Goal: Task Accomplishment & Management: Manage account settings

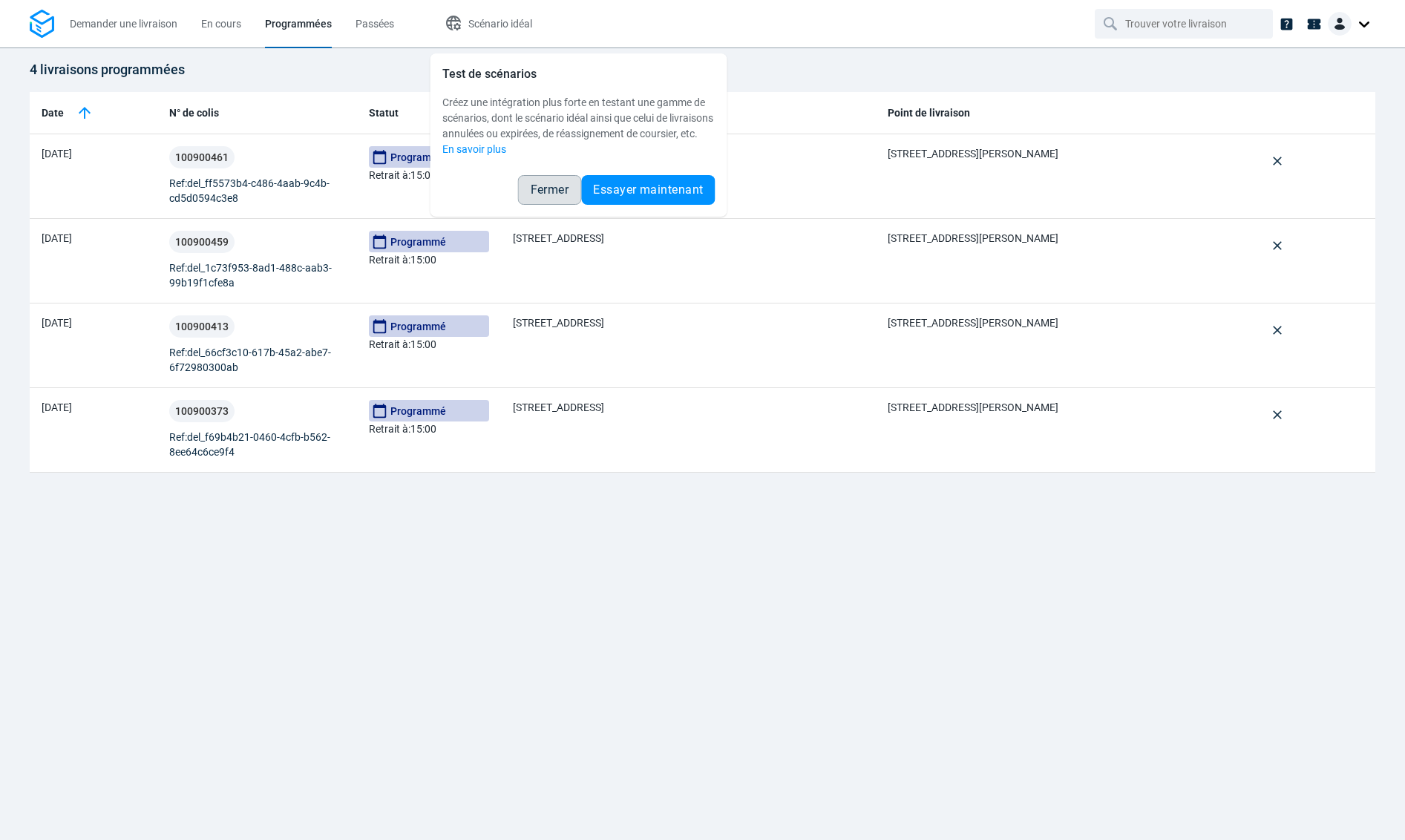
click at [555, 195] on span "Fermer" at bounding box center [550, 189] width 38 height 12
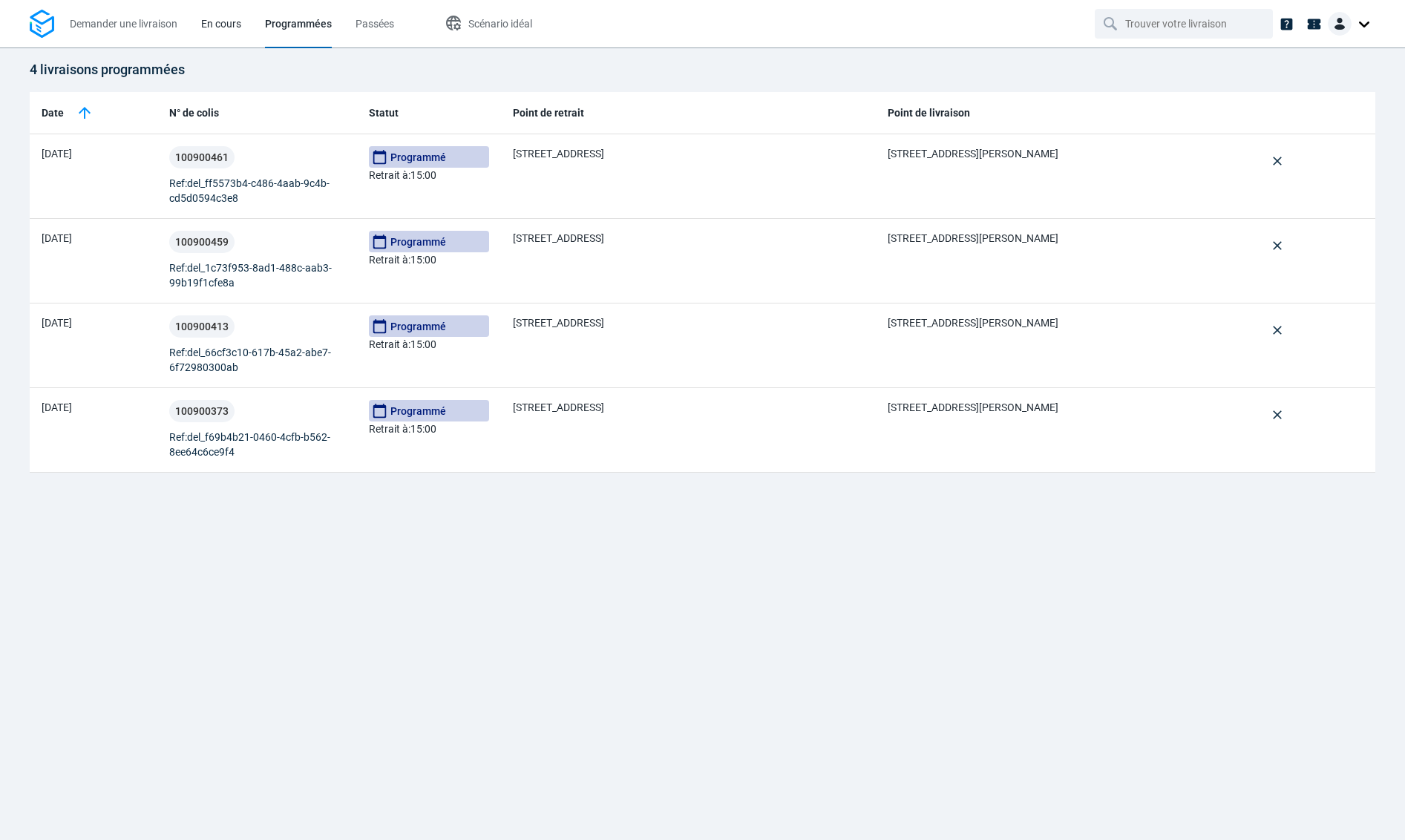
click at [225, 27] on span "En cours" at bounding box center [221, 23] width 40 height 12
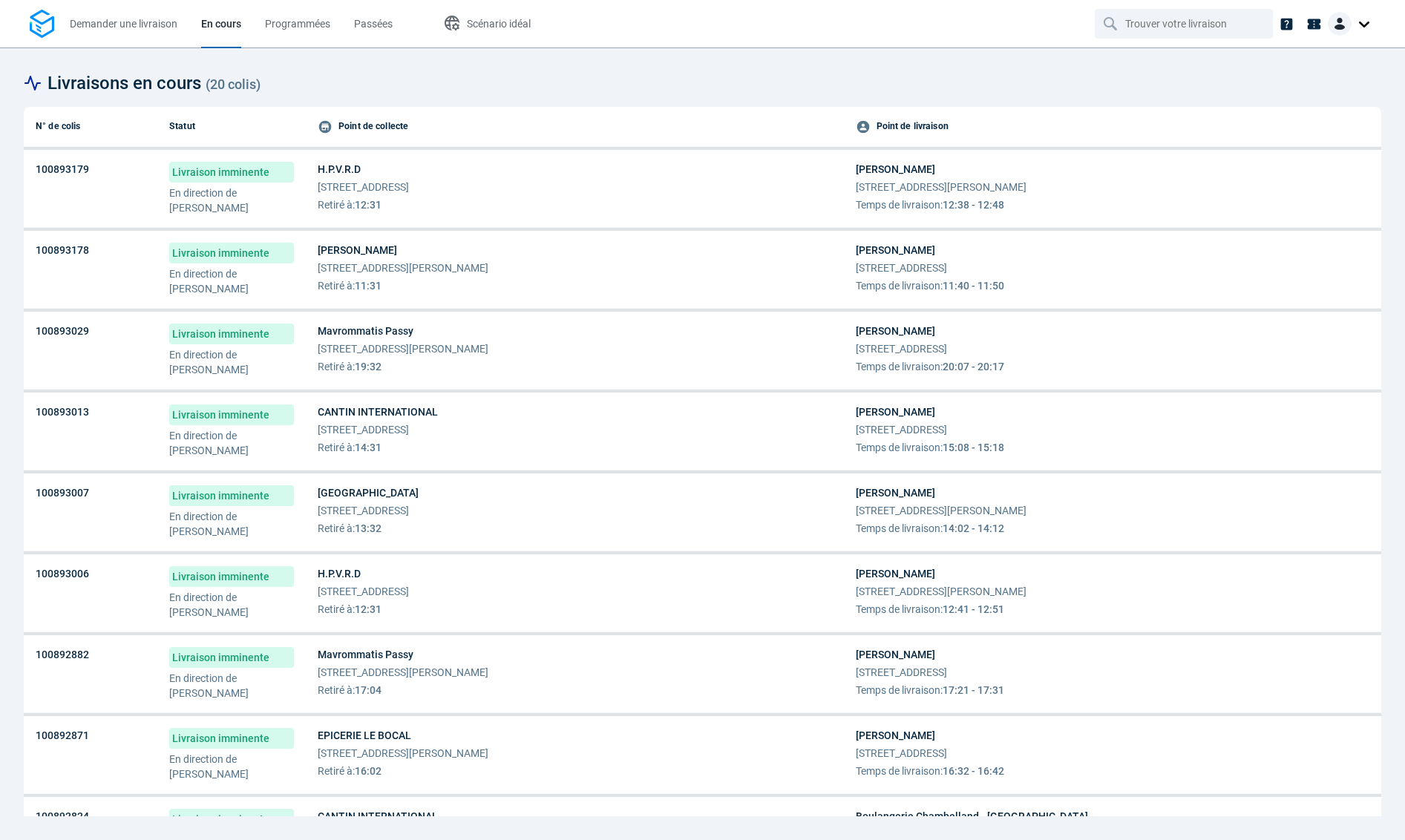
click at [1231, 190] on div "Ollca Developper 10 Rue Edmé Bouchardon 78000 Versailles Temps de livraison : 1…" at bounding box center [1113, 186] width 514 height 50
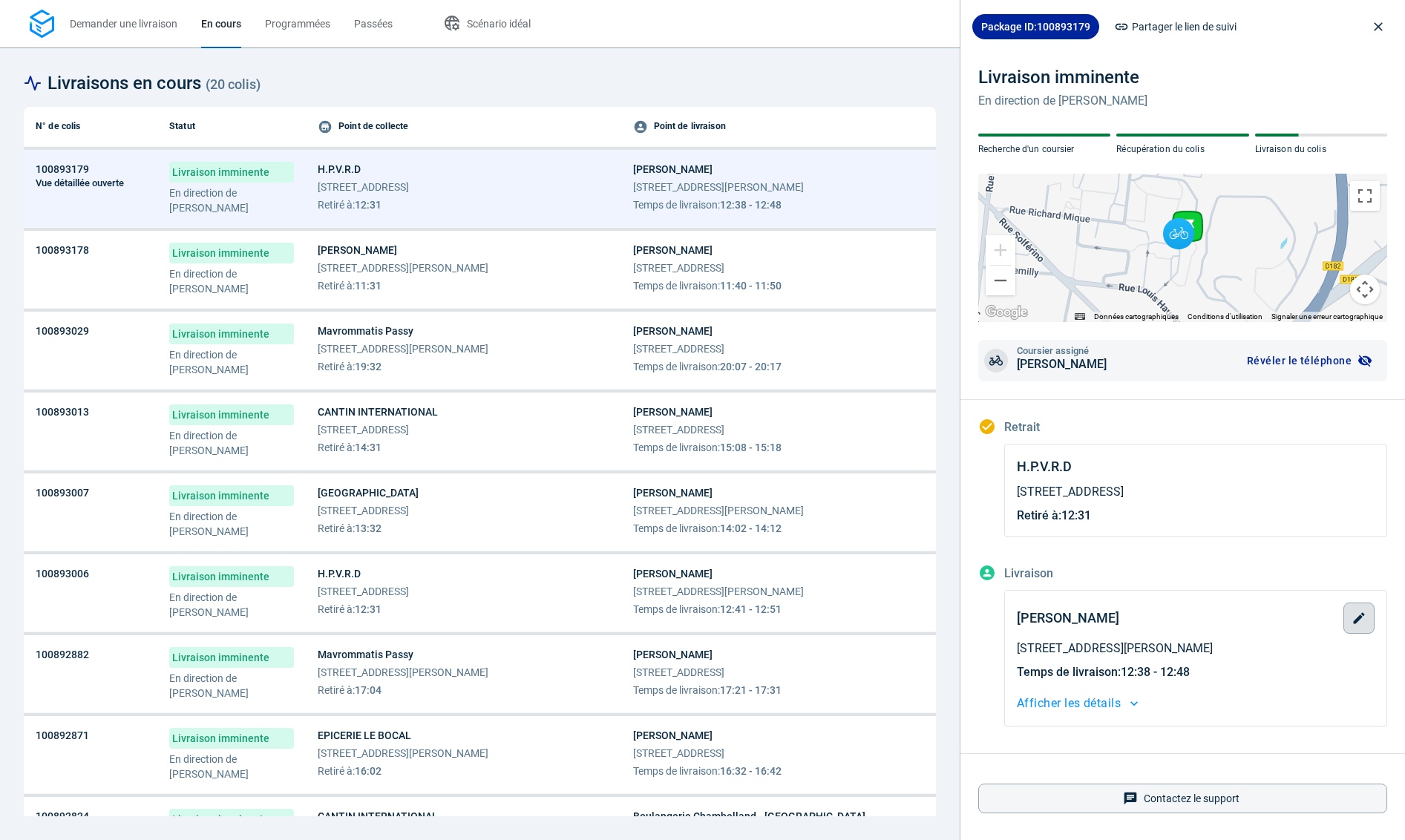
click at [1361, 615] on icon "button" at bounding box center [1359, 617] width 11 height 11
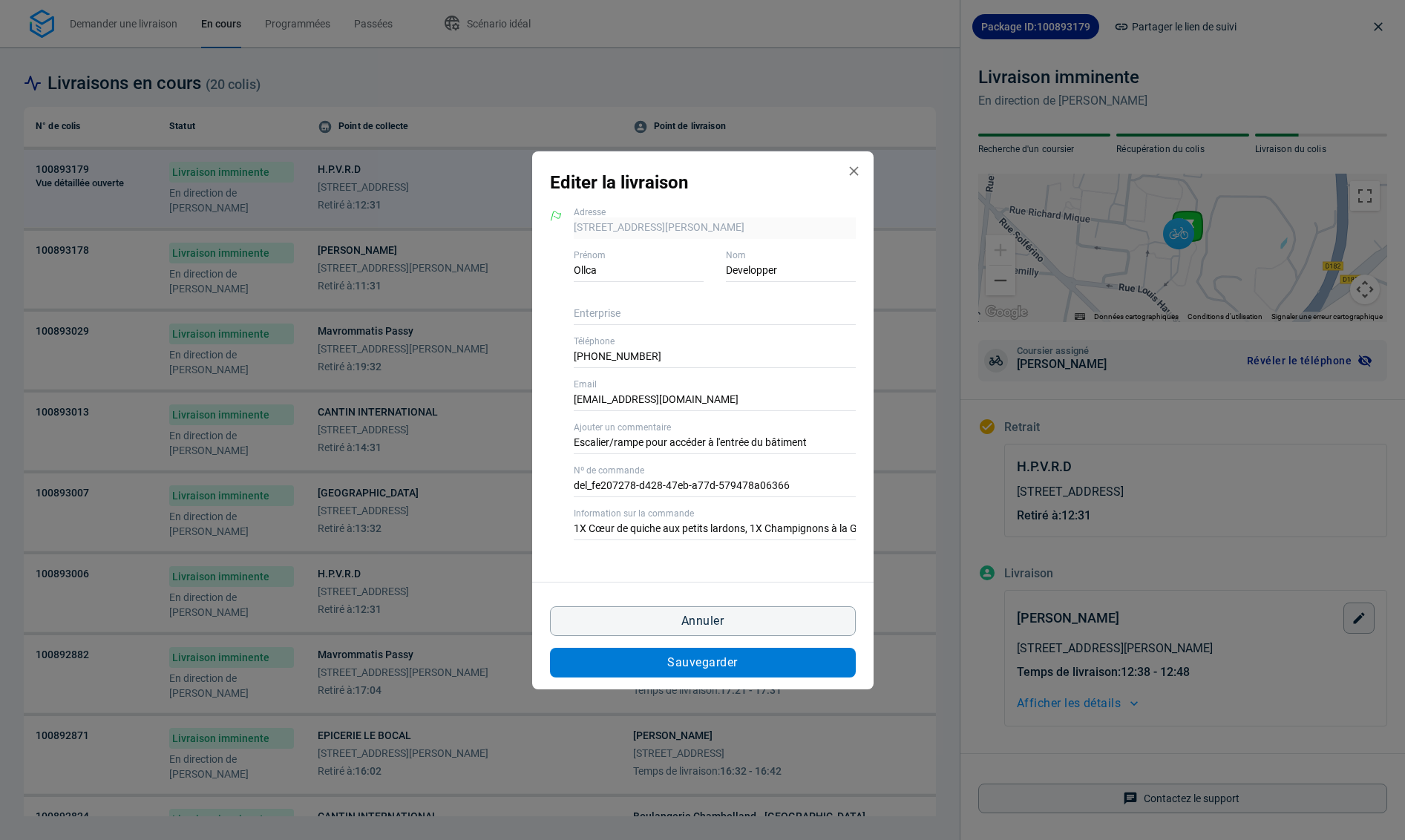
click at [761, 668] on button "Sauvegarder" at bounding box center [702, 662] width 306 height 29
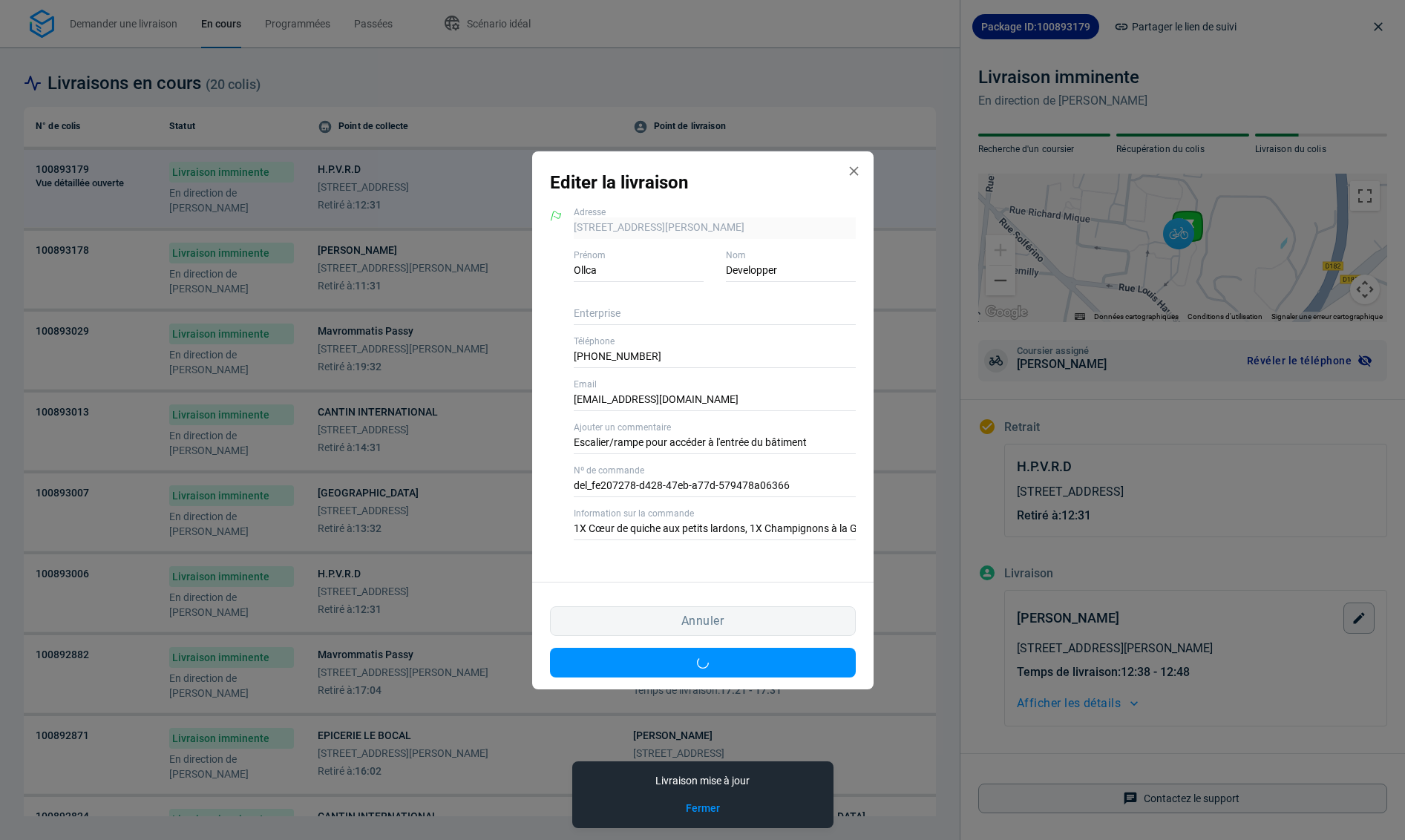
click at [903, 274] on div "Editer la livraison 10 Rue Edmé Bouchardon 78000 Versailles, 78000 Versailles A…" at bounding box center [702, 420] width 1405 height 840
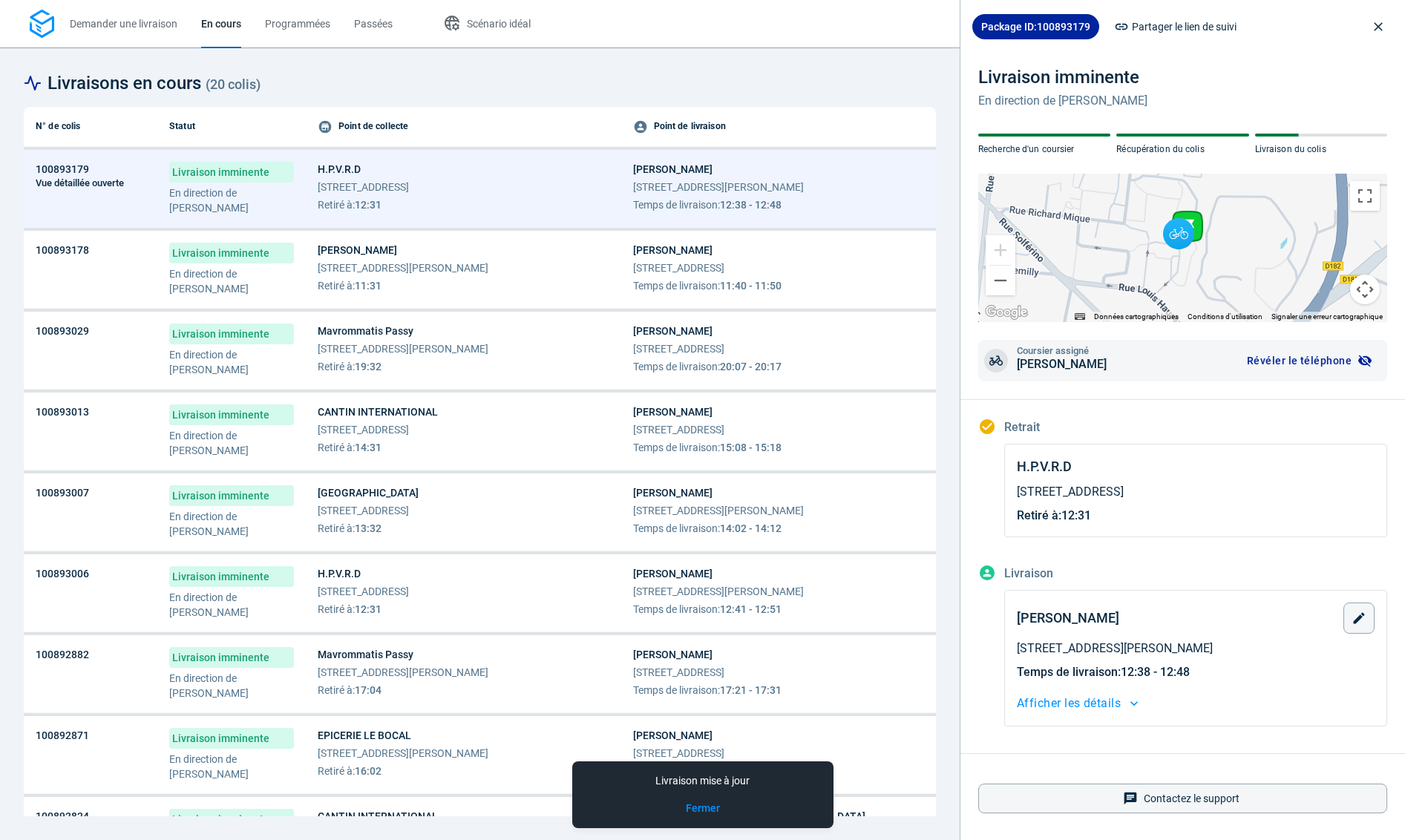
click at [903, 274] on div "Ollca Developper 65 Route de Lyons la Forêt 76000 Rouen Temps de livraison : 11…" at bounding box center [778, 268] width 291 height 50
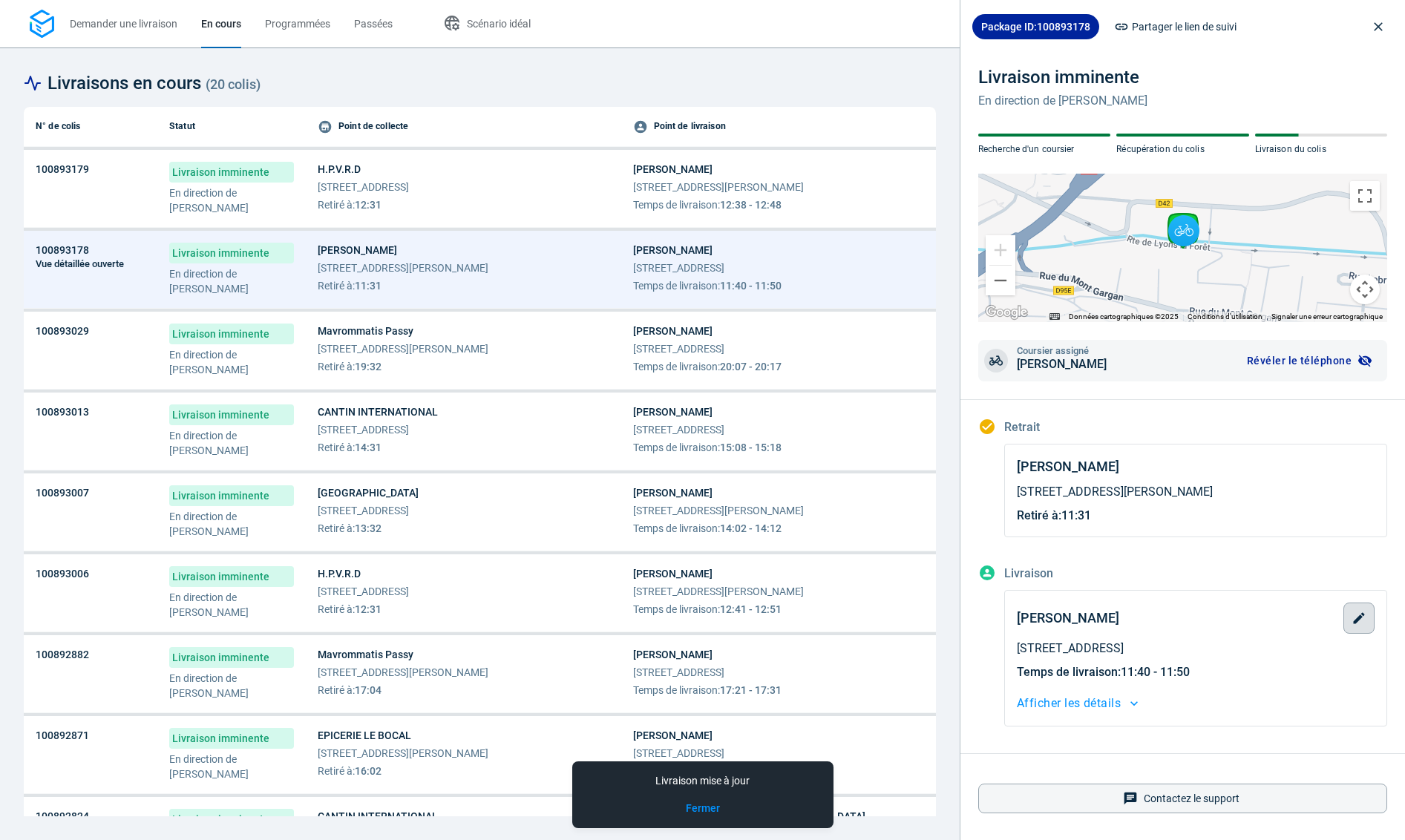
click at [1362, 616] on icon "button" at bounding box center [1359, 617] width 11 height 11
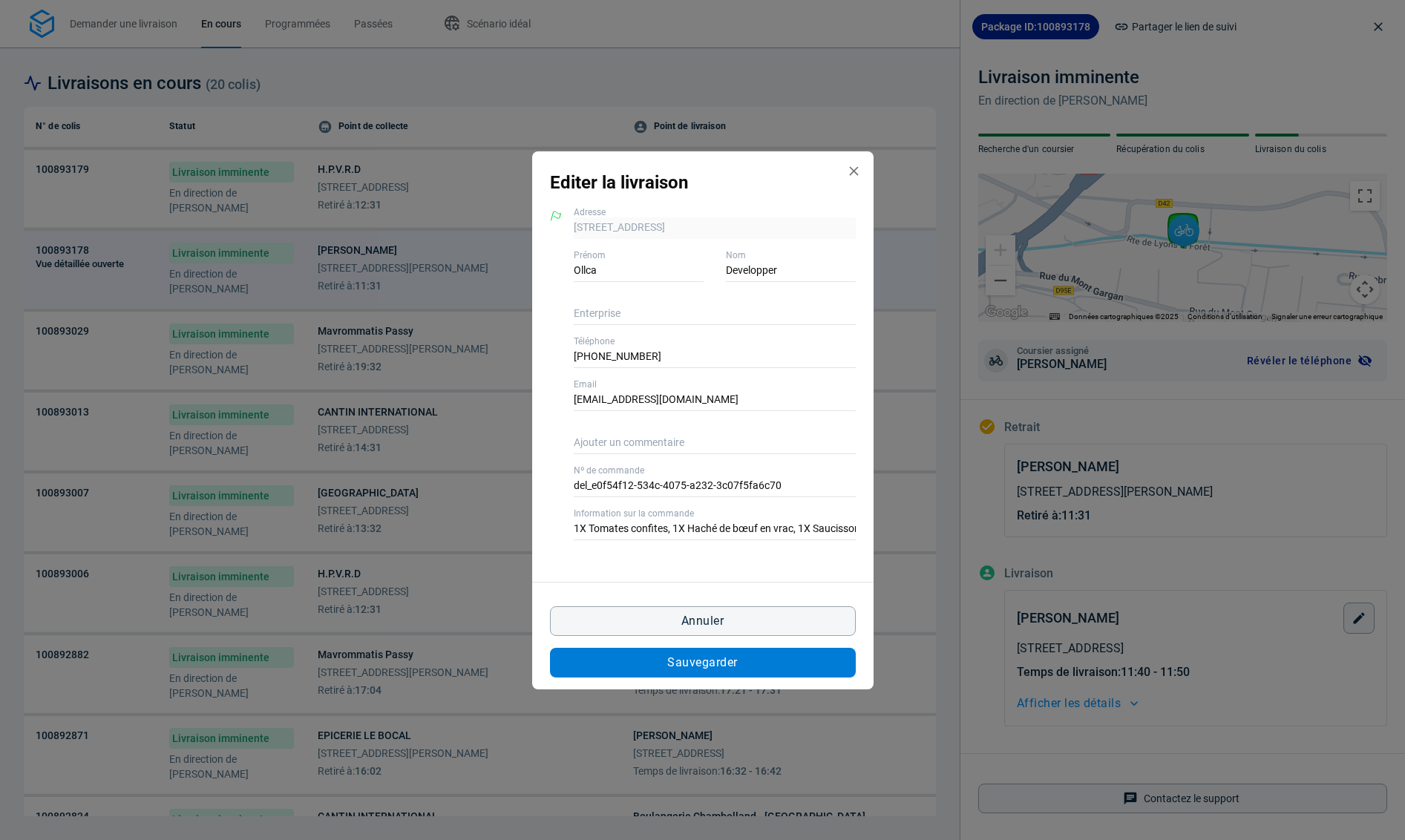
click at [770, 665] on button "Sauvegarder" at bounding box center [702, 662] width 306 height 29
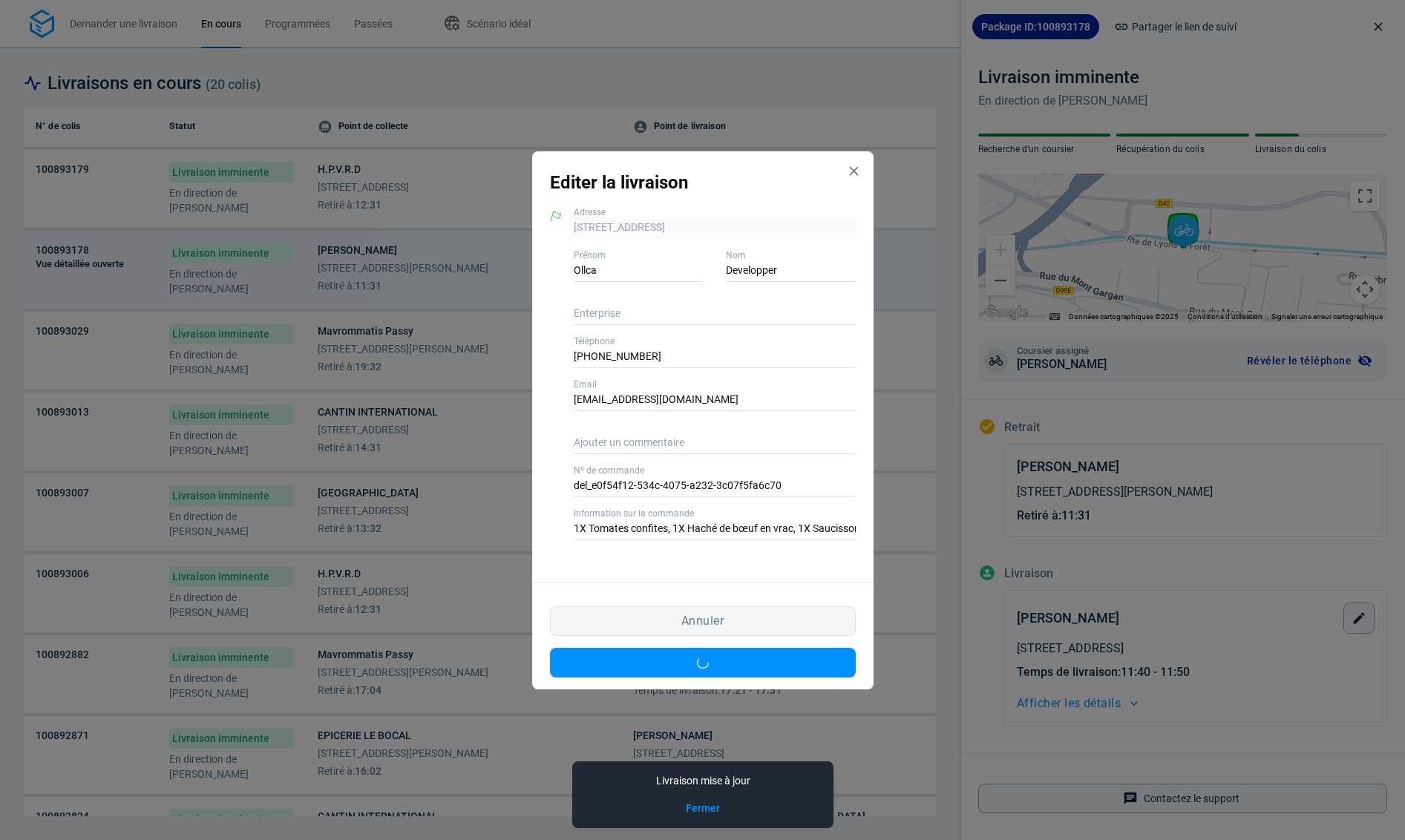
click at [412, 346] on div "Editer la livraison 65 Route de Lyons la Forêt 76000 Rouen, 76000 Rouen Adresse…" at bounding box center [702, 420] width 1405 height 840
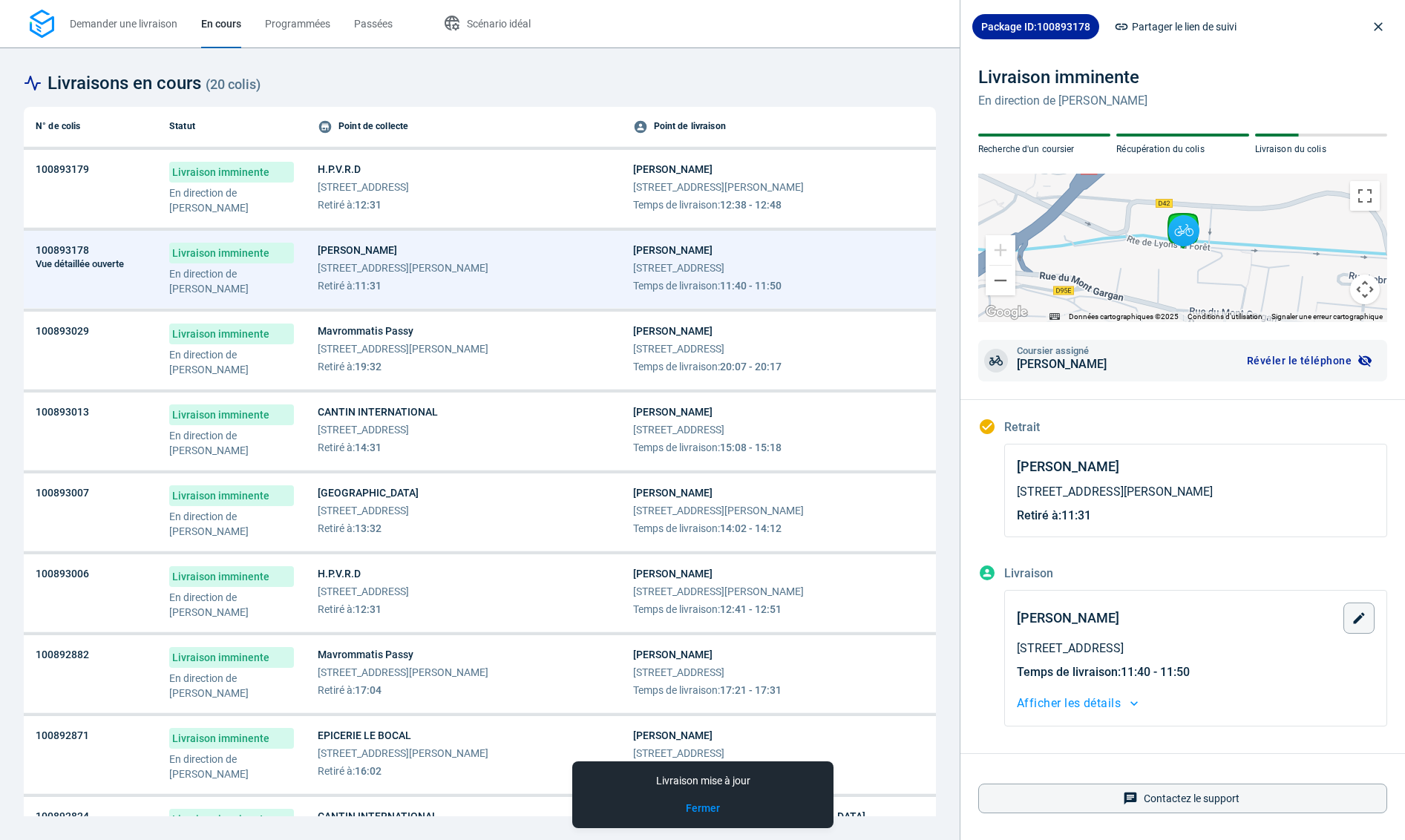
click at [412, 346] on span "[STREET_ADDRESS][PERSON_NAME]" at bounding box center [403, 349] width 171 height 15
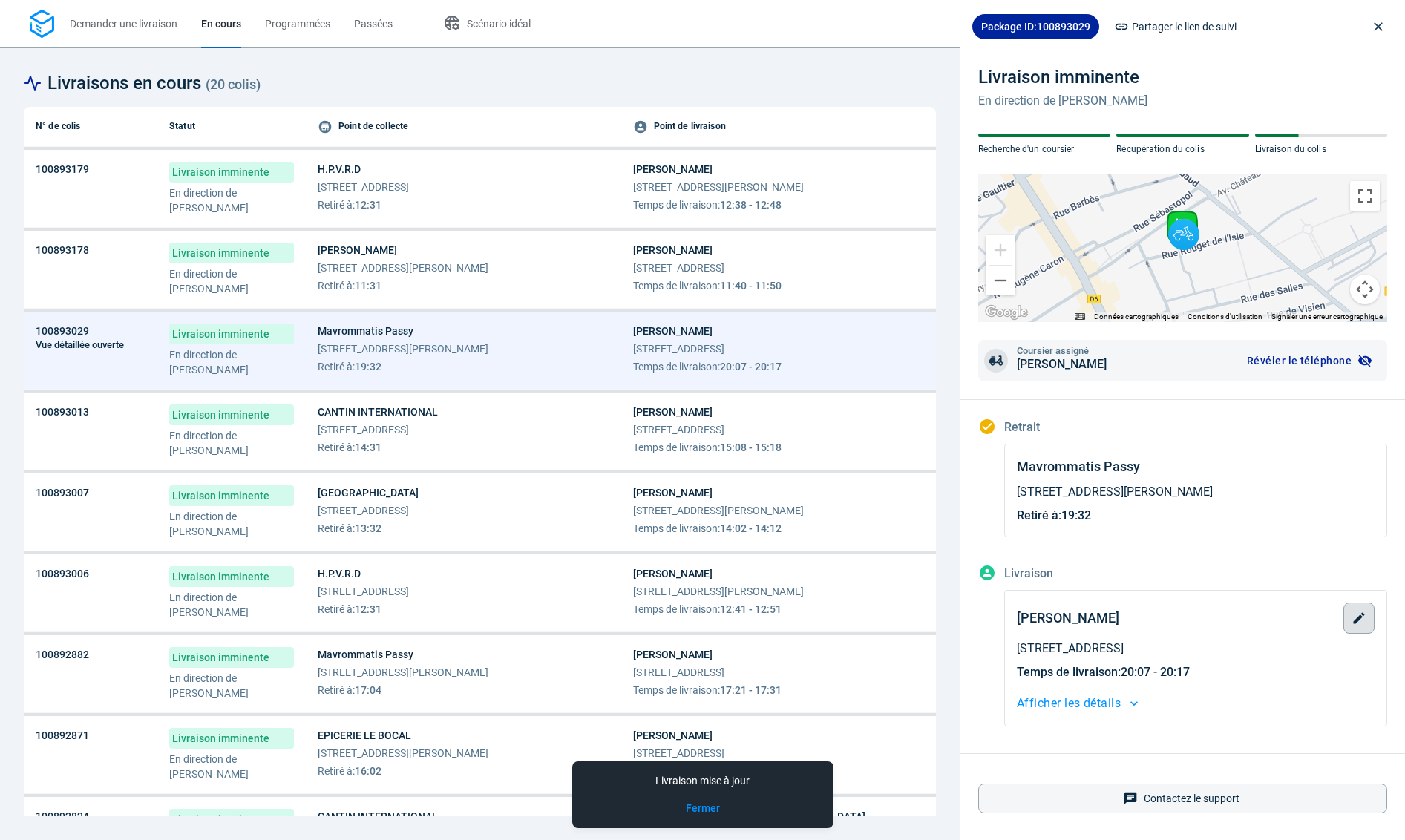
click at [1362, 611] on icon "button" at bounding box center [1358, 618] width 15 height 15
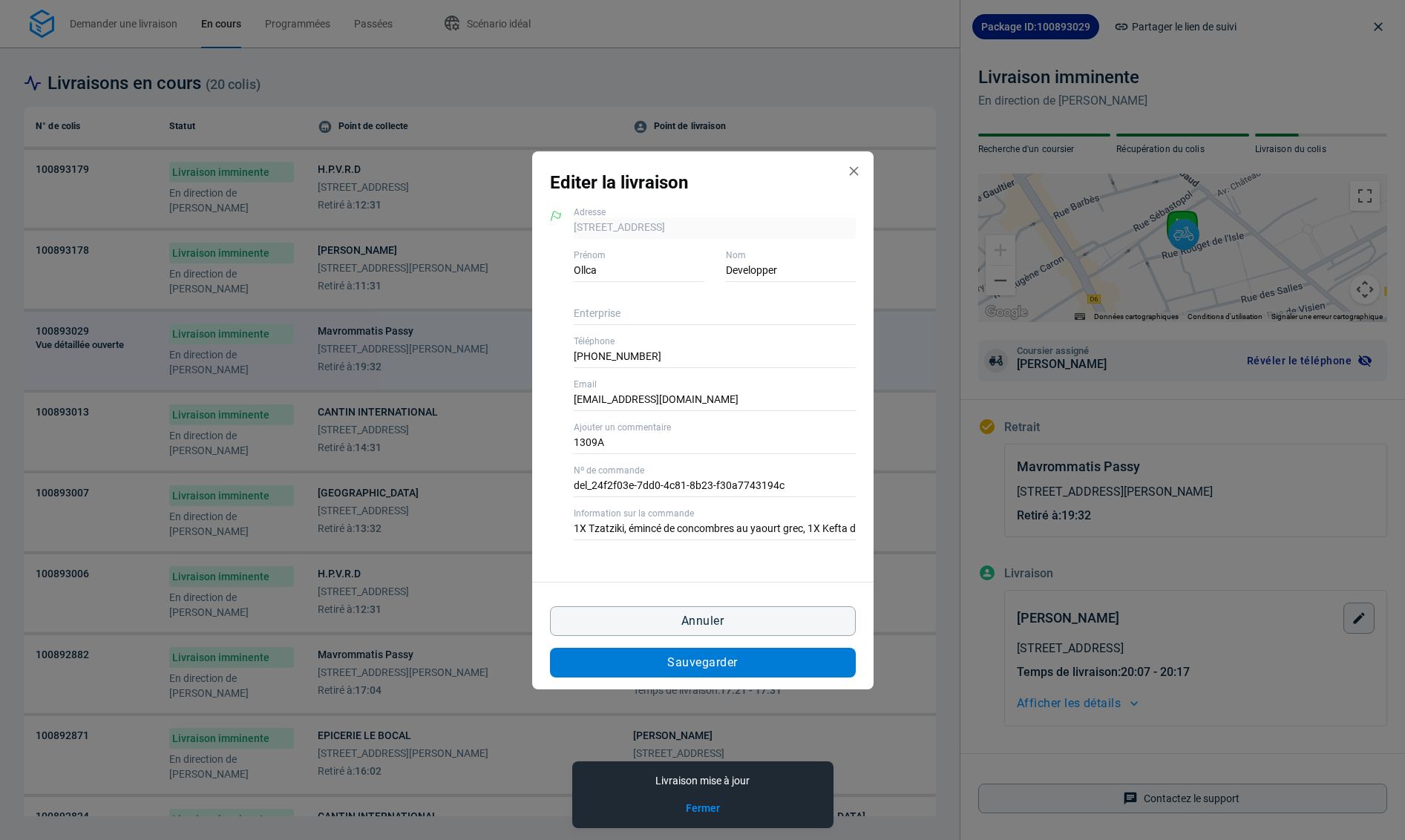
click at [742, 667] on button "Sauvegarder" at bounding box center [702, 662] width 306 height 29
click at [455, 448] on div "Editer la livraison 6T Rue Rouget de l'Isle 92400 Courbevoie, 92400 Courbevoie …" at bounding box center [702, 420] width 1405 height 840
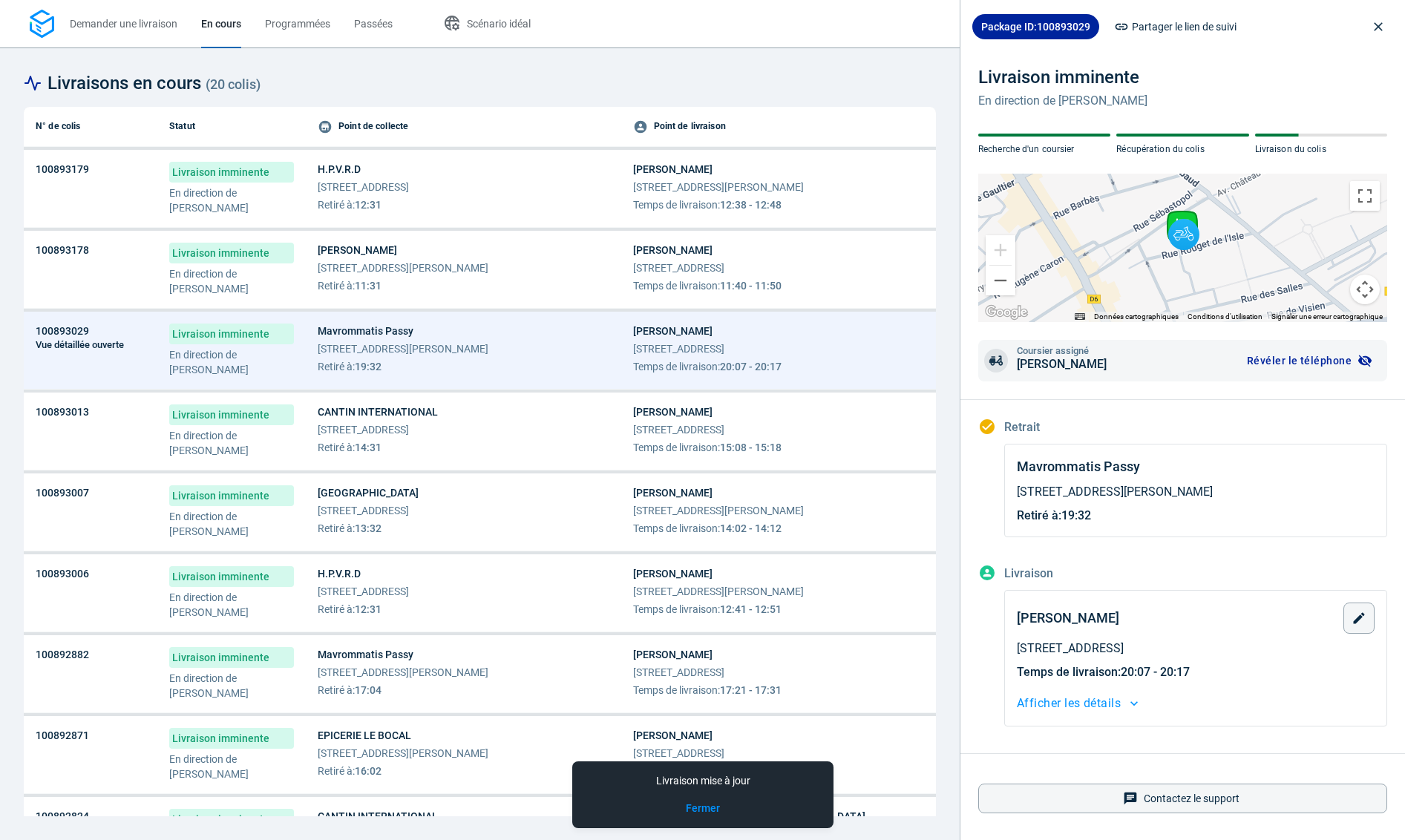
click at [438, 447] on span "Retiré à : 14:31" at bounding box center [378, 447] width 121 height 15
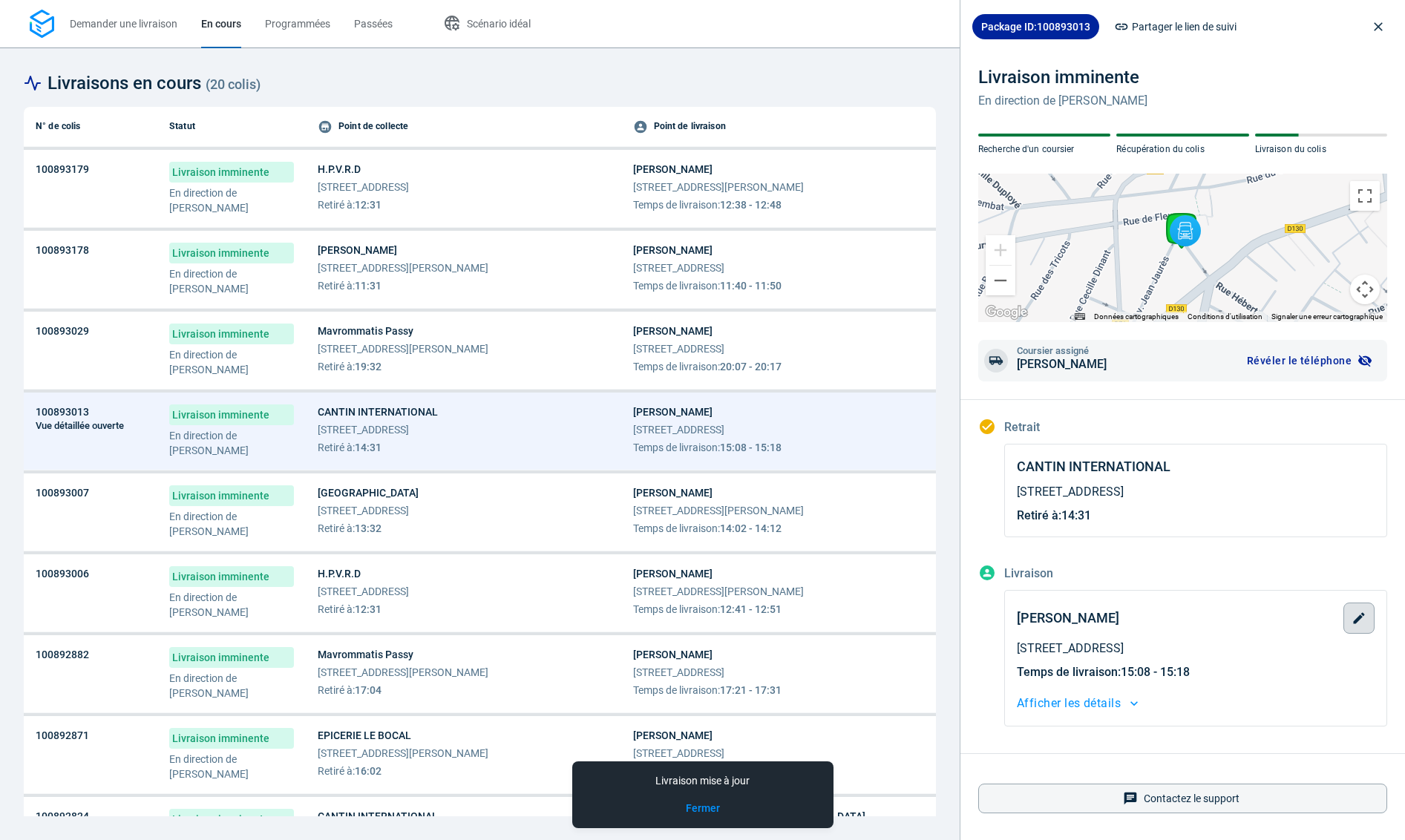
click at [1360, 621] on icon "button" at bounding box center [1358, 618] width 15 height 15
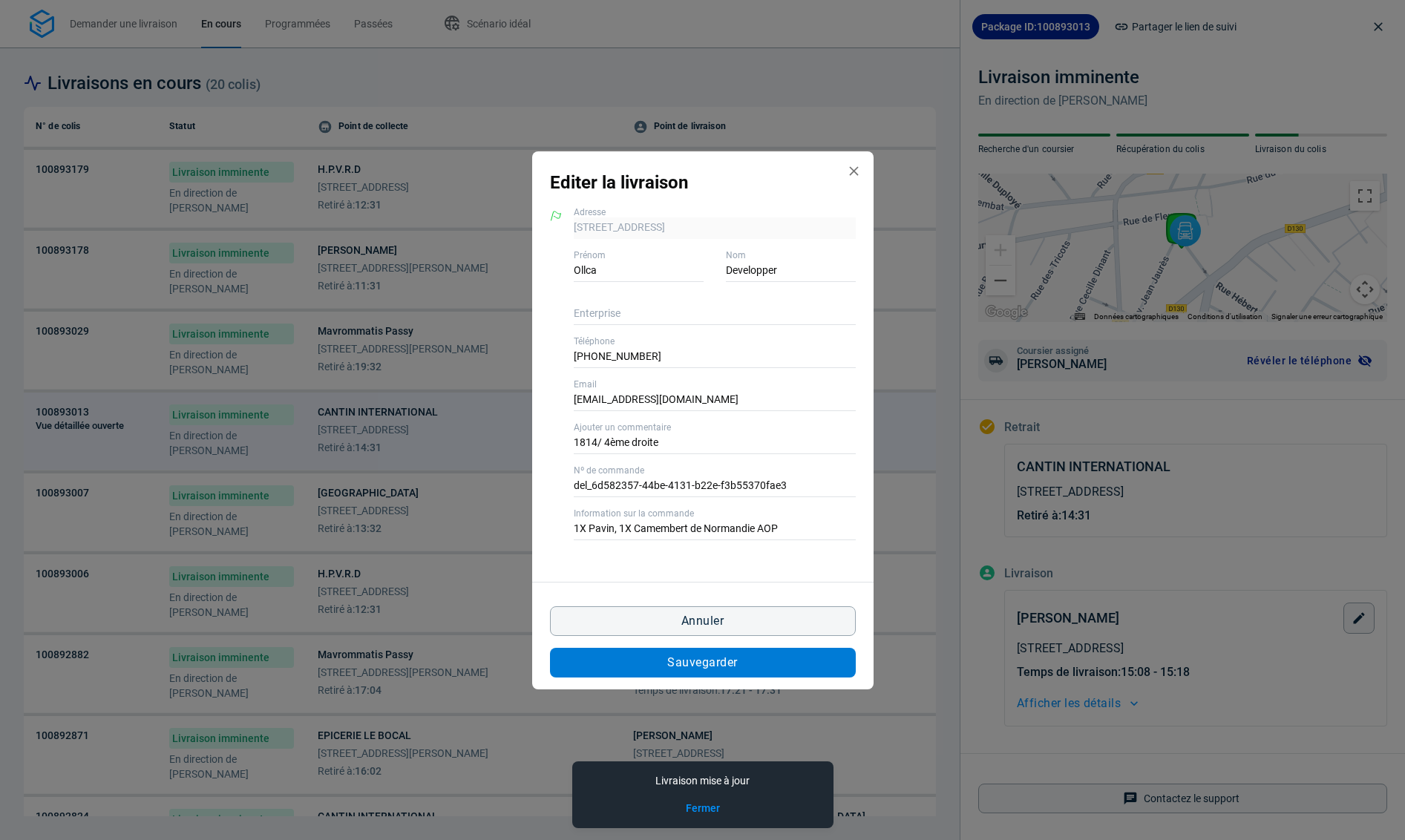
click at [769, 661] on button "Sauvegarder" at bounding box center [702, 662] width 306 height 29
click at [394, 519] on div "Editer la livraison 2 Rue Hébert 92140 Clamart, 92140 Clamart Adresse Ollca Pré…" at bounding box center [702, 420] width 1405 height 840
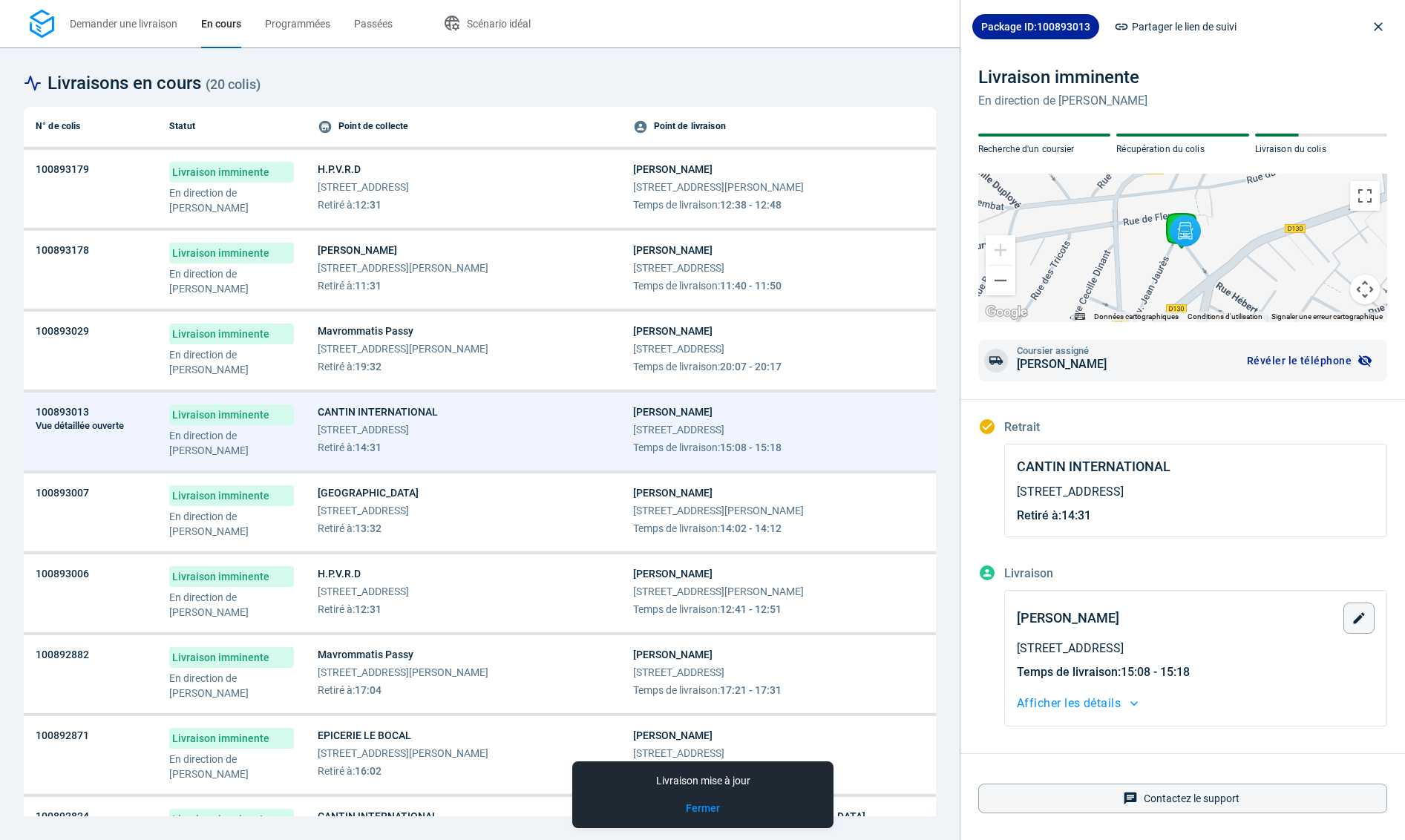
click at [394, 519] on div "Le Palais du Fruit - Montorgueil 62 Rue Montorgueil 75002 Paris Retiré à : 13:32" at bounding box center [368, 509] width 100 height 50
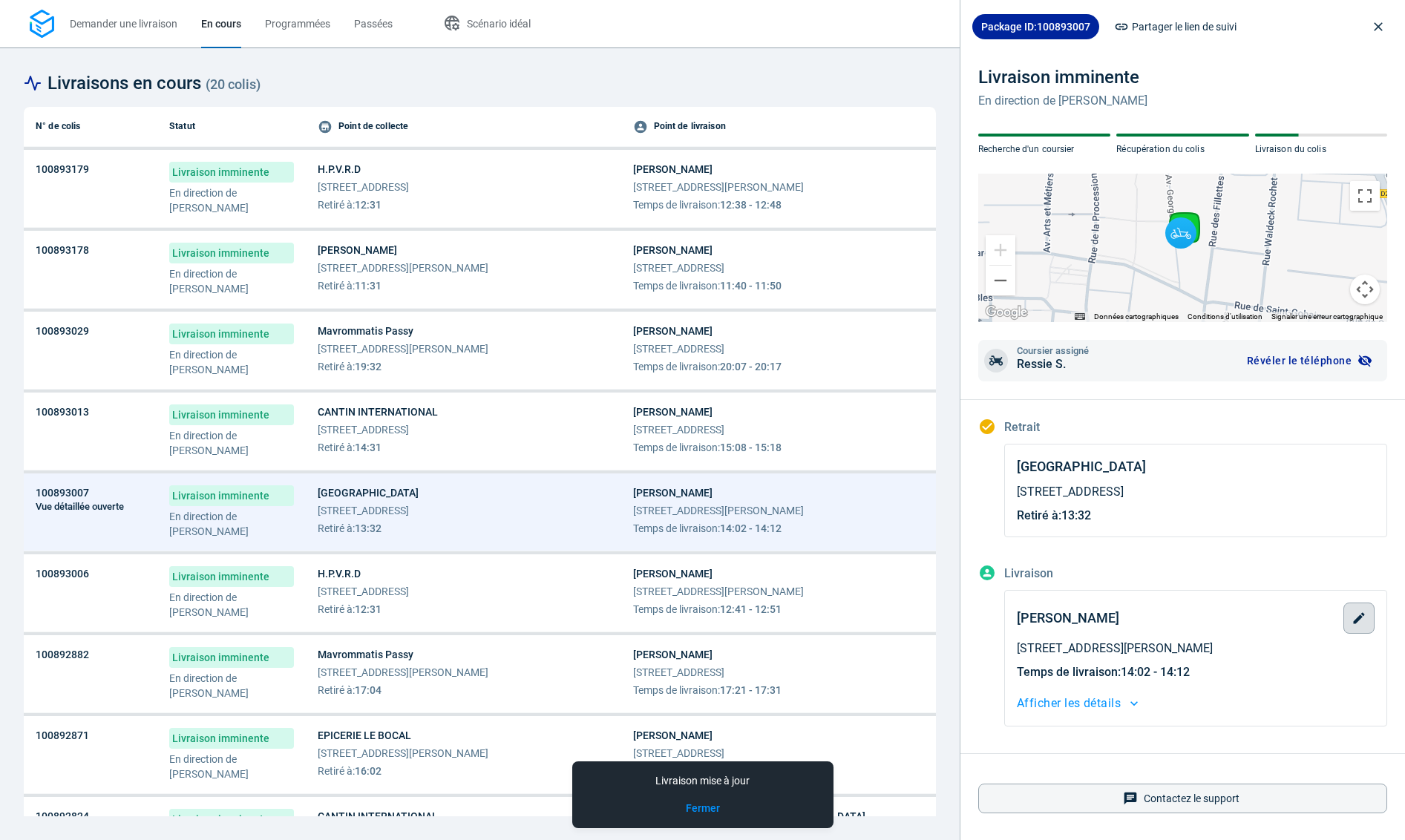
click at [1367, 617] on button "button" at bounding box center [1358, 618] width 31 height 31
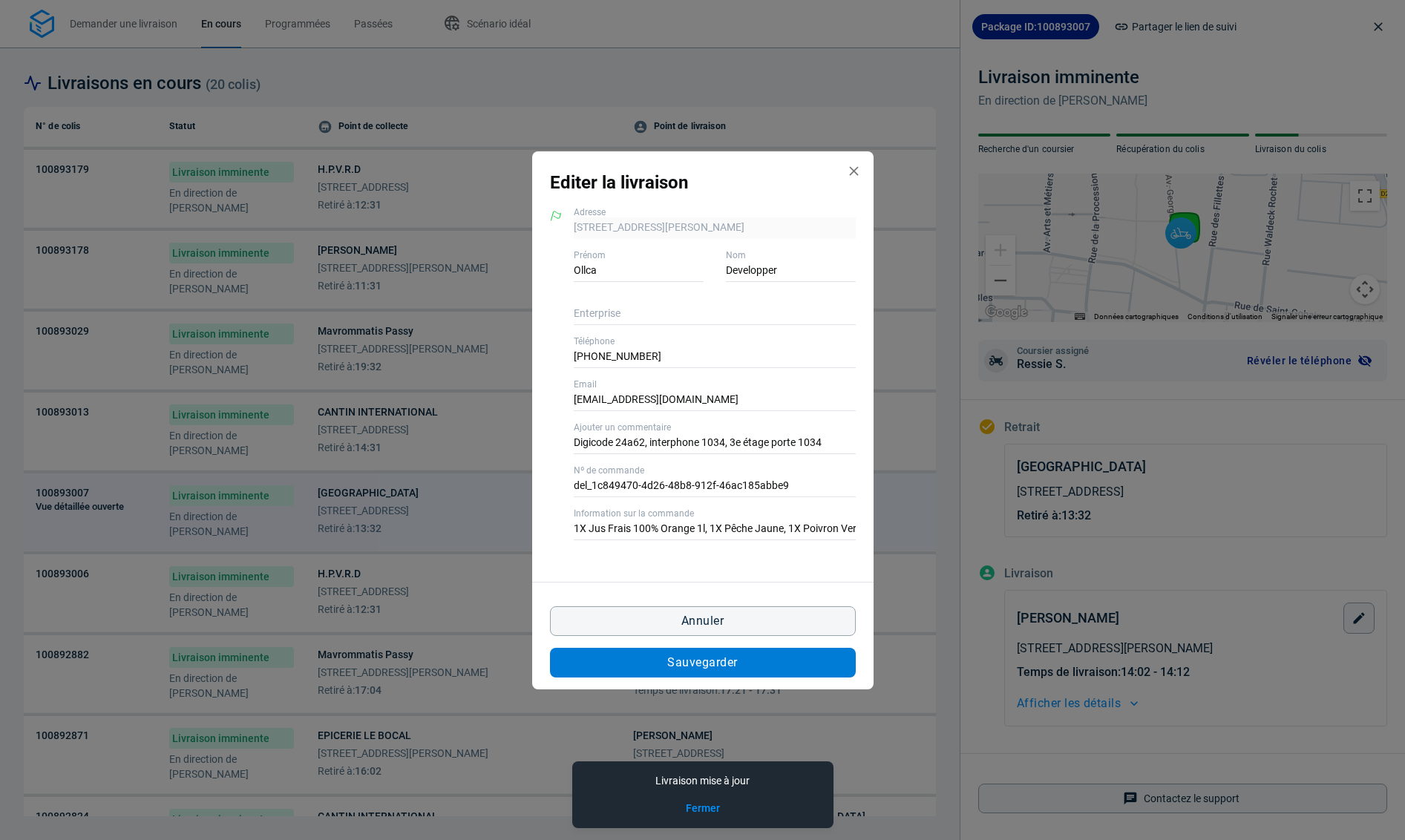
click at [799, 658] on button "Sauvegarder" at bounding box center [702, 662] width 306 height 29
click at [393, 594] on div "Editer la livraison 62 Avenue George Sand 93200 Saint-Denis, 93200 Saint-Denis …" at bounding box center [702, 420] width 1405 height 840
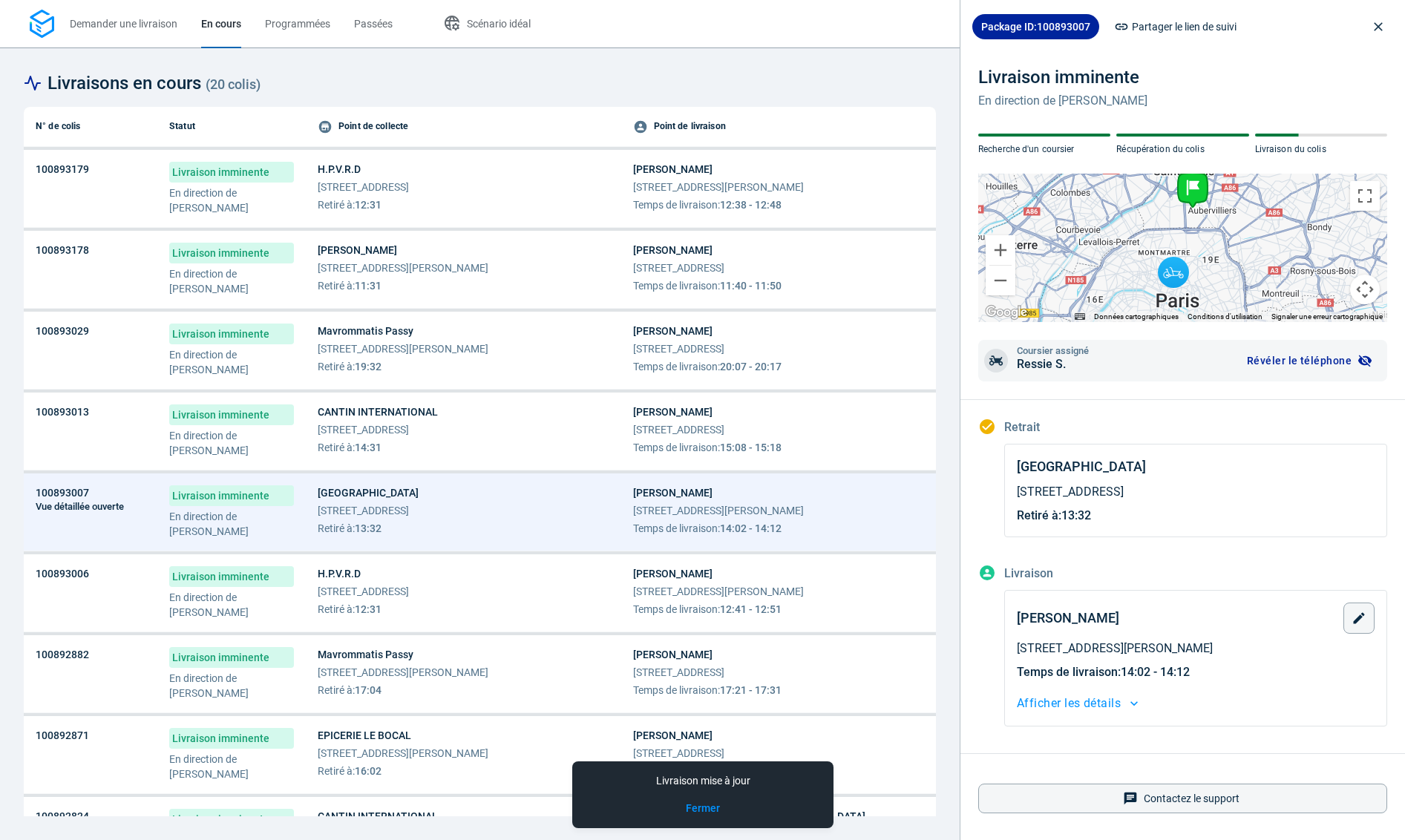
click at [393, 594] on span "[STREET_ADDRESS]" at bounding box center [364, 591] width 91 height 15
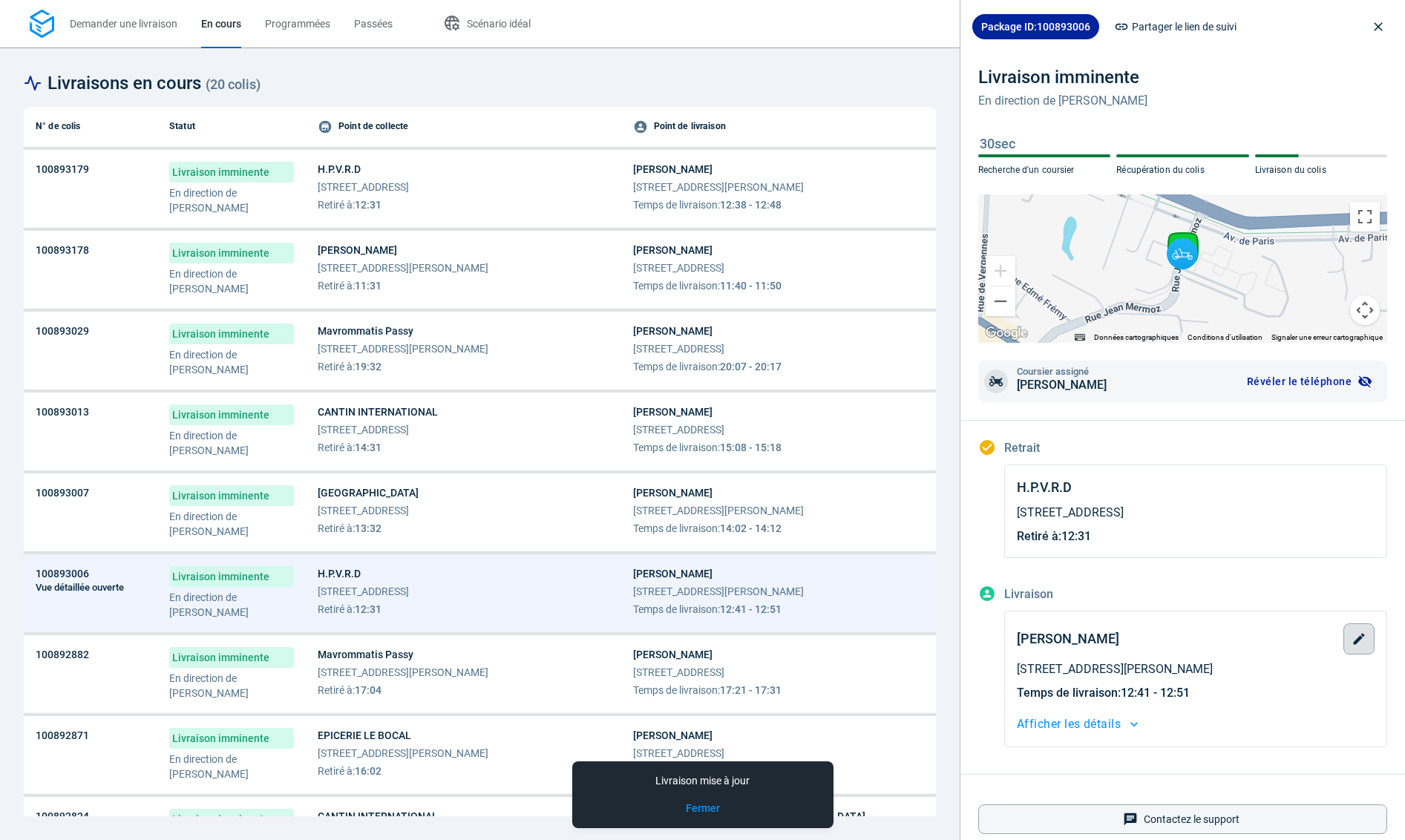
click at [1355, 628] on button "button" at bounding box center [1358, 638] width 31 height 31
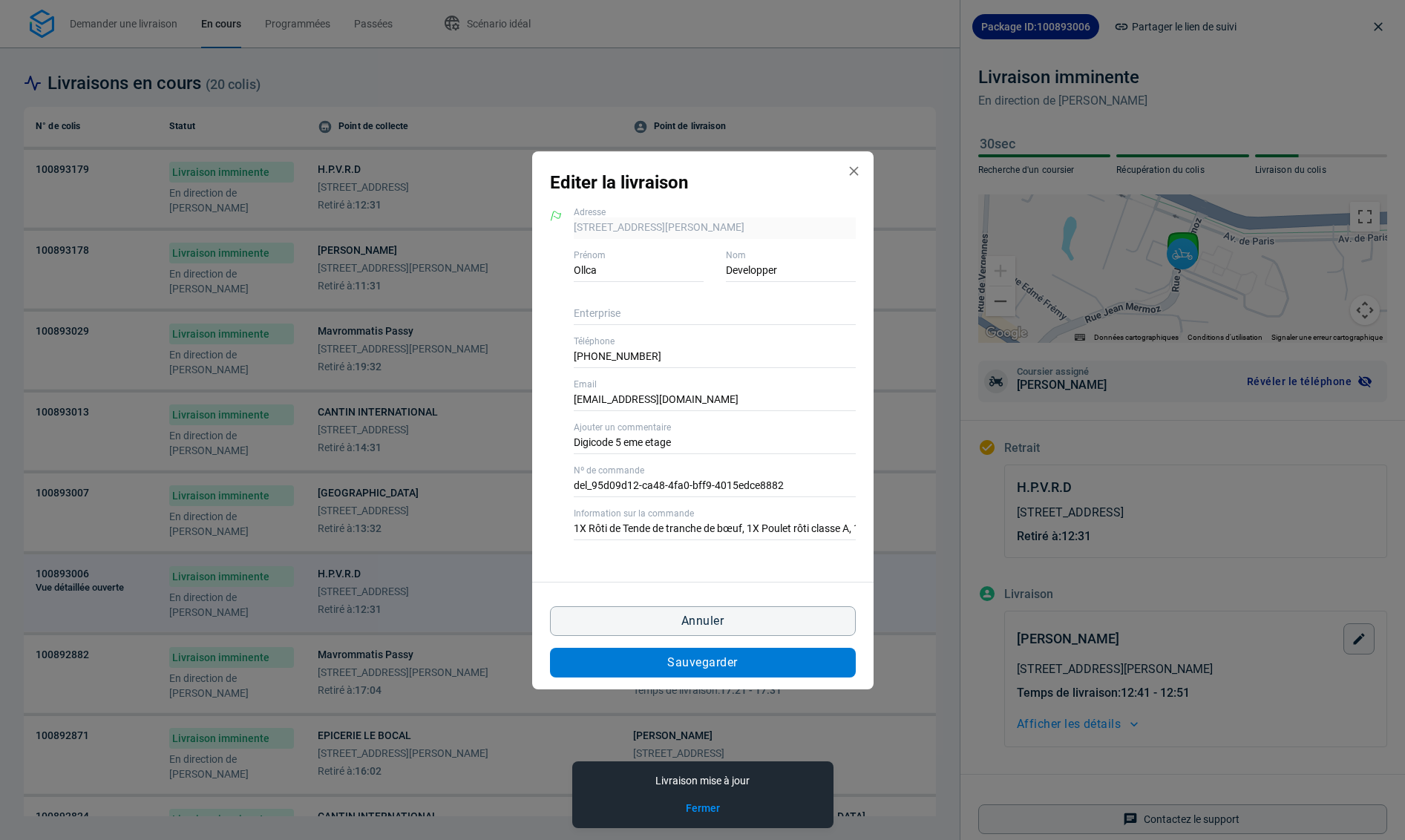
click at [744, 660] on button "Sauvegarder" at bounding box center [702, 662] width 306 height 29
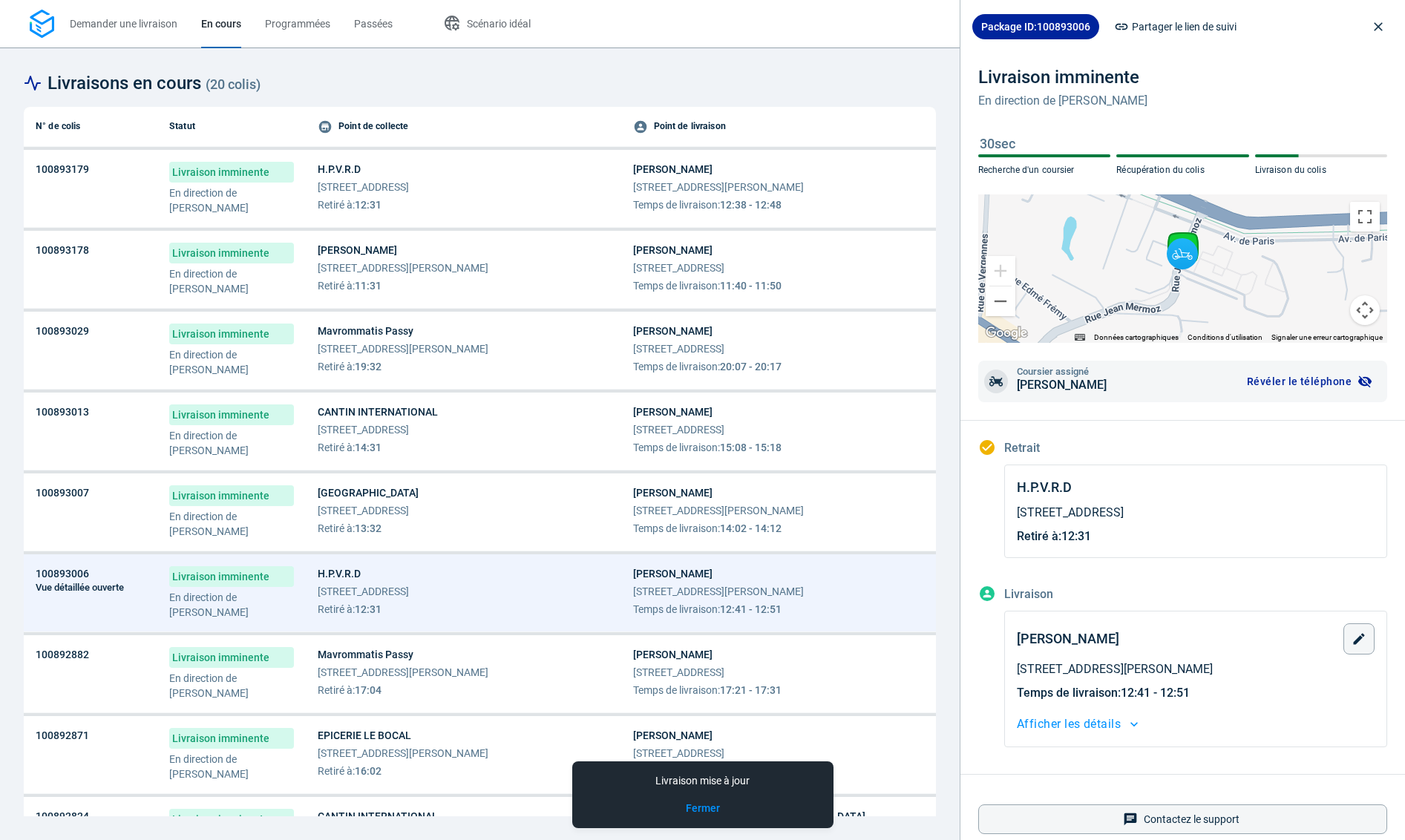
click at [400, 682] on span "Retiré à : 17:04" at bounding box center [403, 689] width 171 height 15
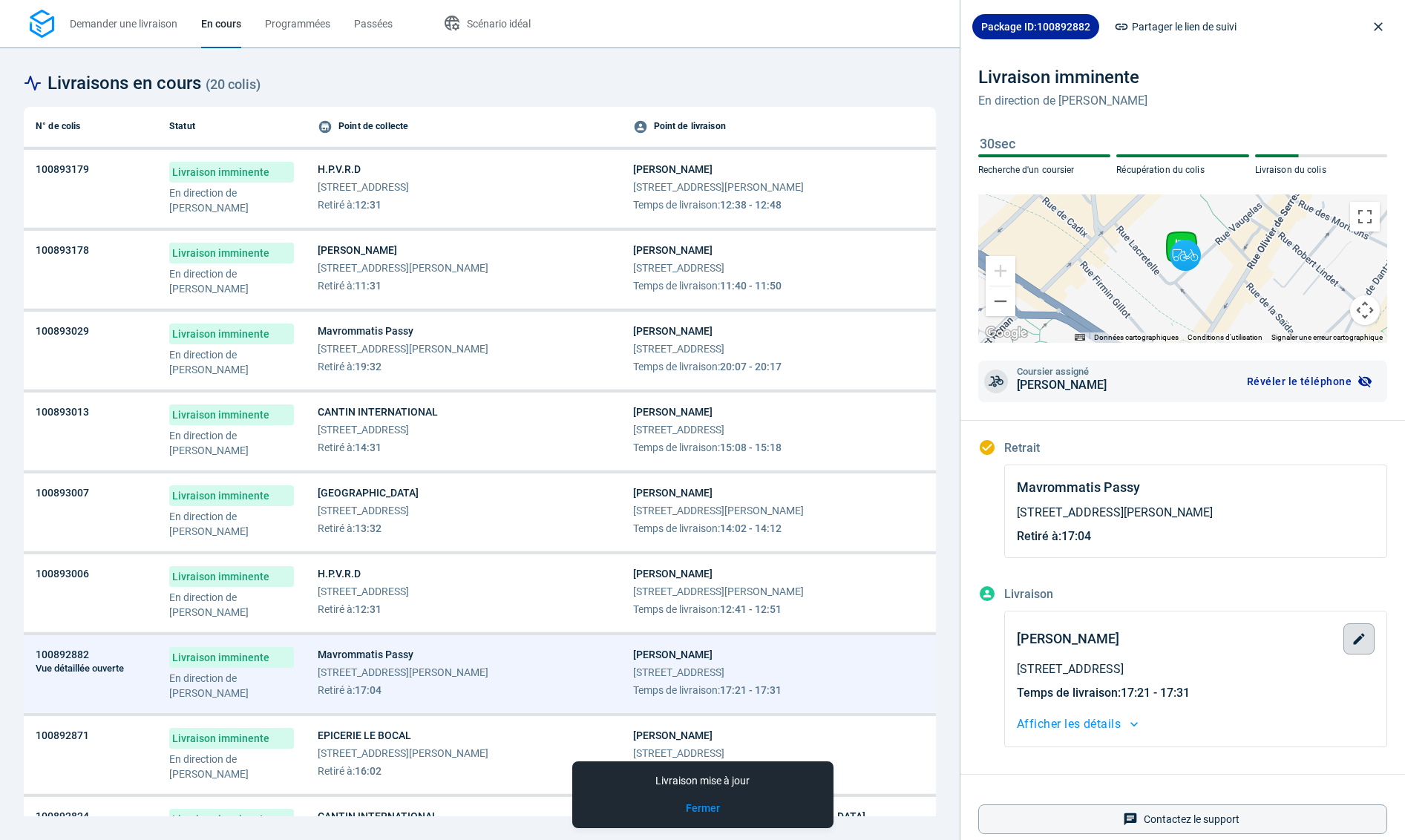
click at [1357, 646] on icon "button" at bounding box center [1358, 638] width 15 height 15
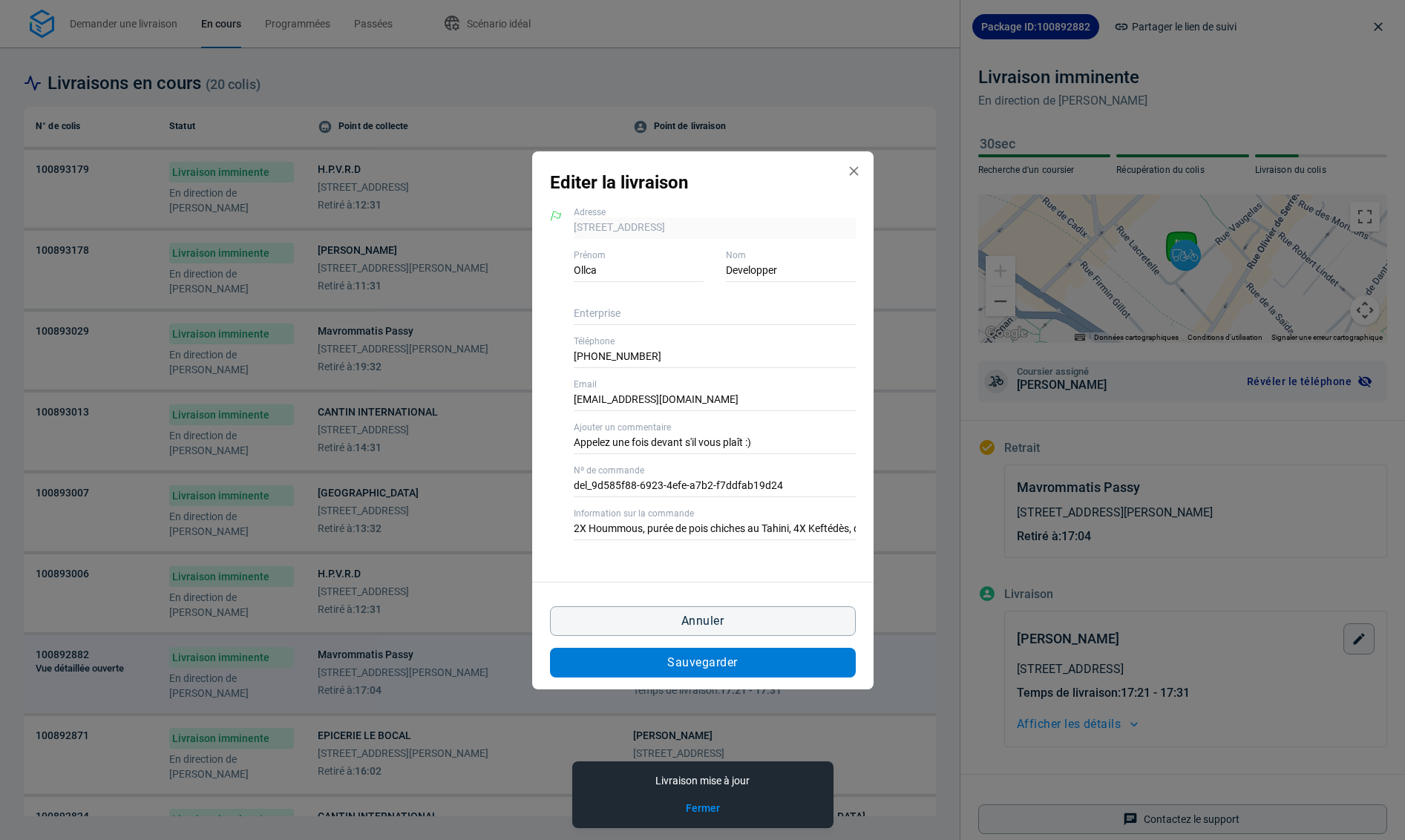
click at [795, 666] on button "Sauvegarder" at bounding box center [702, 662] width 306 height 29
click at [417, 757] on div "Editer la livraison 40 Rue Vaugelas 75015 Paris, 75015 Paris Adresse Ollca Prén…" at bounding box center [702, 420] width 1405 height 840
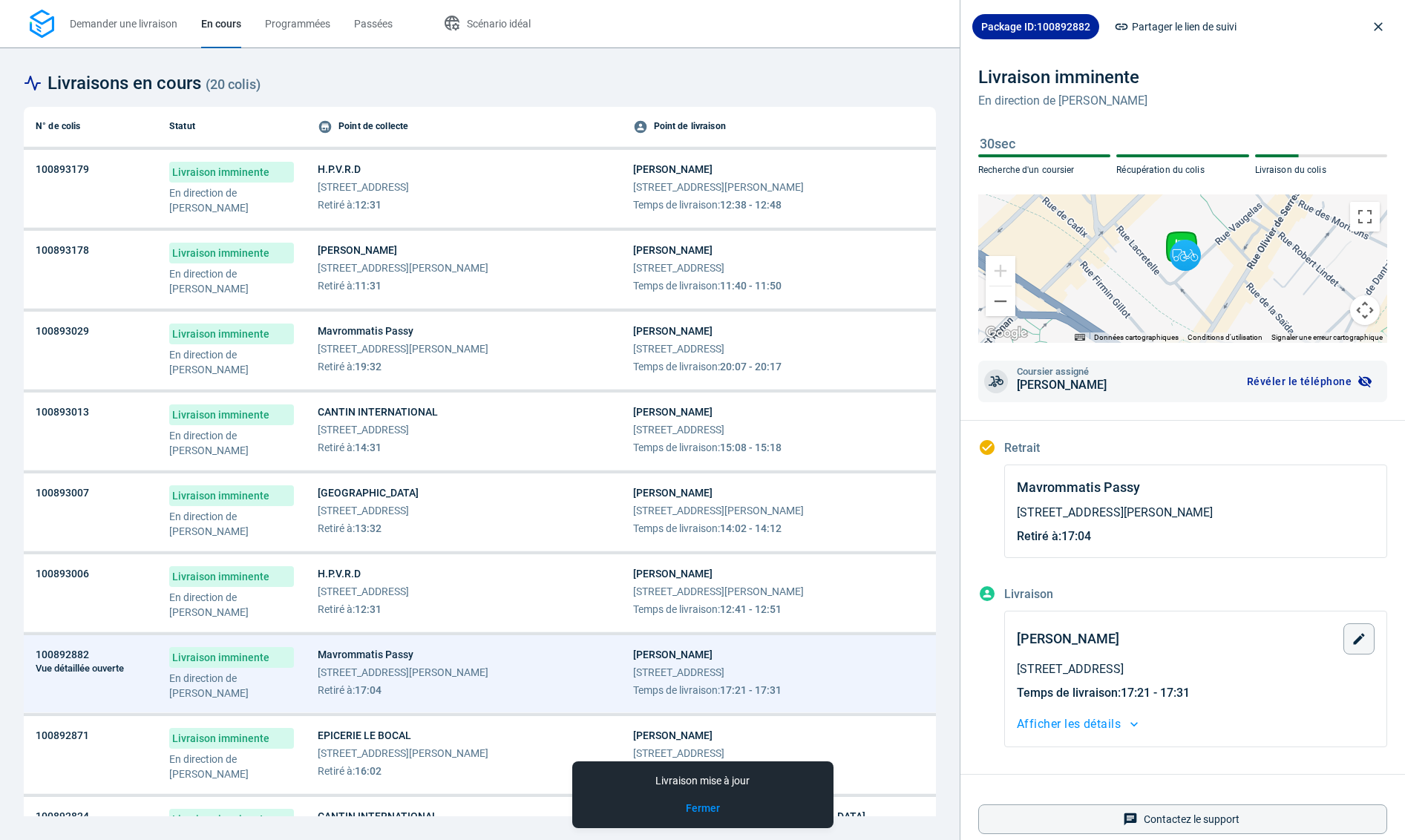
click at [417, 757] on span "80 Rue Claude Decaen 75012 Paris" at bounding box center [403, 752] width 171 height 15
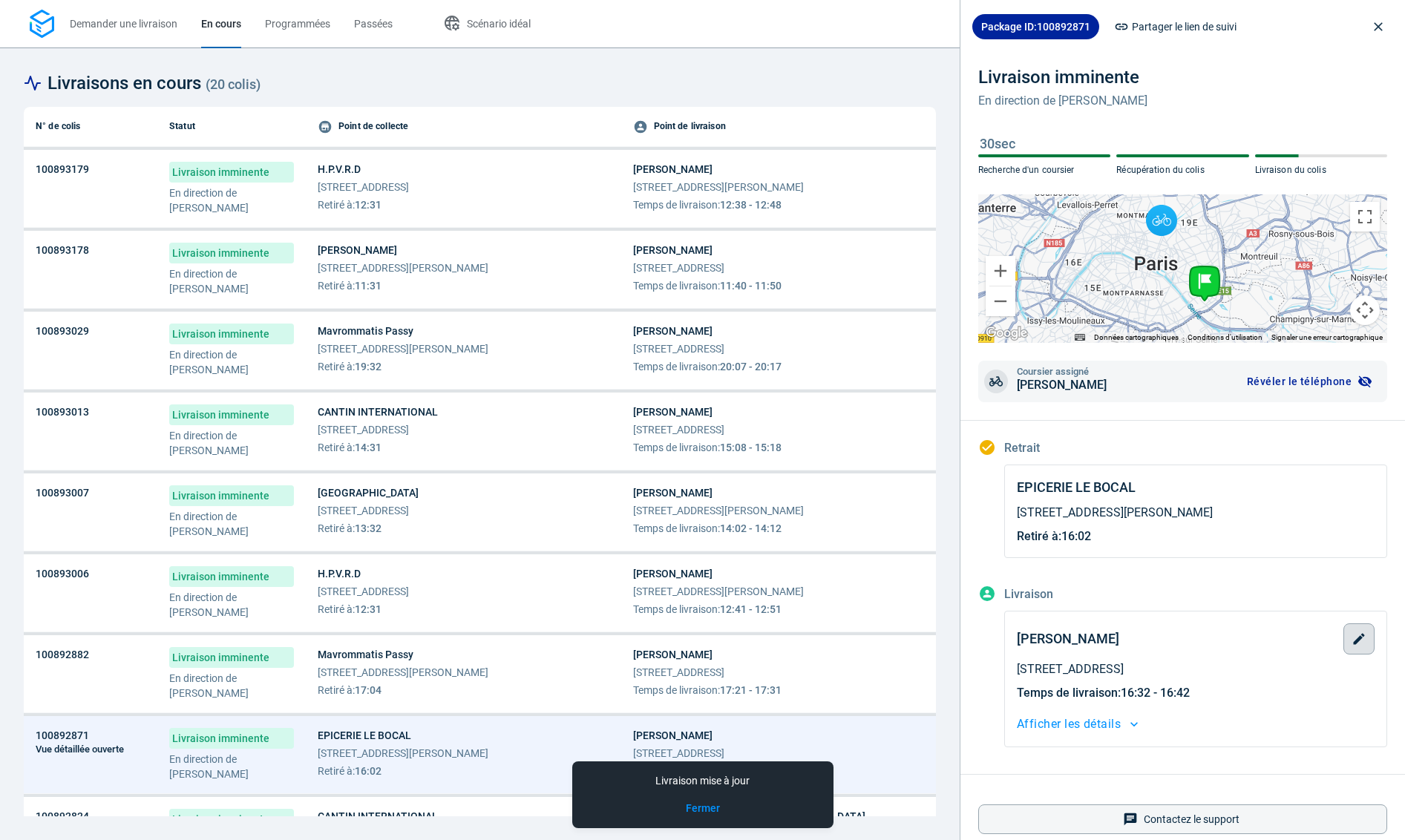
click at [1357, 639] on icon "button" at bounding box center [1359, 638] width 11 height 11
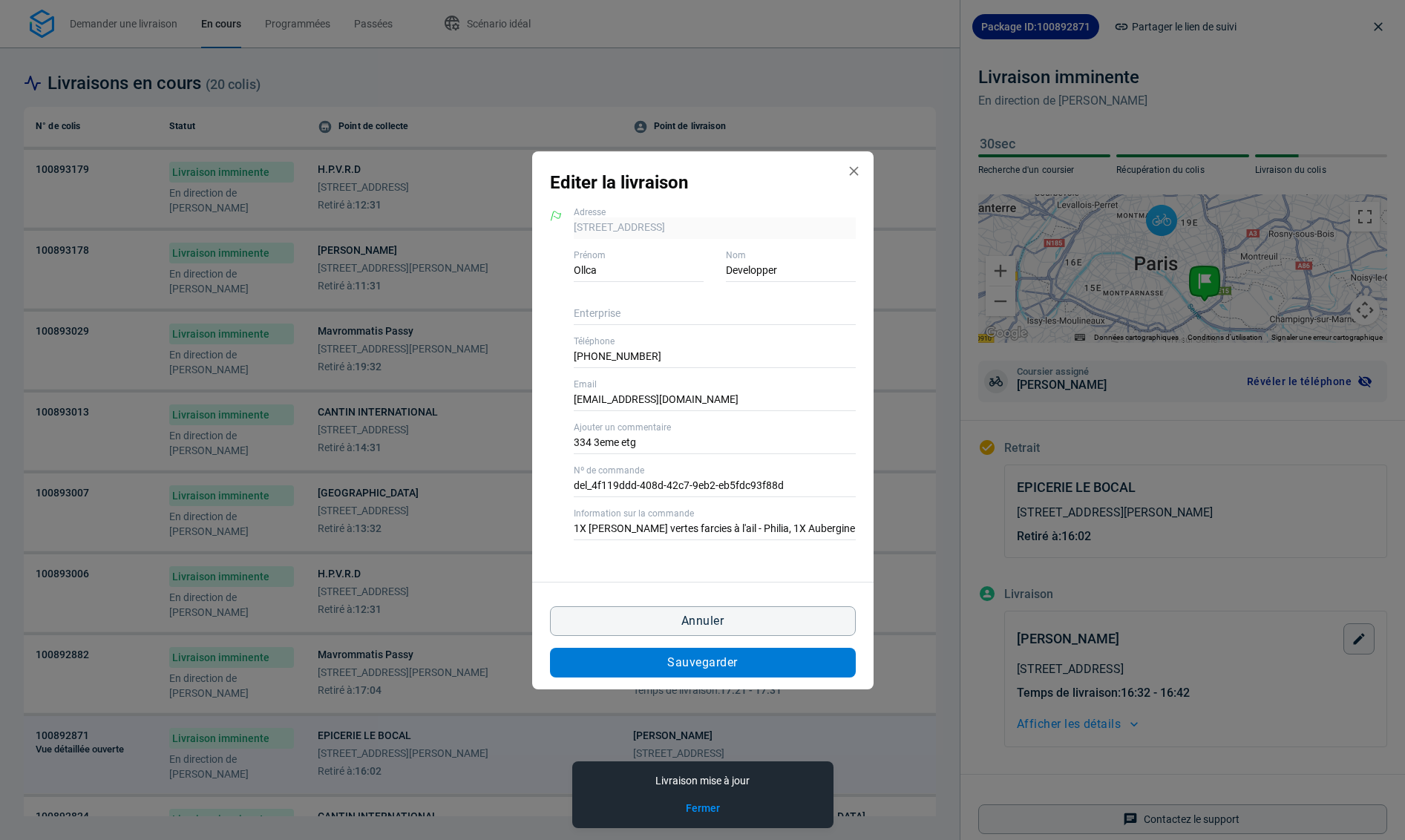
click at [778, 667] on button "Sauvegarder" at bounding box center [702, 662] width 306 height 29
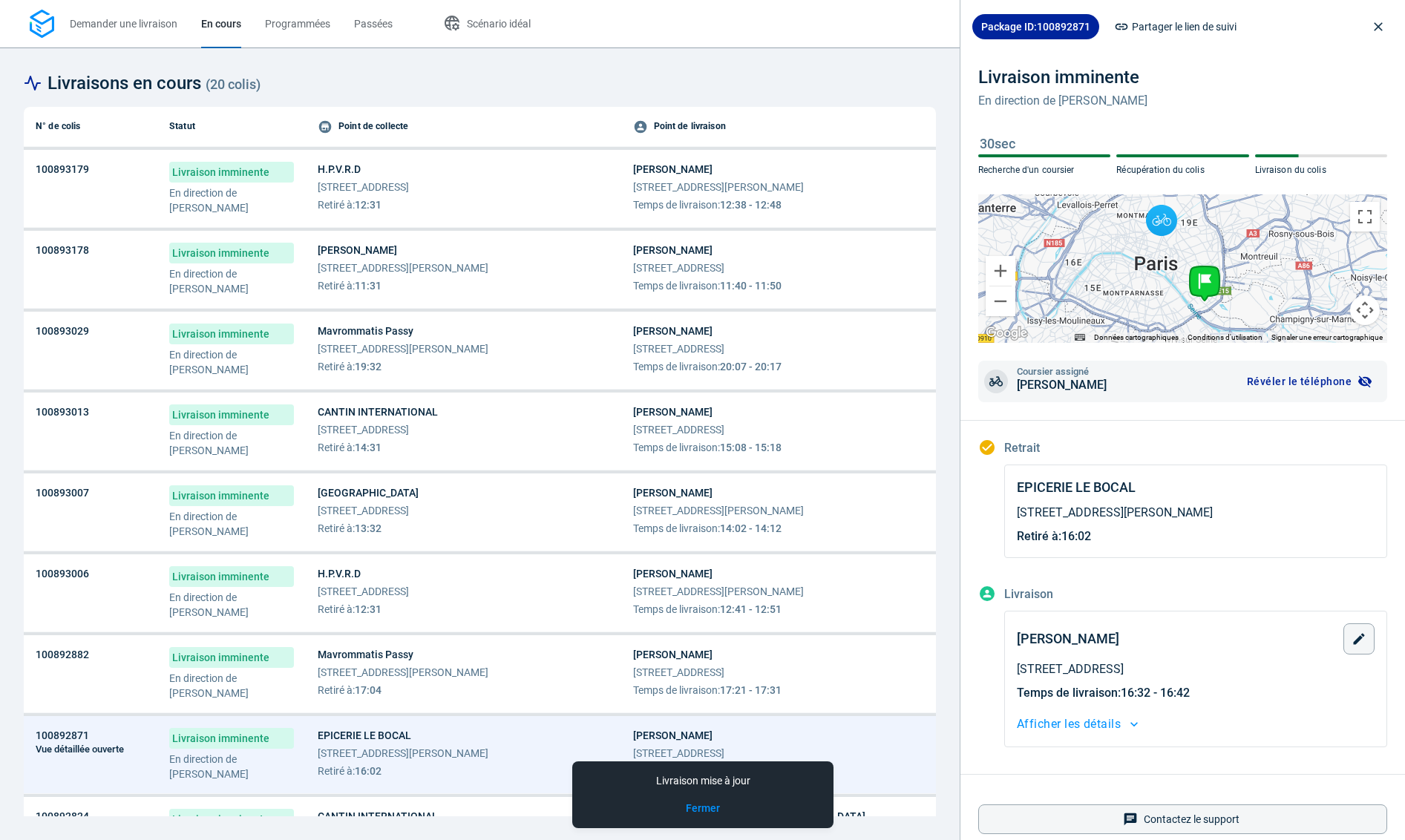
click at [401, 750] on span "80 Rue Claude Decaen 75012 Paris" at bounding box center [403, 752] width 171 height 15
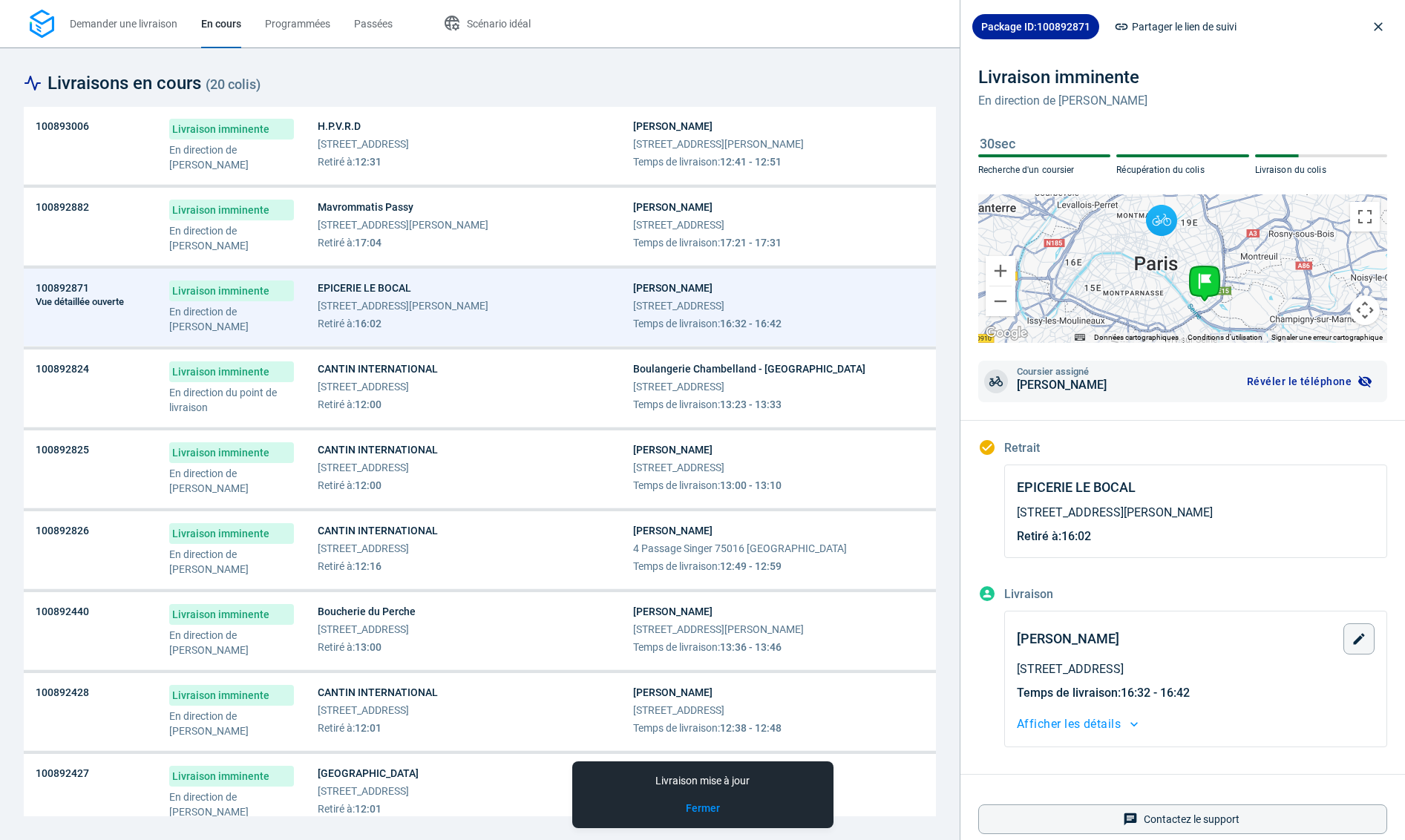
scroll to position [478, 0]
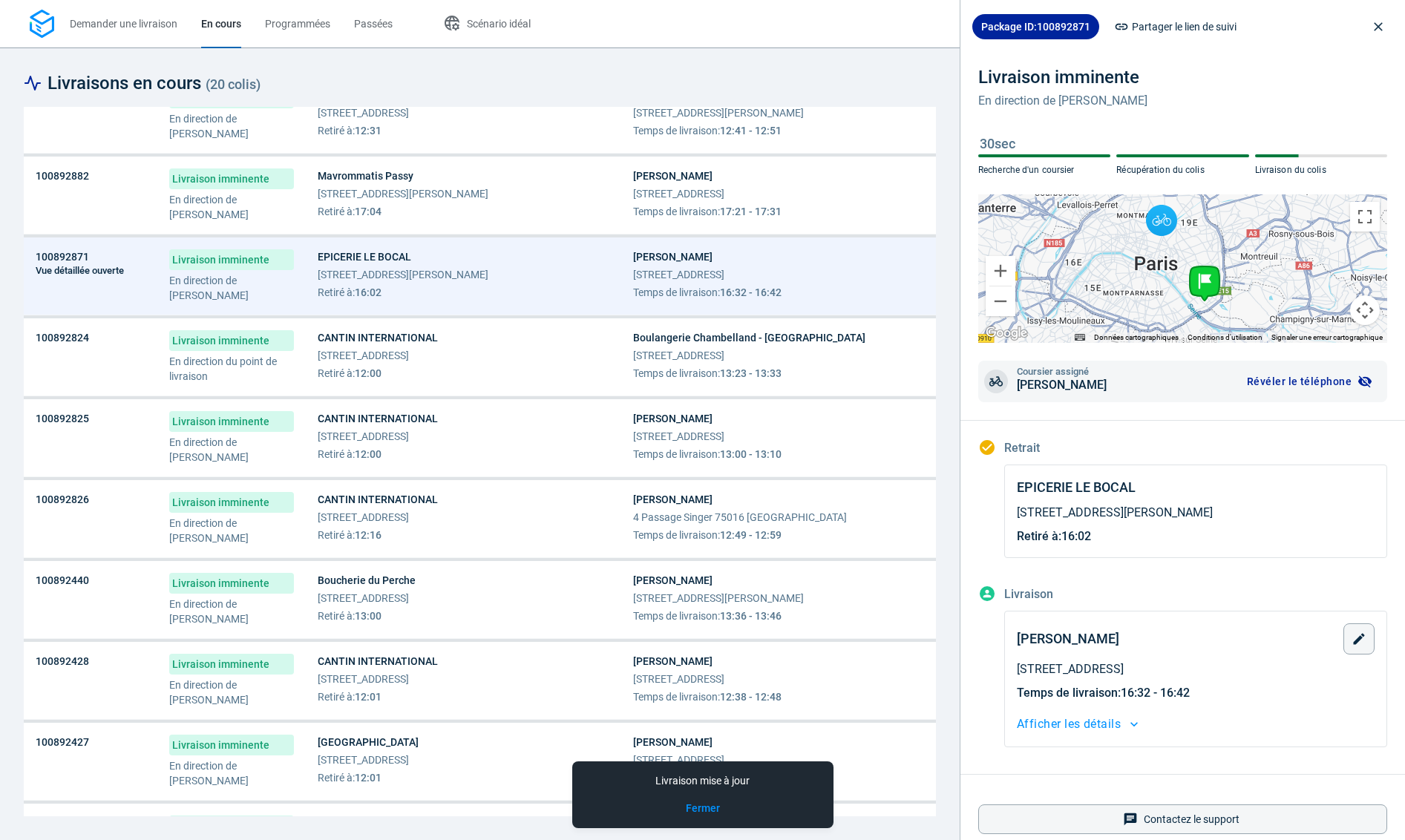
click at [433, 350] on span "[STREET_ADDRESS]" at bounding box center [378, 355] width 121 height 15
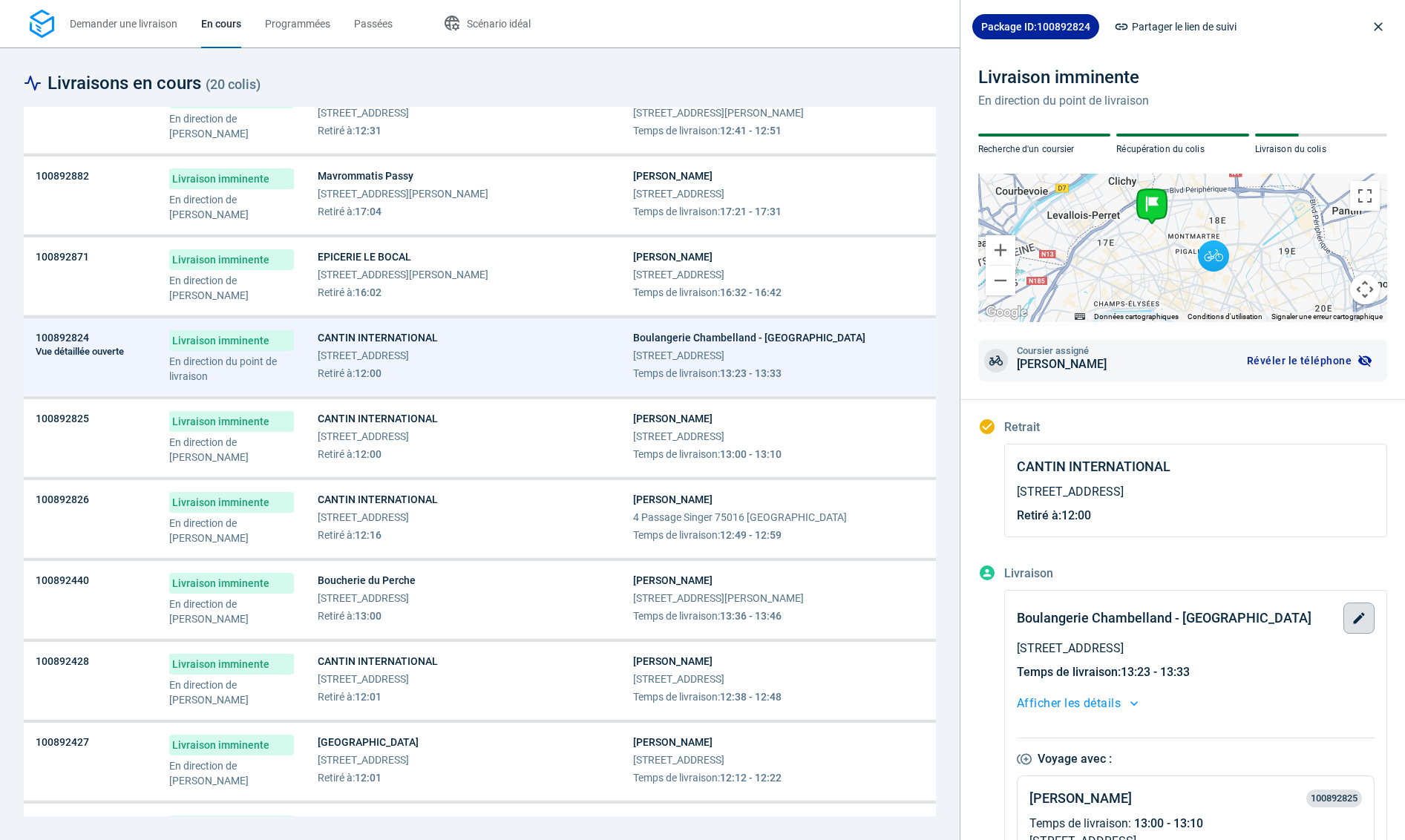
click at [1357, 614] on icon "button" at bounding box center [1358, 618] width 15 height 15
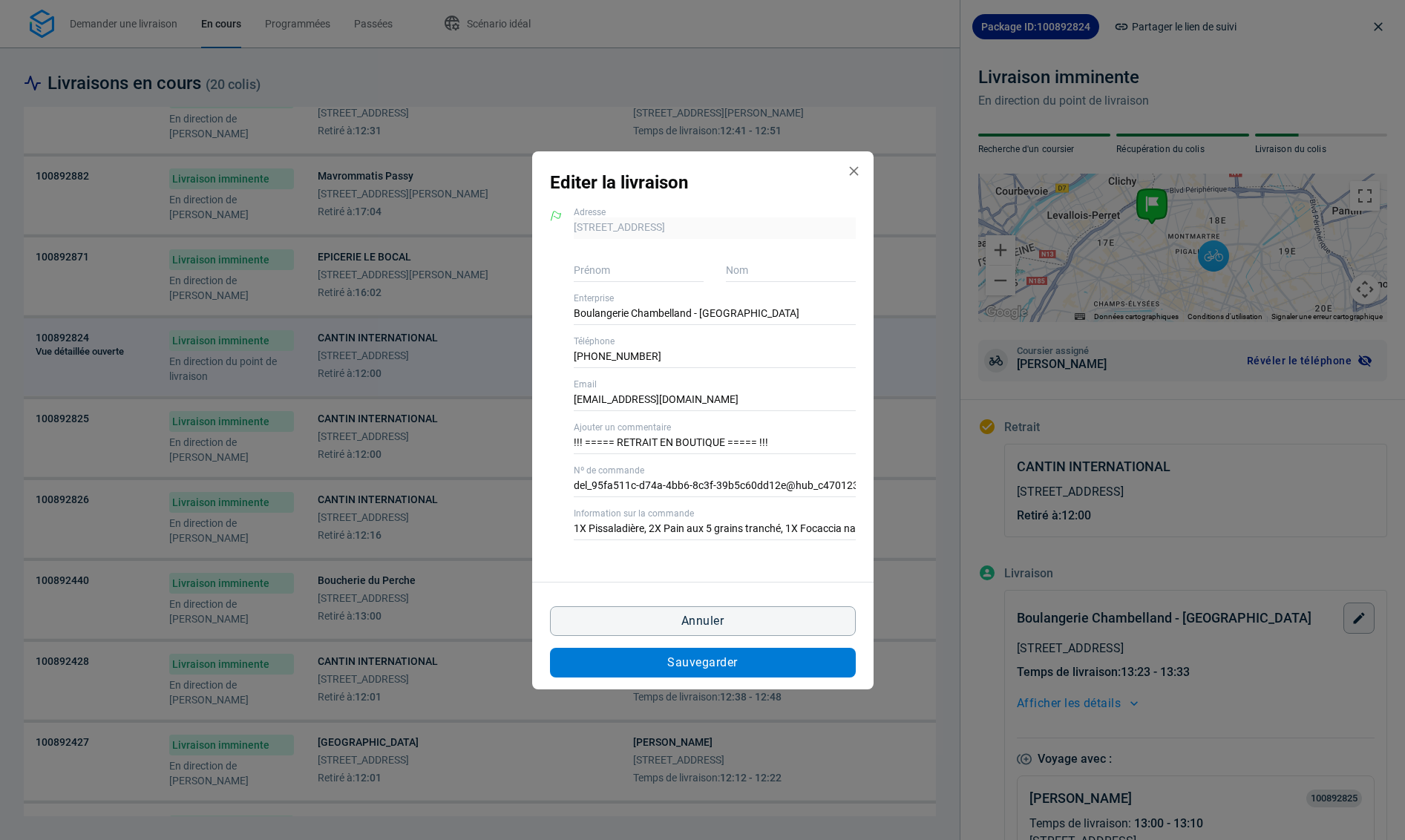
click at [785, 674] on button "Sauvegarder" at bounding box center [702, 662] width 306 height 29
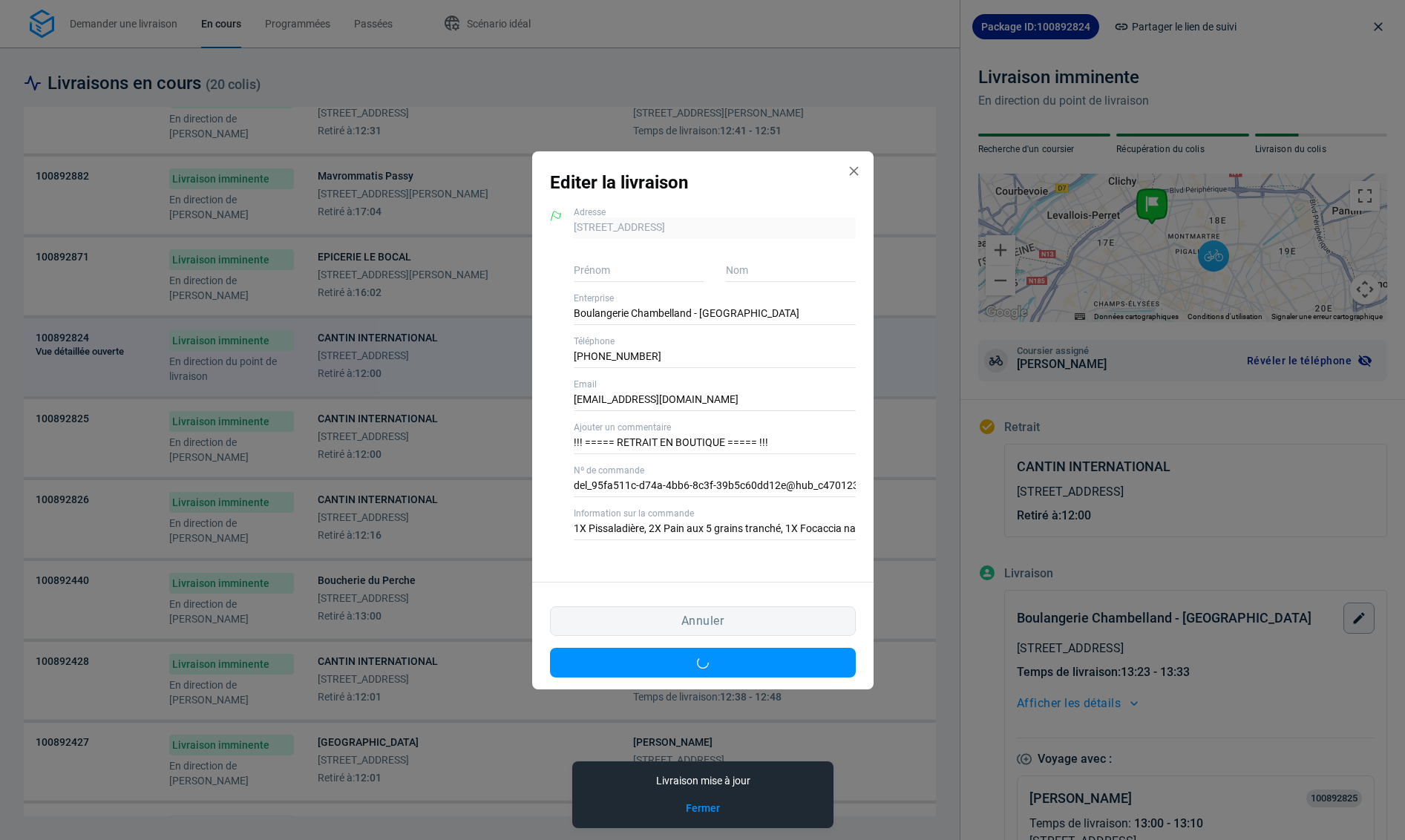
click at [459, 458] on div "Editer la livraison 43 Rue Brochant 75017 Paris, 75017 Paris Adresse Prénom Nom…" at bounding box center [702, 420] width 1405 height 840
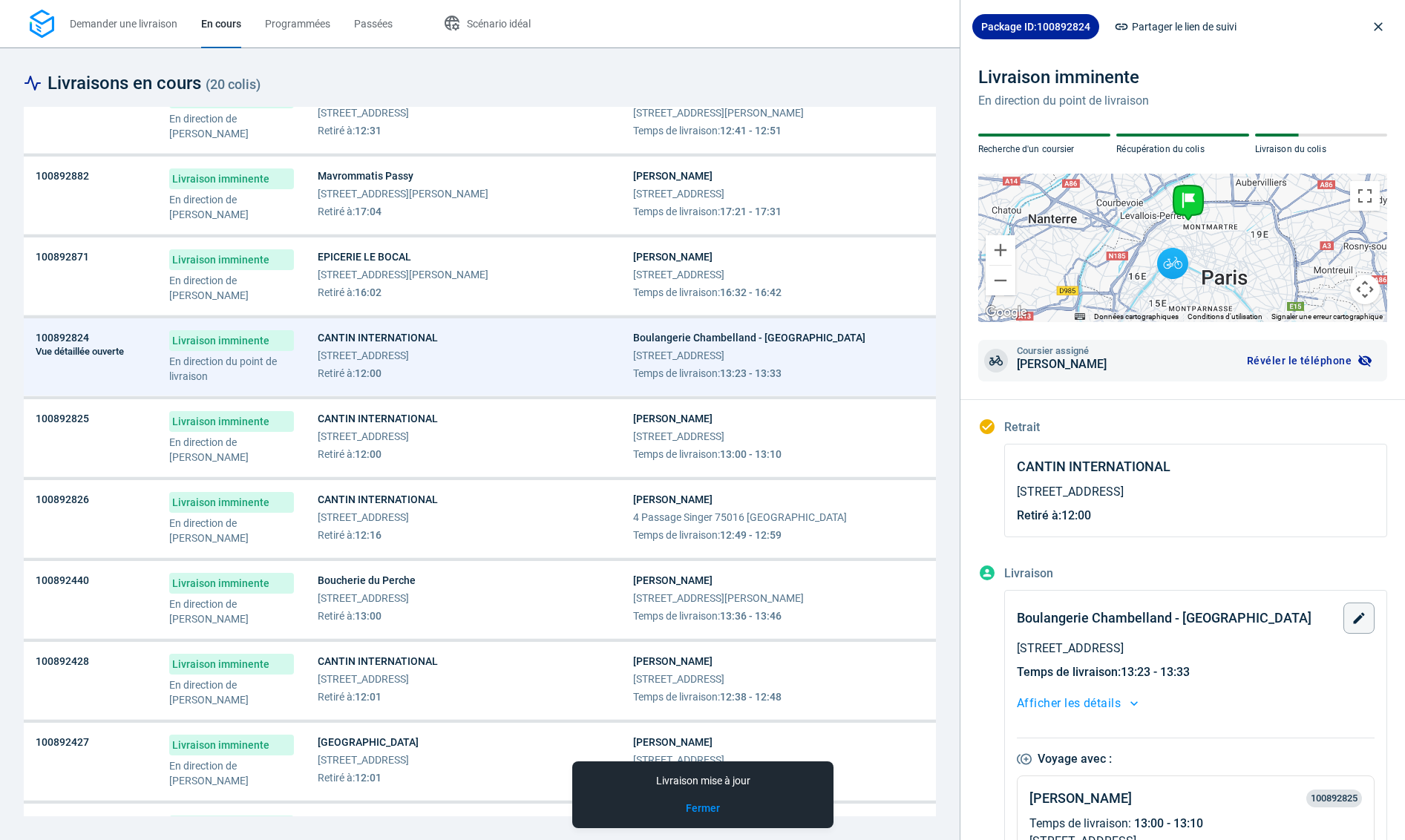
click at [438, 458] on span "Retiré à : 12:00" at bounding box center [378, 454] width 121 height 15
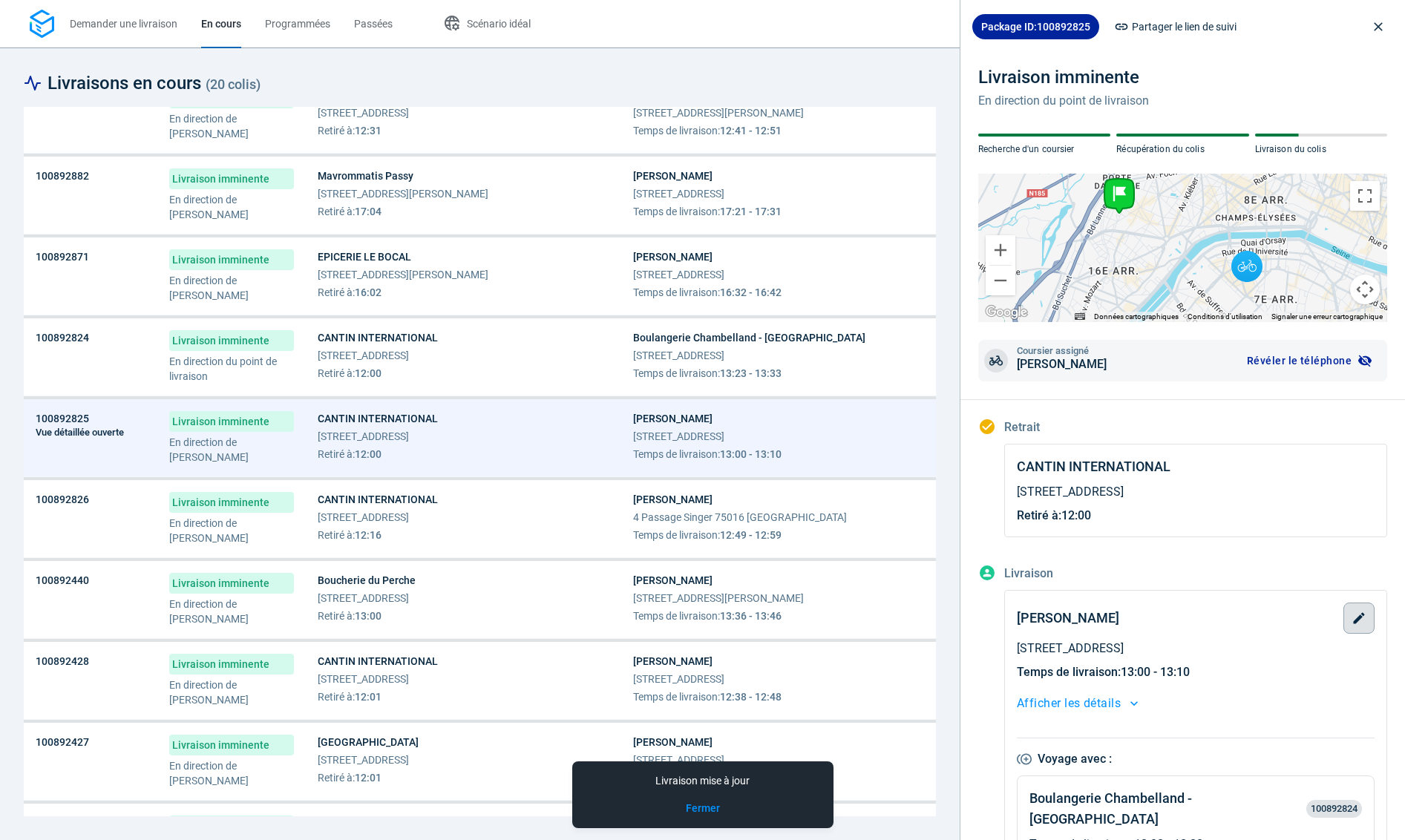
click at [1367, 621] on button "button" at bounding box center [1358, 618] width 31 height 31
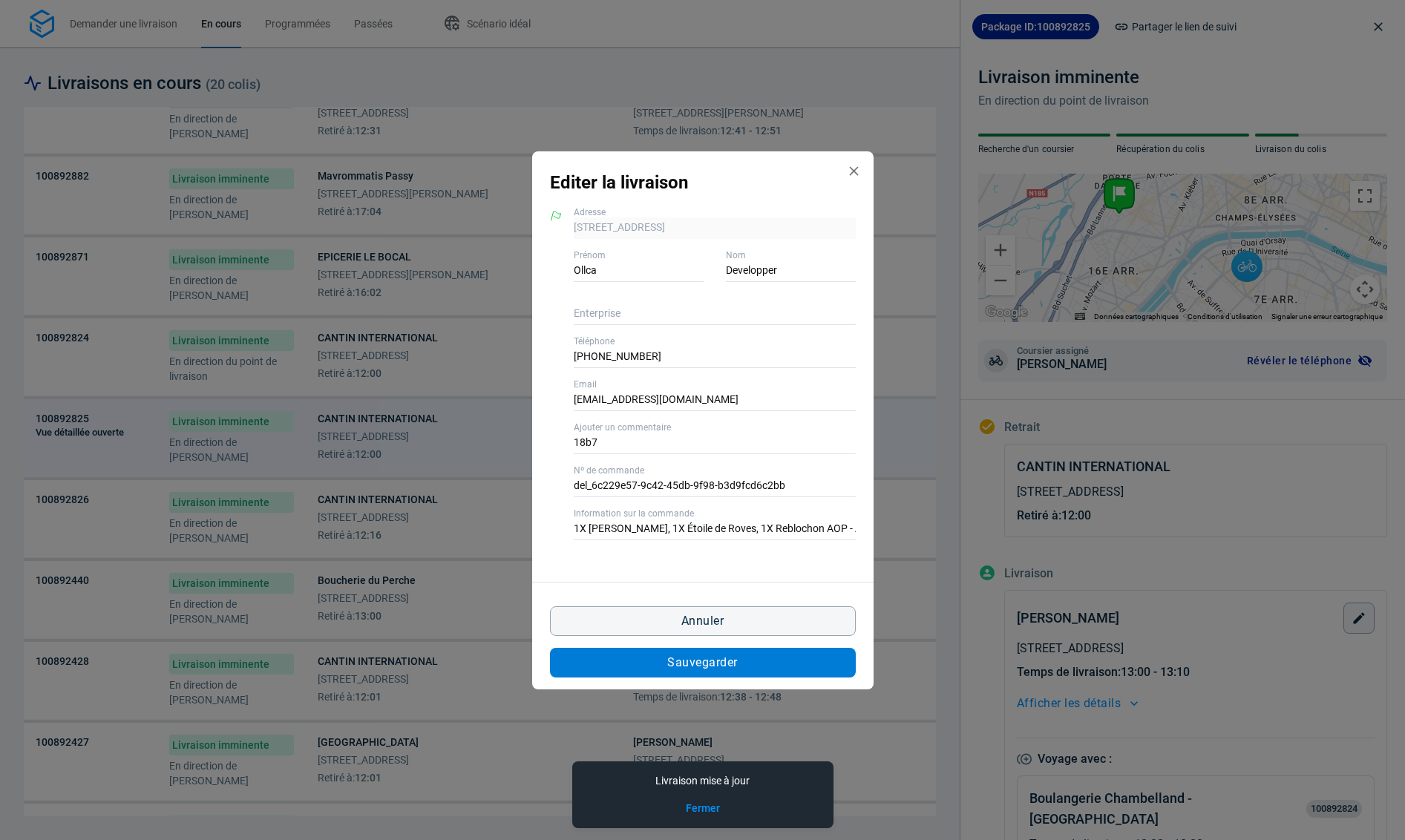
click at [786, 662] on button "Sauvegarder" at bounding box center [702, 662] width 306 height 29
click at [445, 531] on div "Editer la livraison 66 Rue Spontini 75016 Paris, 75016 Paris Adresse Ollca Prén…" at bounding box center [702, 420] width 1405 height 840
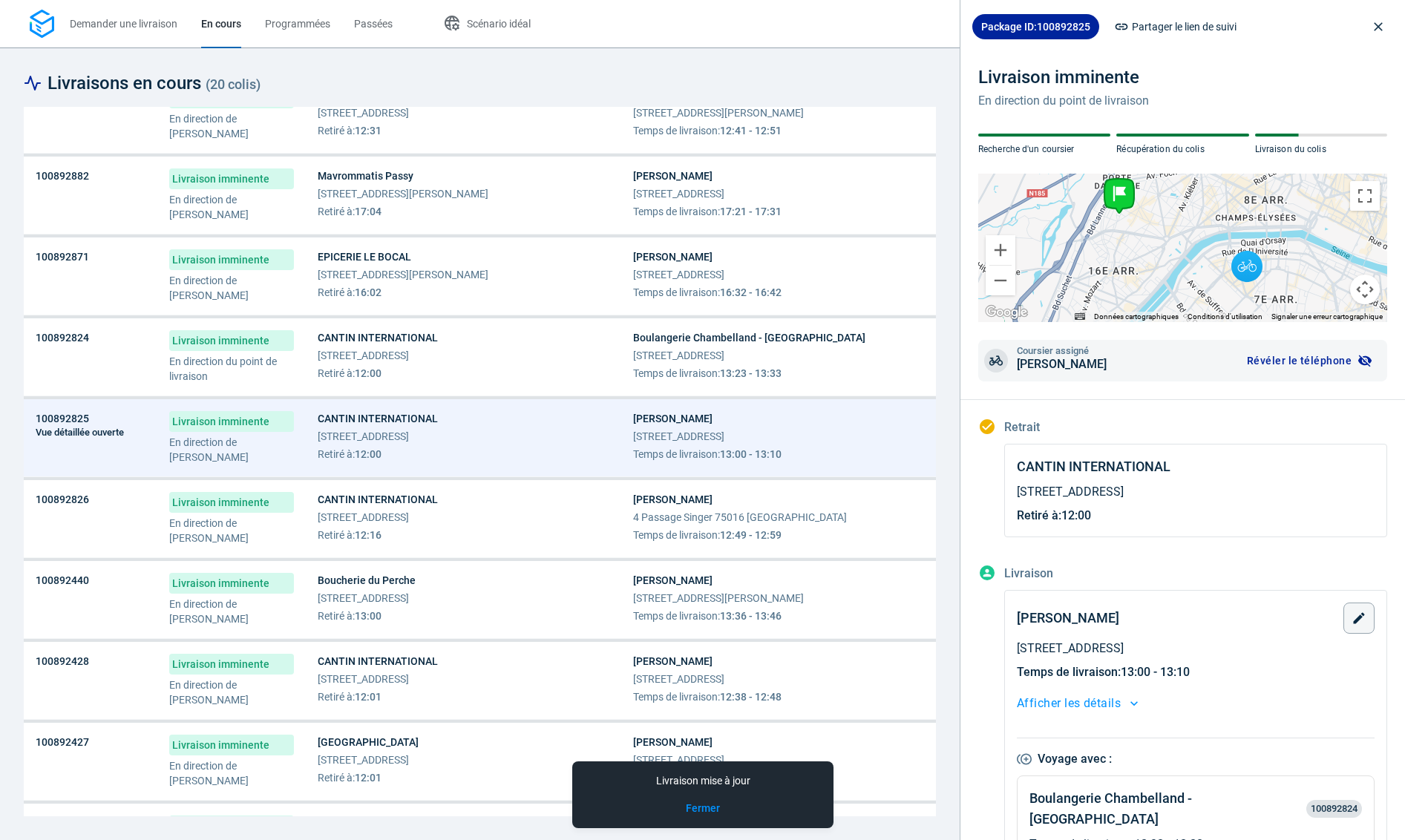
click at [438, 531] on span "Retiré à : 12:16" at bounding box center [378, 535] width 121 height 15
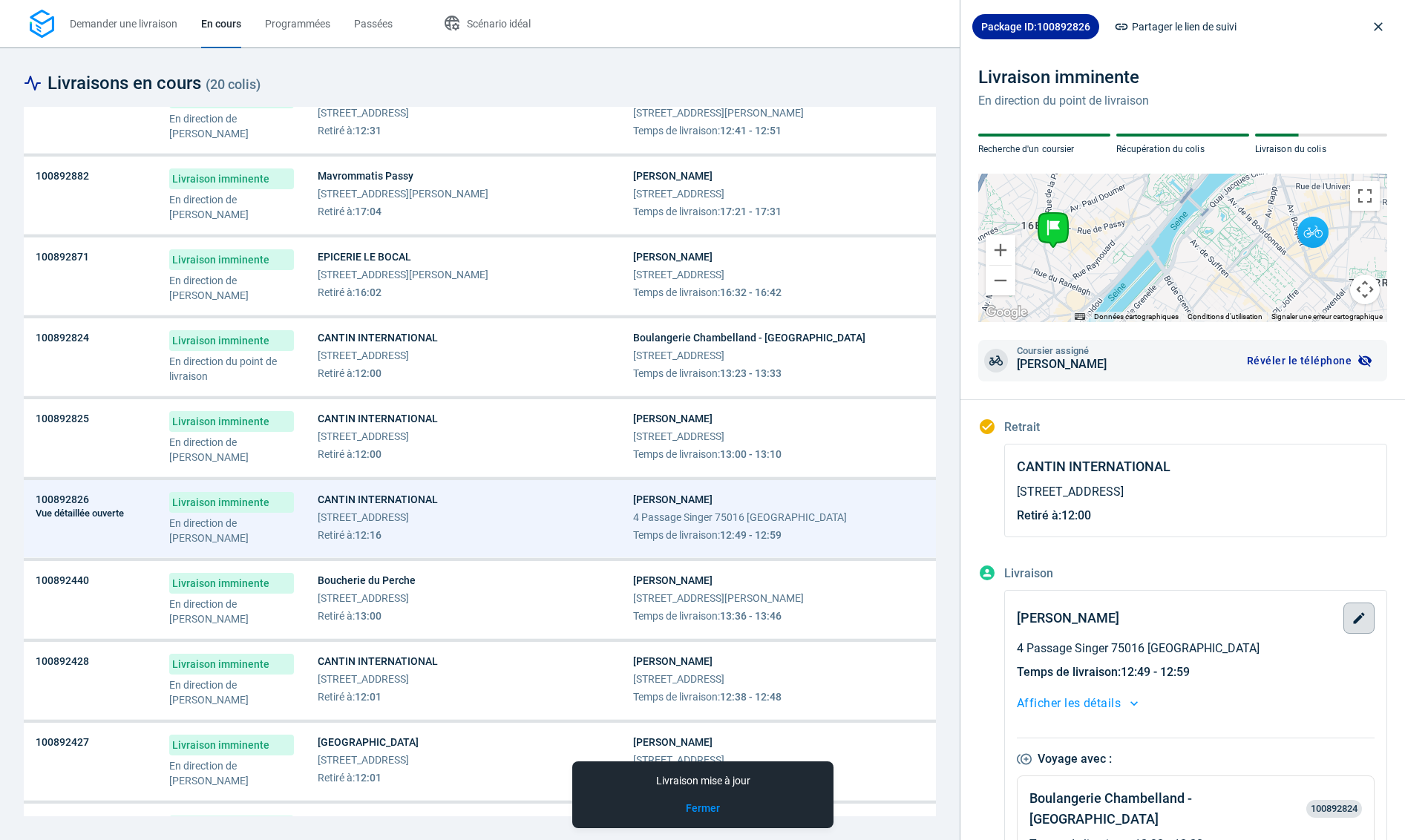
click at [1361, 613] on icon "button" at bounding box center [1358, 618] width 15 height 15
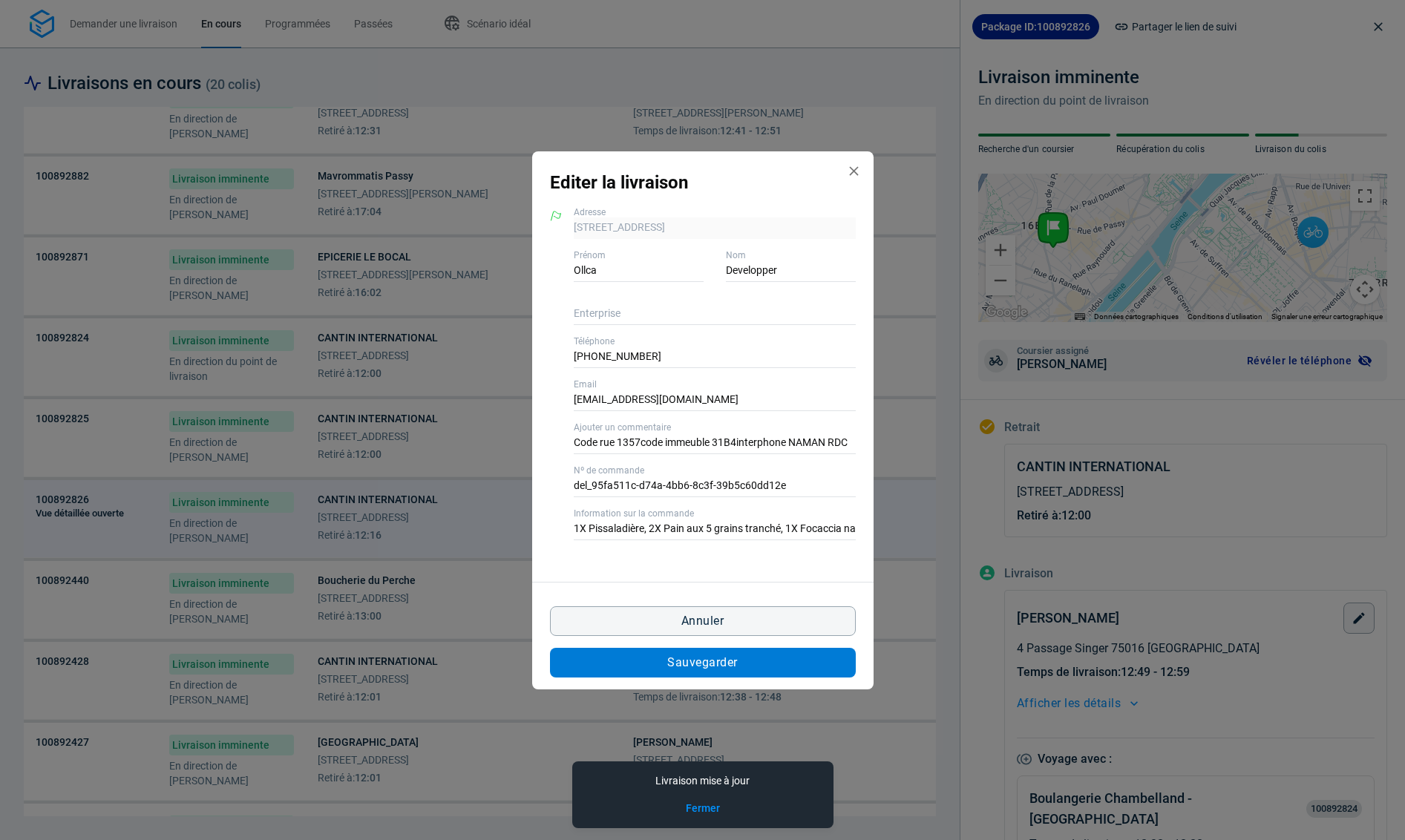
click at [828, 666] on button "Sauvegarder" at bounding box center [702, 662] width 306 height 29
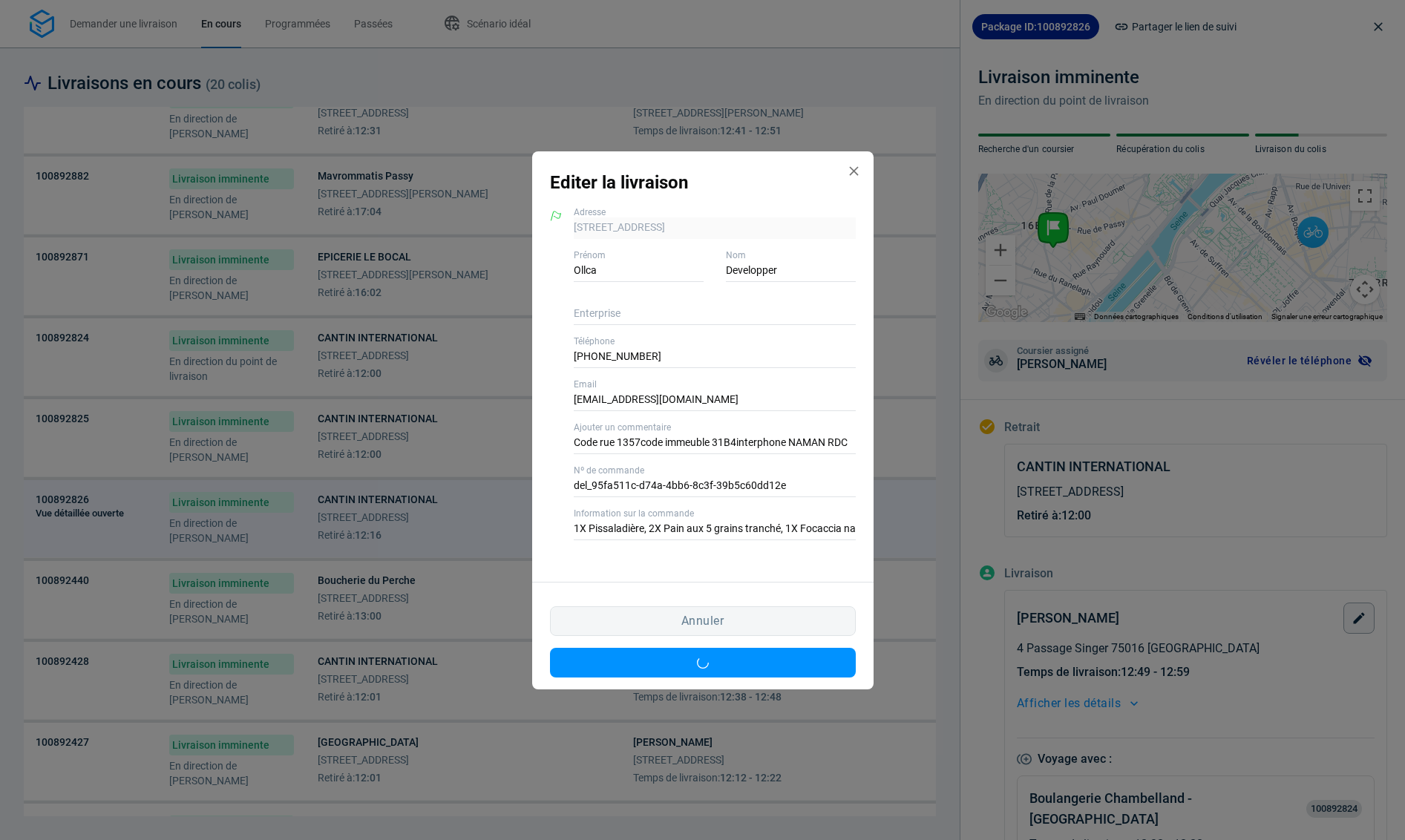
click at [446, 604] on div "Editer la livraison 4 Passage Singer 75016 Paris, 75016 Paris Adresse Ollca Pré…" at bounding box center [702, 420] width 1405 height 840
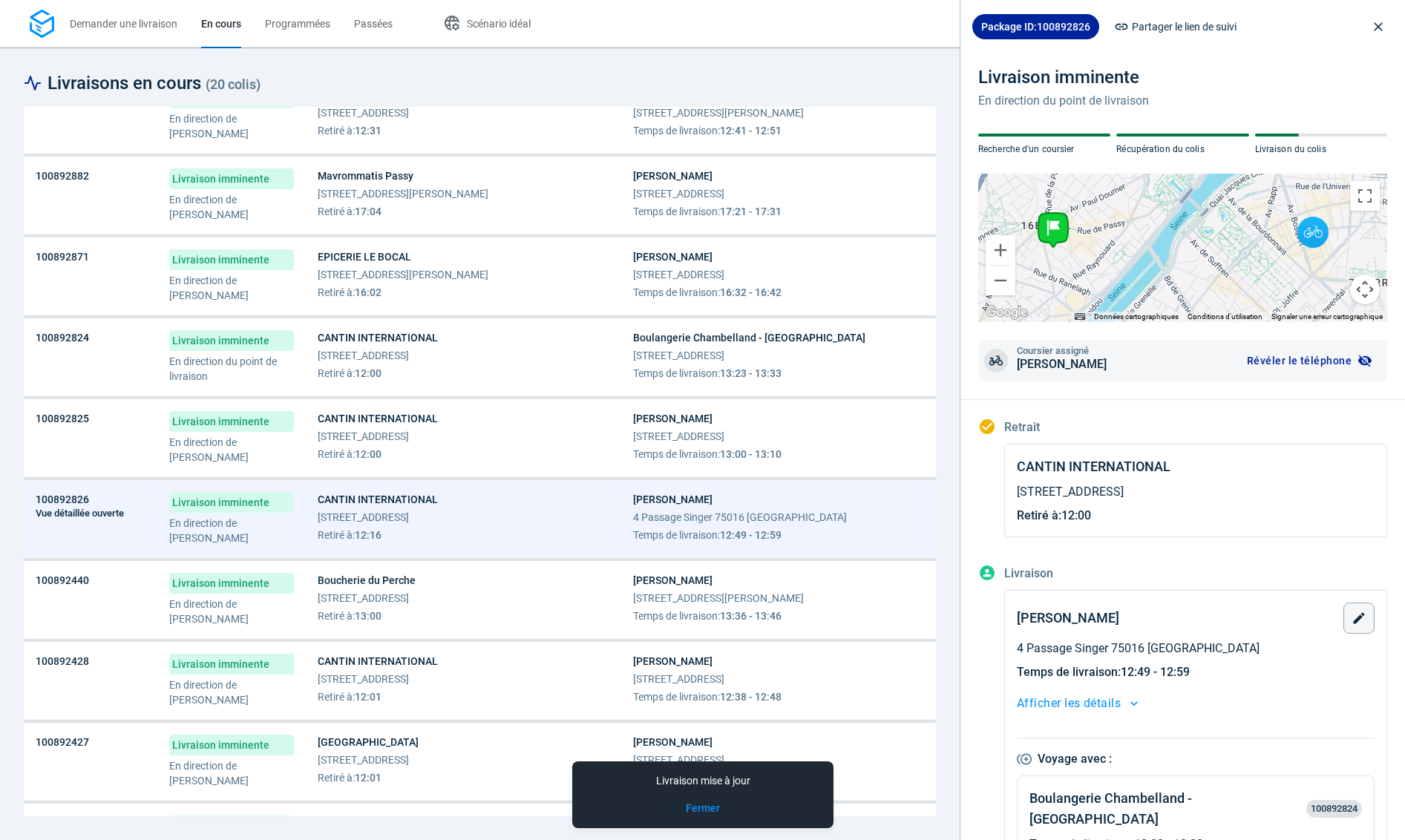
click at [446, 604] on div "Boucherie du Perche 52 Rue Cler 75007 Paris Retiré à : 13:00" at bounding box center [463, 597] width 291 height 50
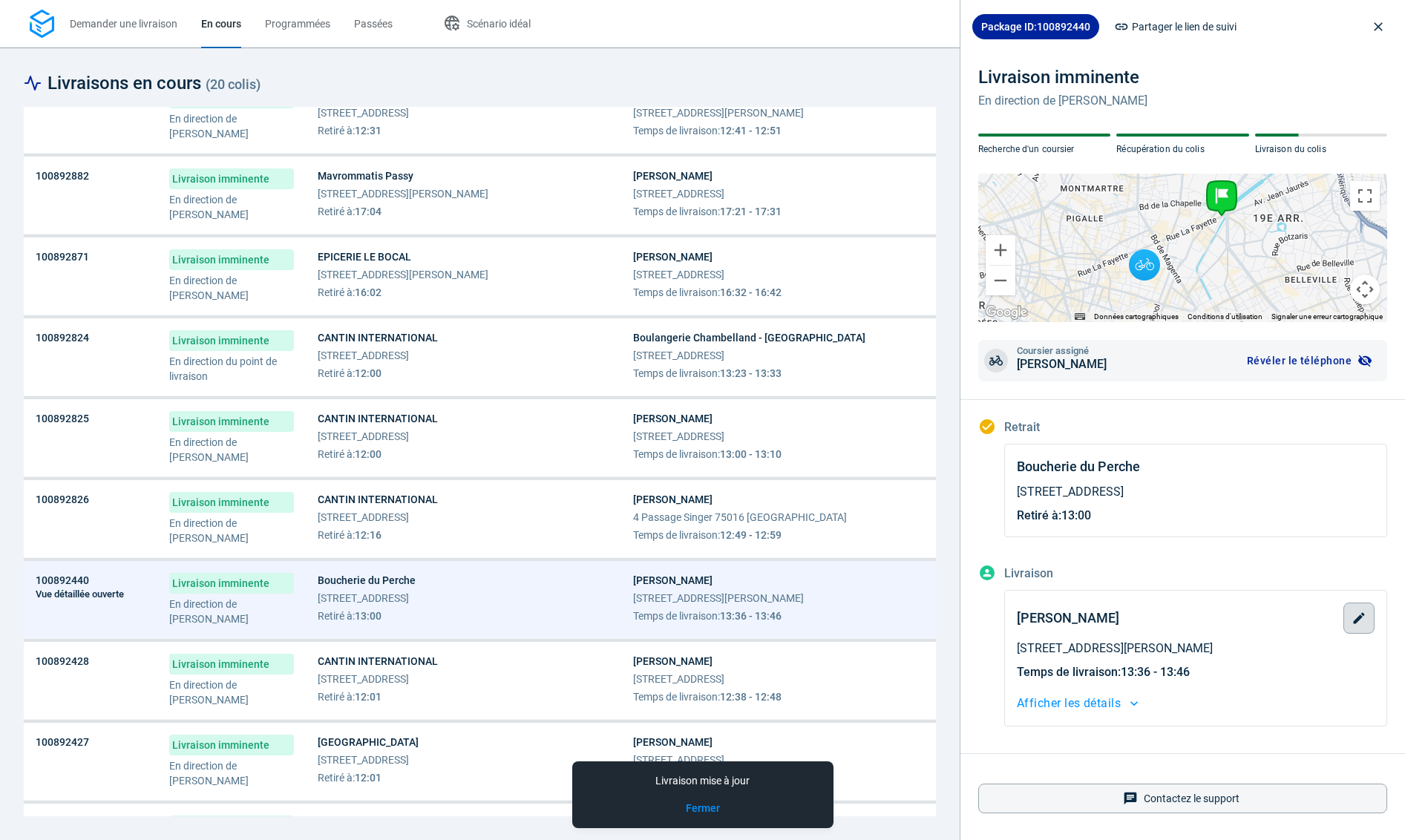
click at [1357, 613] on icon "button" at bounding box center [1358, 618] width 15 height 15
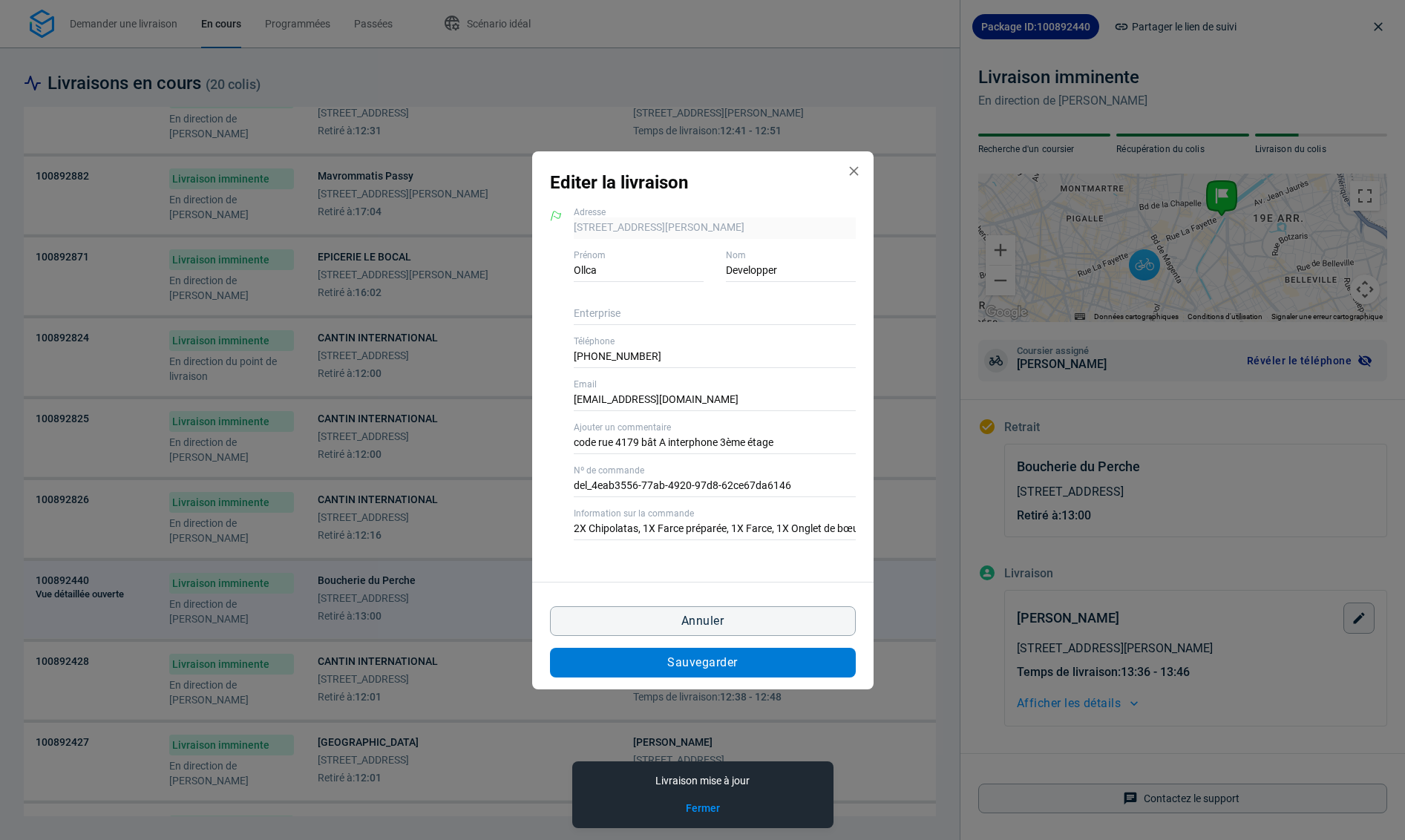
click at [835, 665] on button "Sauvegarder" at bounding box center [702, 662] width 306 height 29
click at [469, 697] on div "Editer la livraison 243 Rue la Fayette 75010 Paris, 75010 Paris Adresse Ollca P…" at bounding box center [702, 420] width 1405 height 840
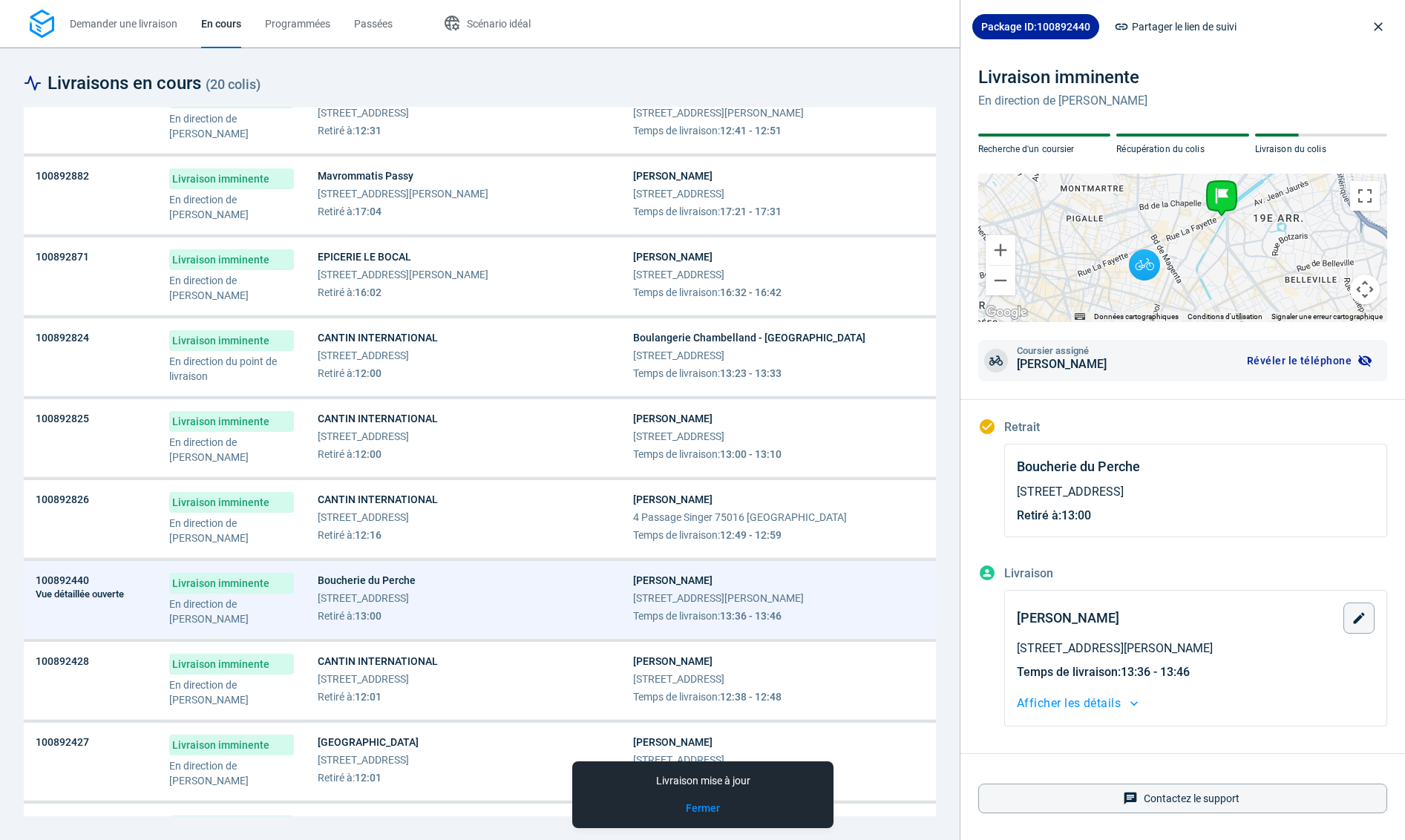
click at [438, 697] on span "Retiré à : 12:01" at bounding box center [378, 697] width 121 height 15
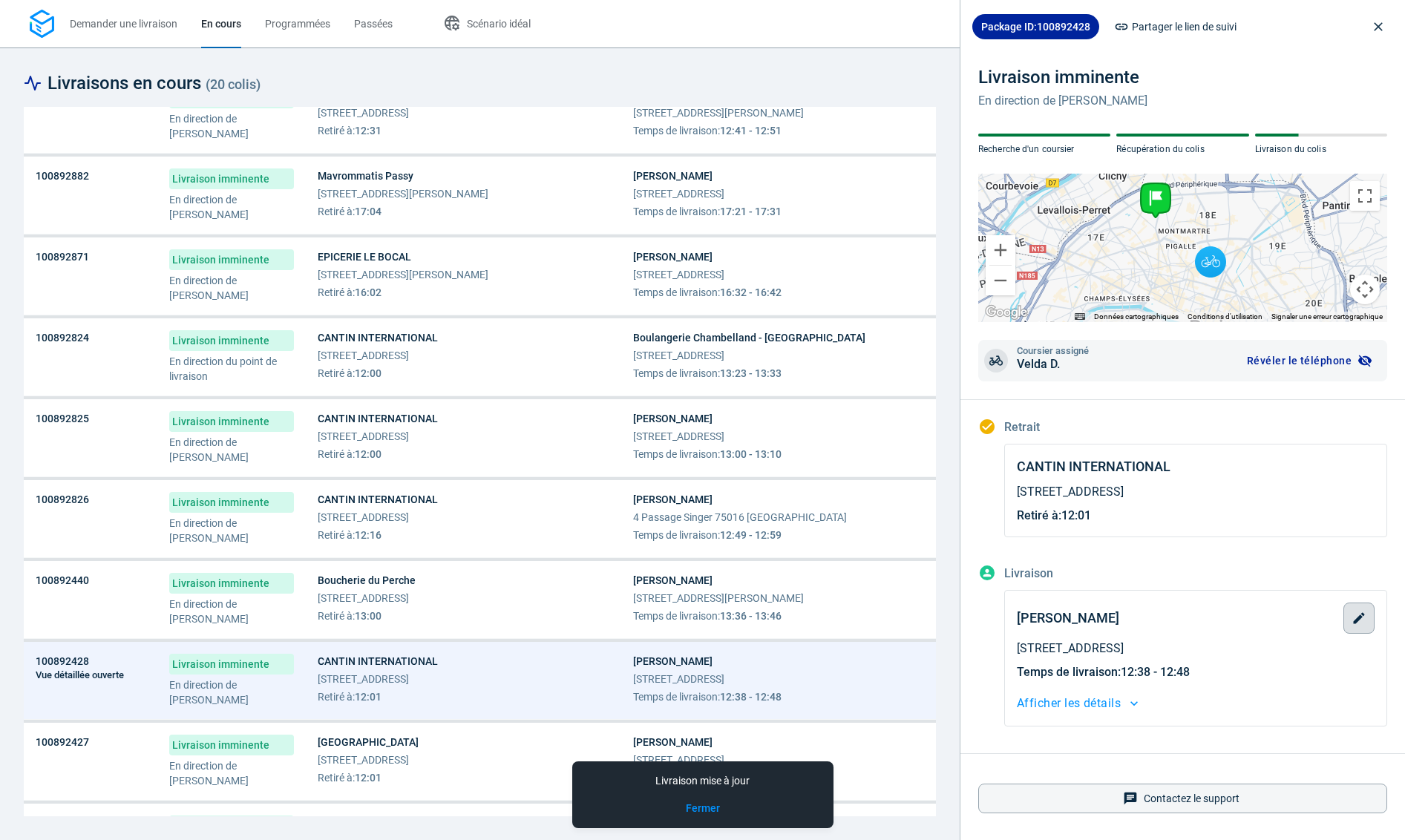
click at [1362, 608] on button "button" at bounding box center [1358, 618] width 31 height 31
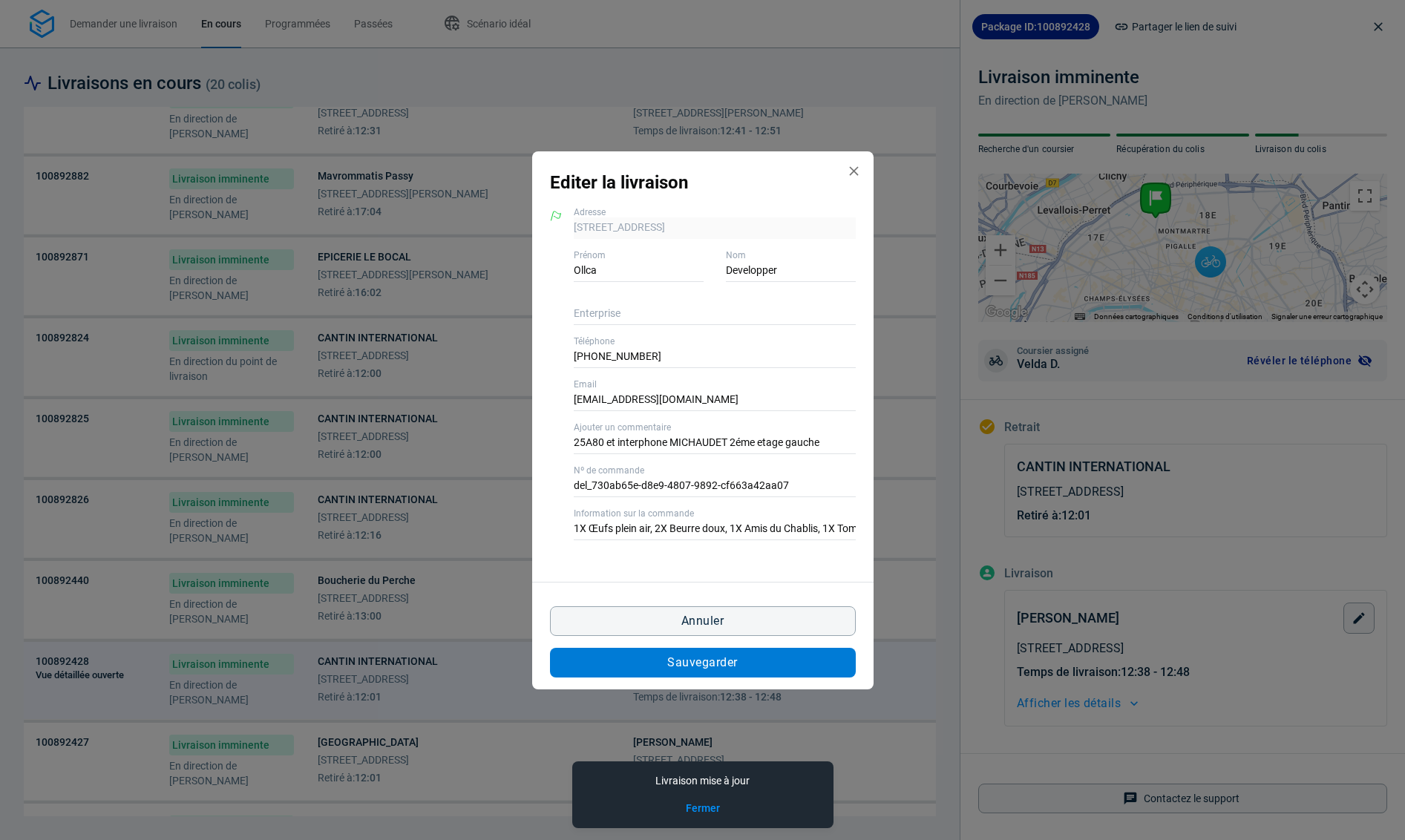
click at [757, 670] on button "Sauvegarder" at bounding box center [702, 662] width 306 height 29
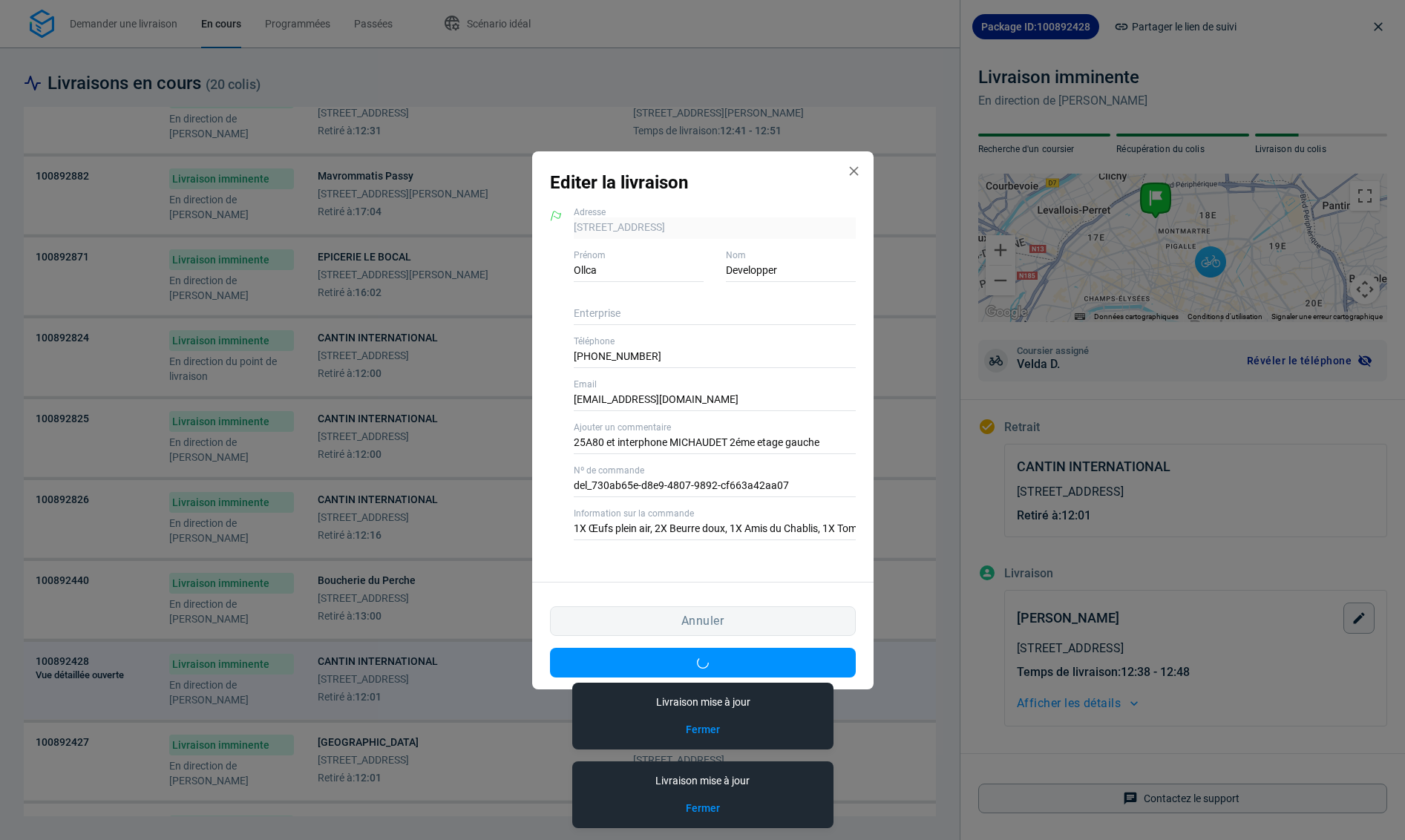
click at [467, 775] on div "Editer la livraison 39 Rue Dautancourt 75017 Paris, 75017 Paris Adresse Ollca P…" at bounding box center [702, 420] width 1405 height 840
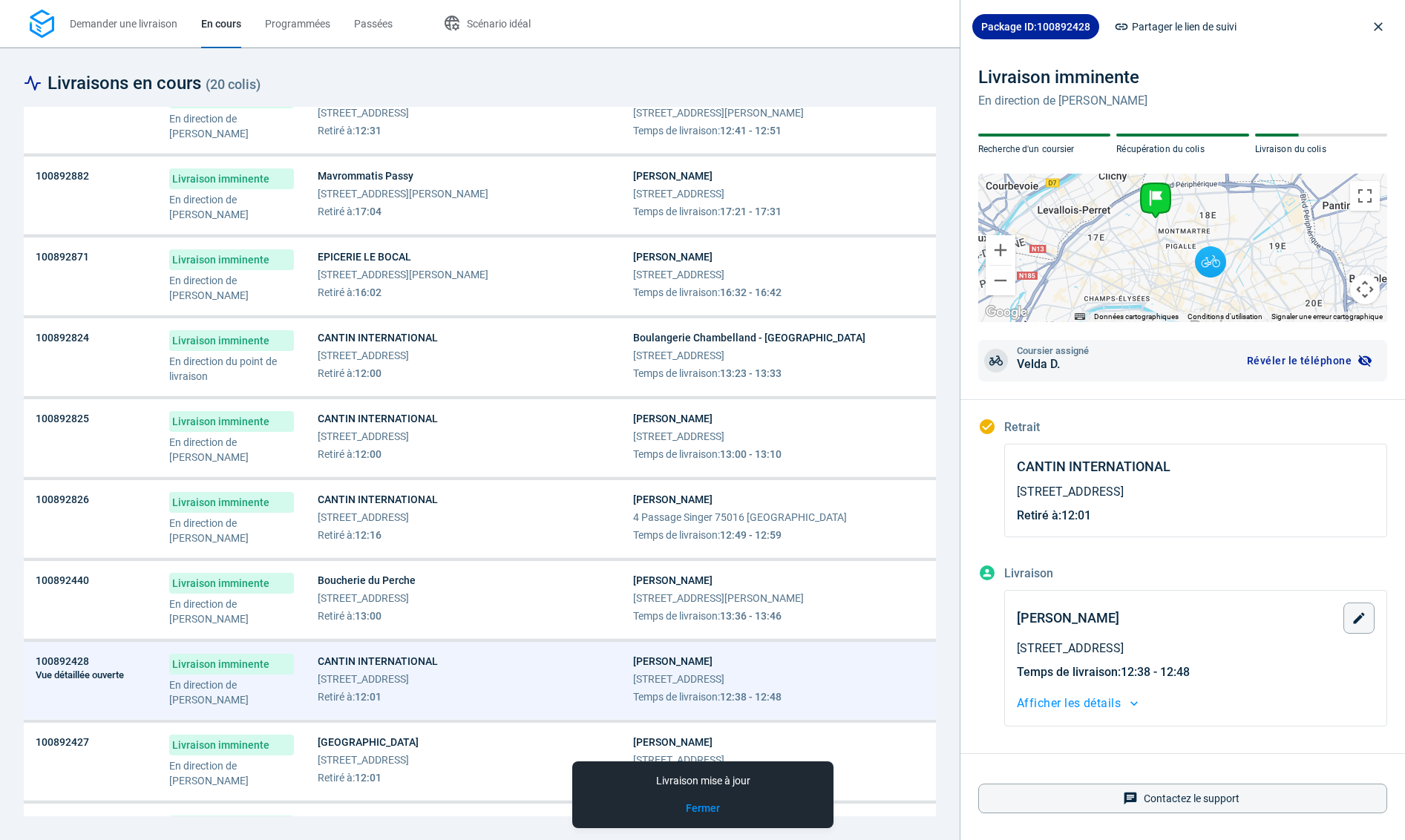
click at [467, 775] on div "Le Palais du Fruit - Montorgueil 62 Rue Montorgueil 75002 Paris Retiré à : 12:01" at bounding box center [463, 759] width 291 height 50
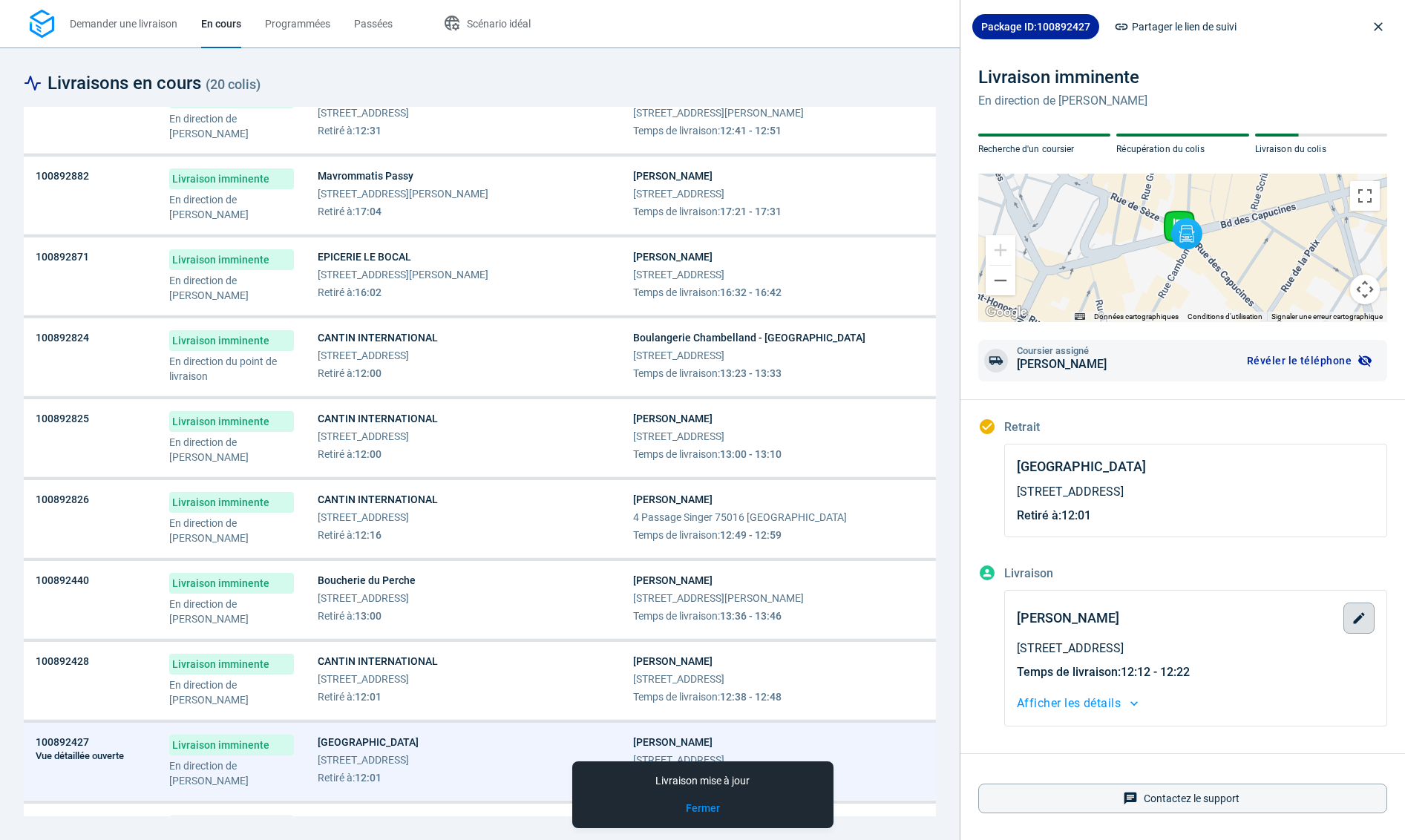
click at [1362, 625] on button "button" at bounding box center [1358, 618] width 31 height 31
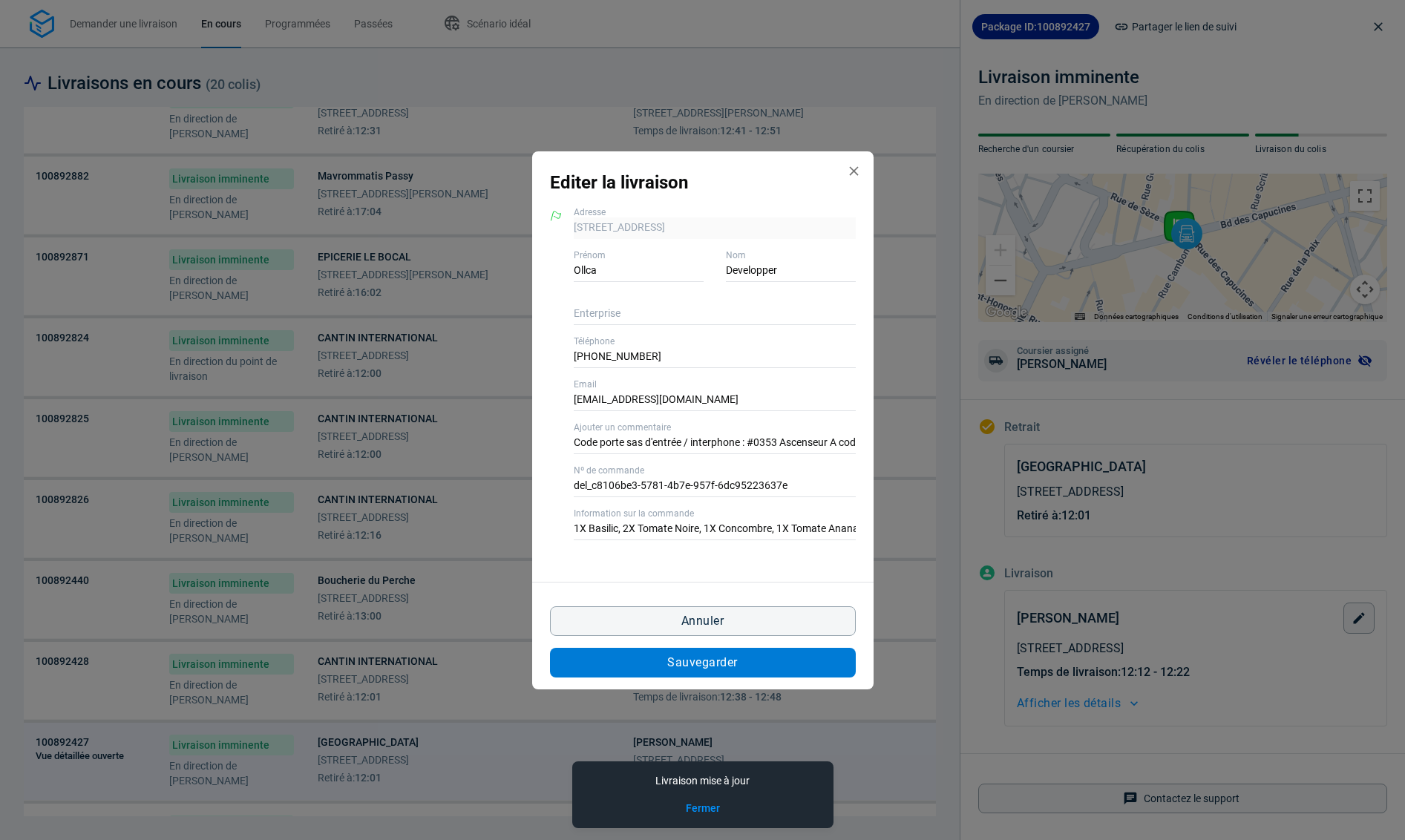
click at [745, 676] on button "Sauvegarder" at bounding box center [702, 662] width 306 height 29
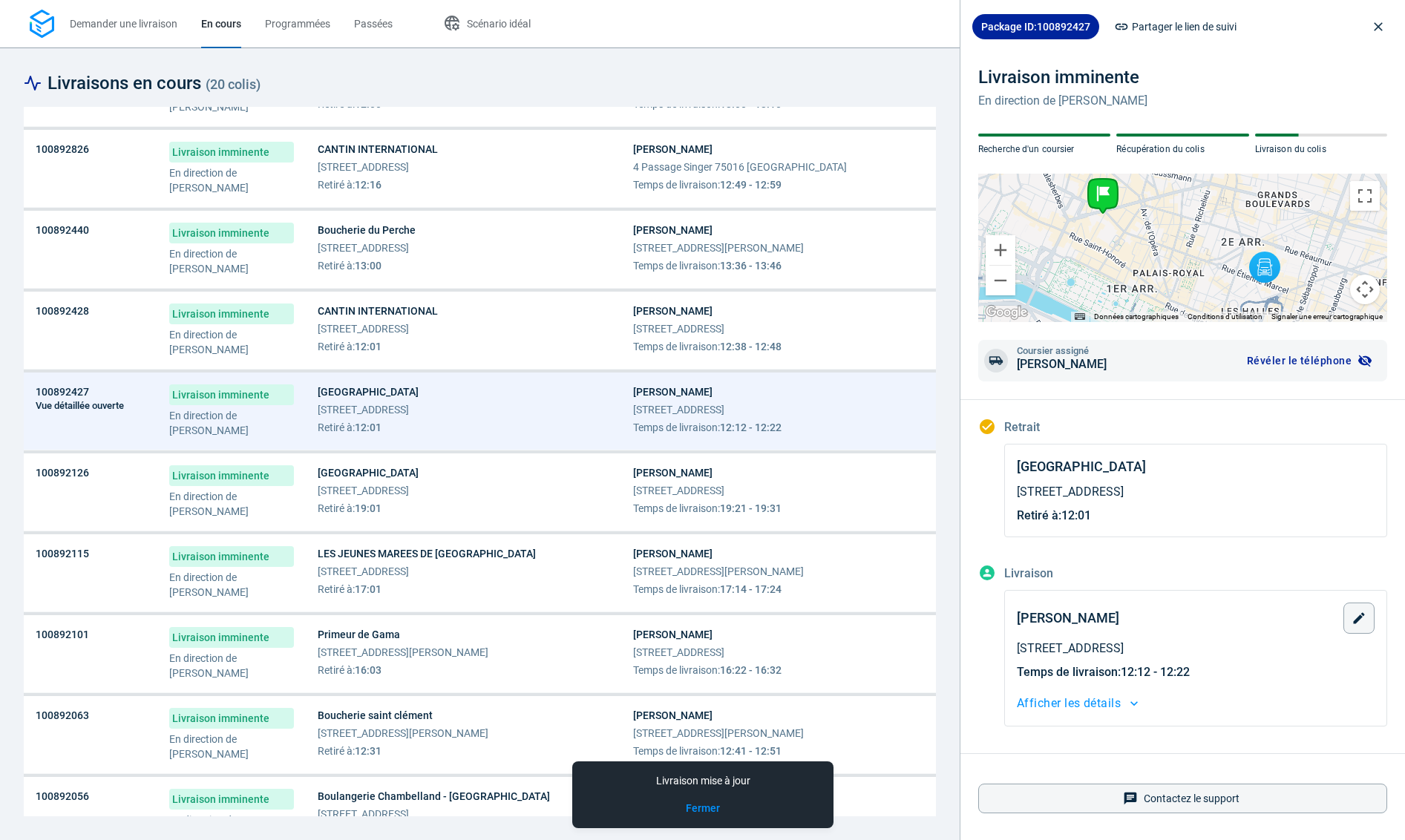
scroll to position [831, 0]
click at [563, 501] on div "Le Palais du Fruit - Montorgueil 62 Rue Montorgueil 75002 Paris Retiré à : 19:01" at bounding box center [463, 488] width 291 height 50
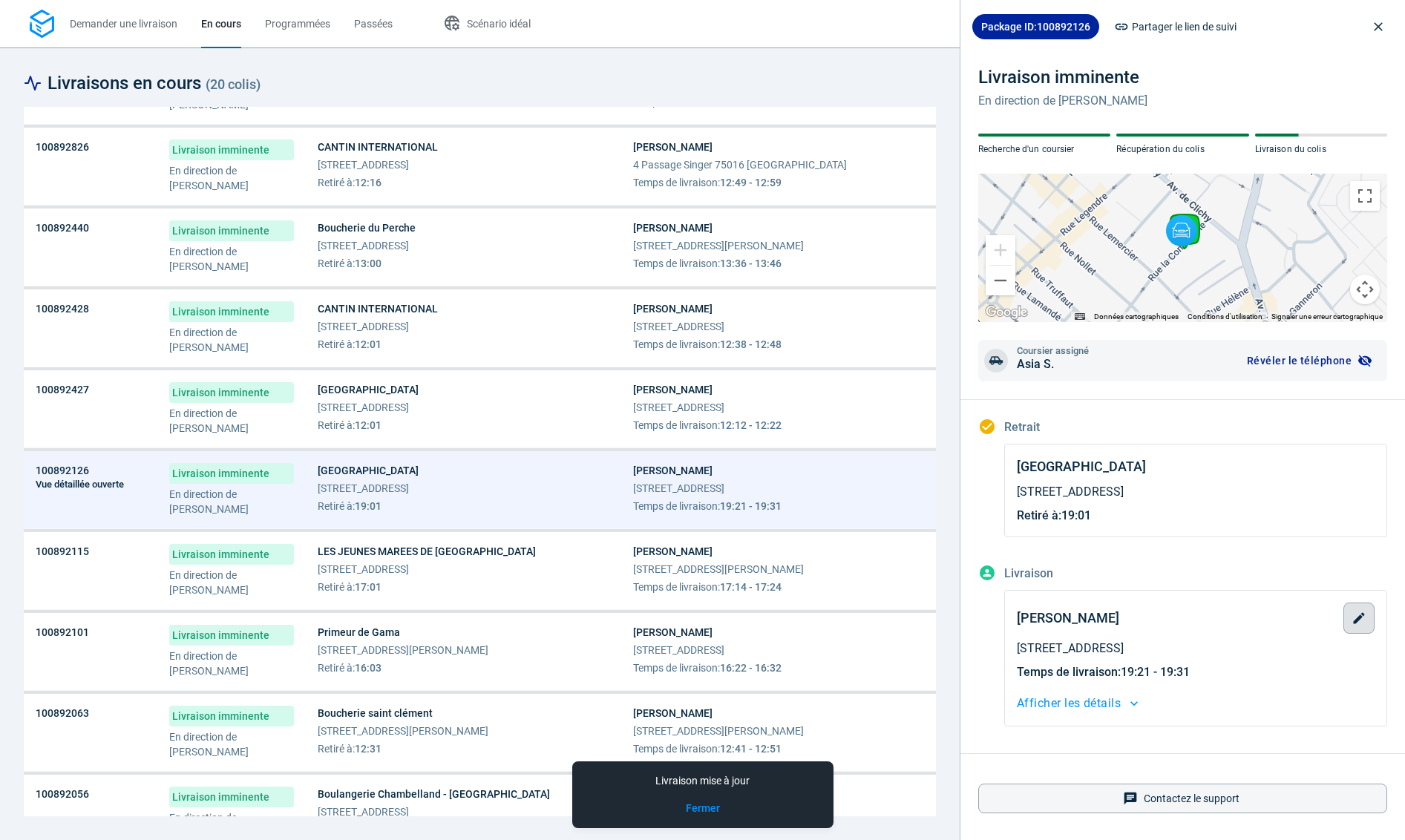
click at [1359, 618] on icon "button" at bounding box center [1359, 617] width 11 height 11
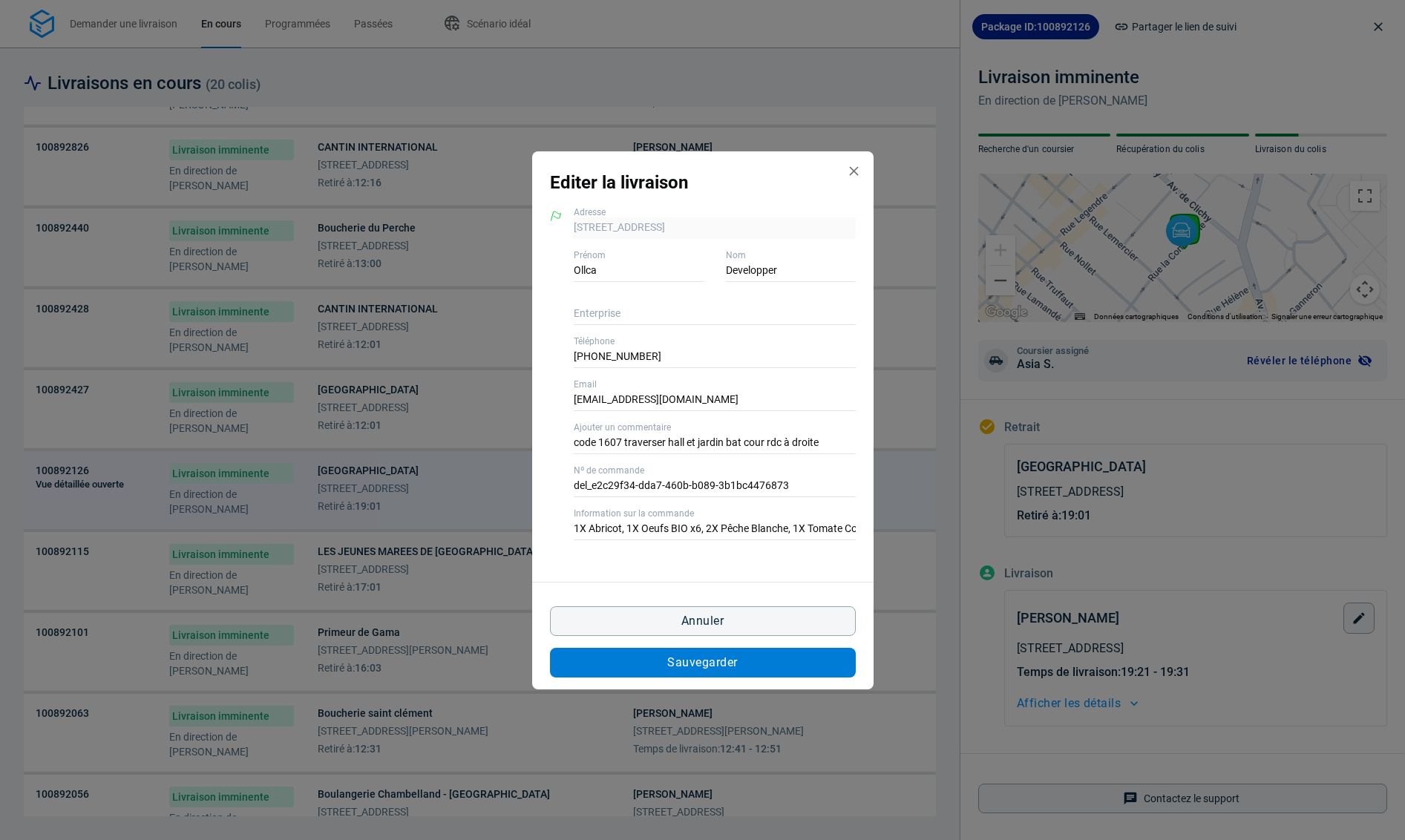
click at [787, 662] on button "Sauvegarder" at bounding box center [702, 662] width 306 height 29
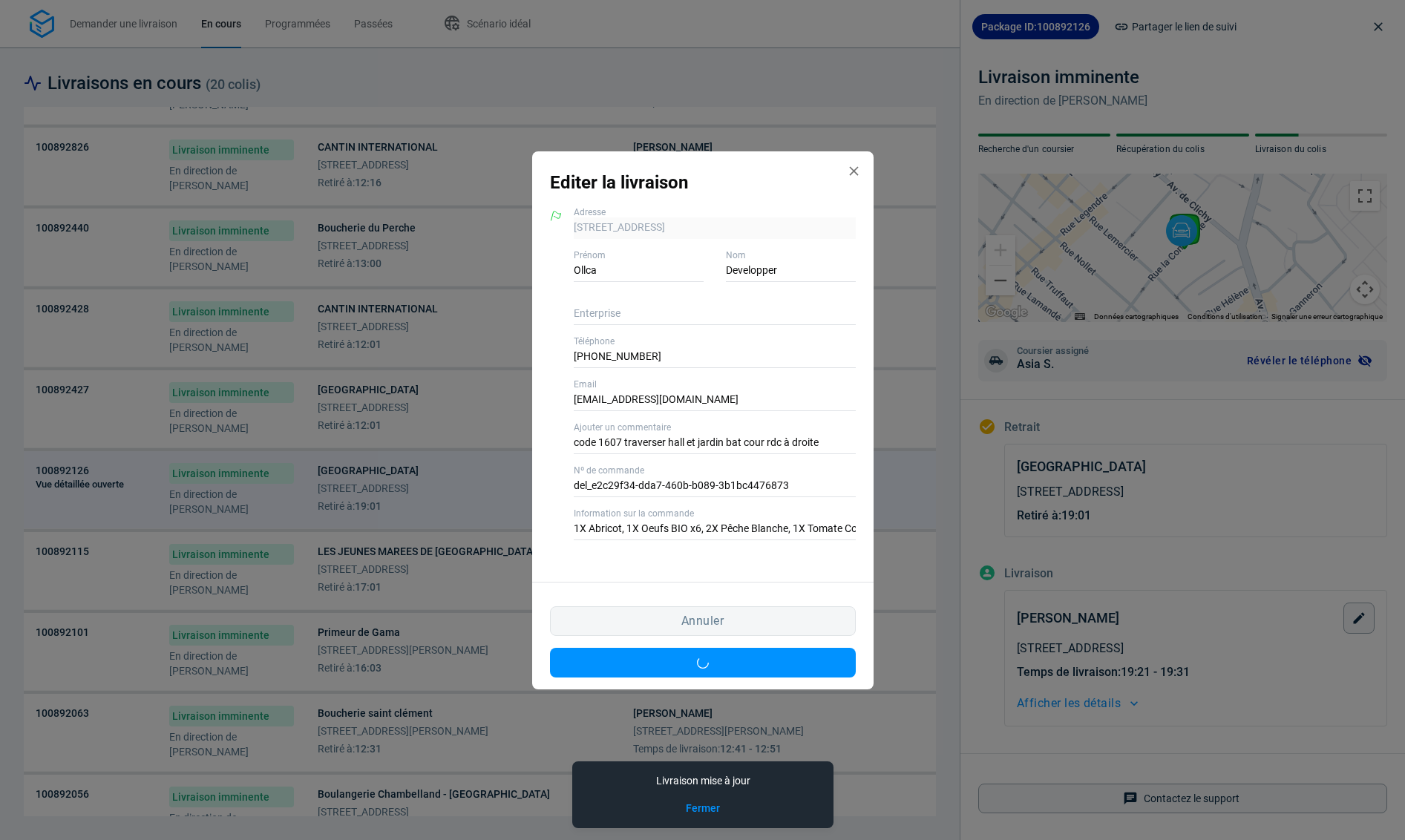
click at [461, 589] on div "Editer la livraison 13 Rue la Condamine 75017 Paris, 75017 Paris Adresse Ollca …" at bounding box center [702, 420] width 1405 height 840
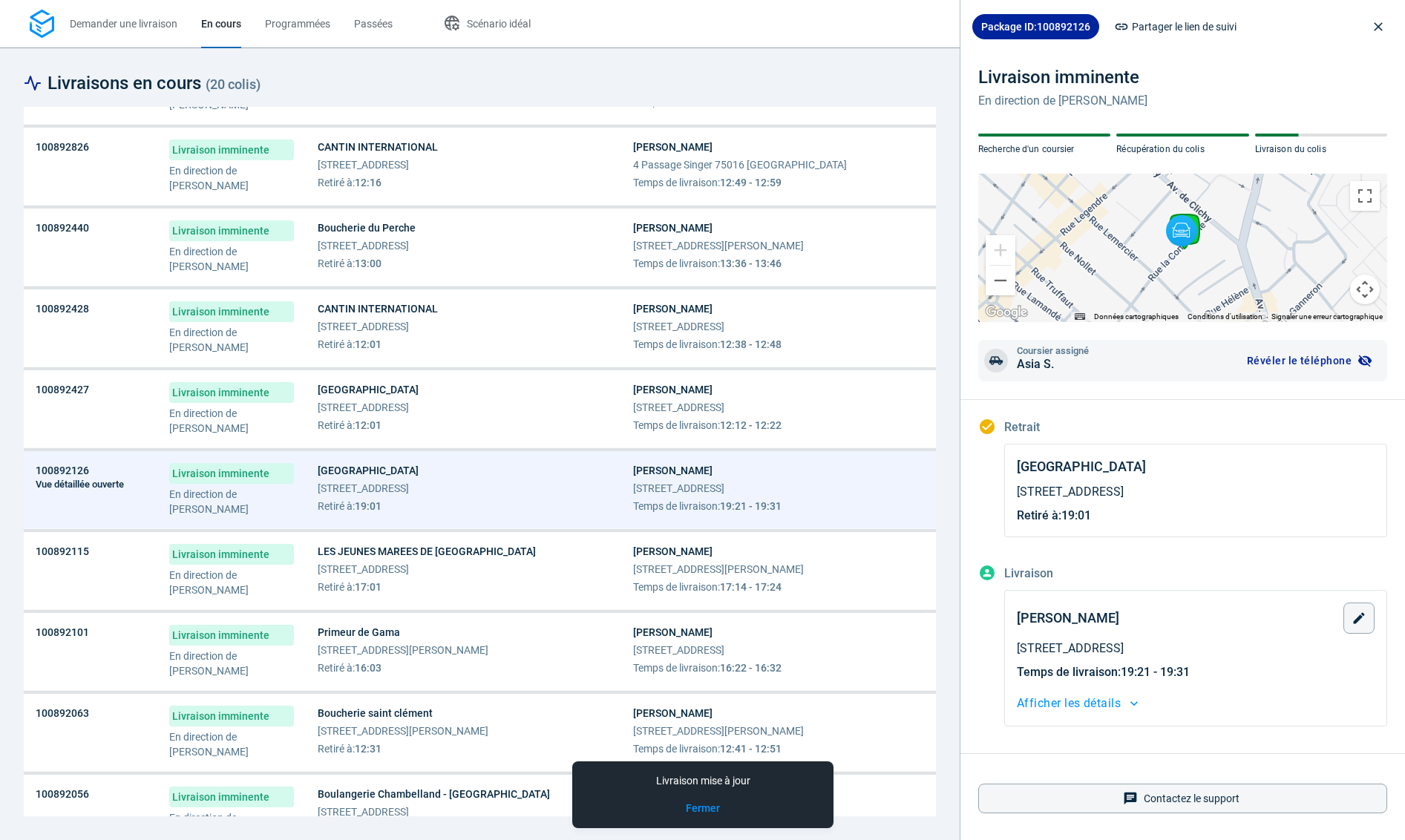
click at [461, 589] on span "Retiré à : 17:01" at bounding box center [427, 586] width 218 height 15
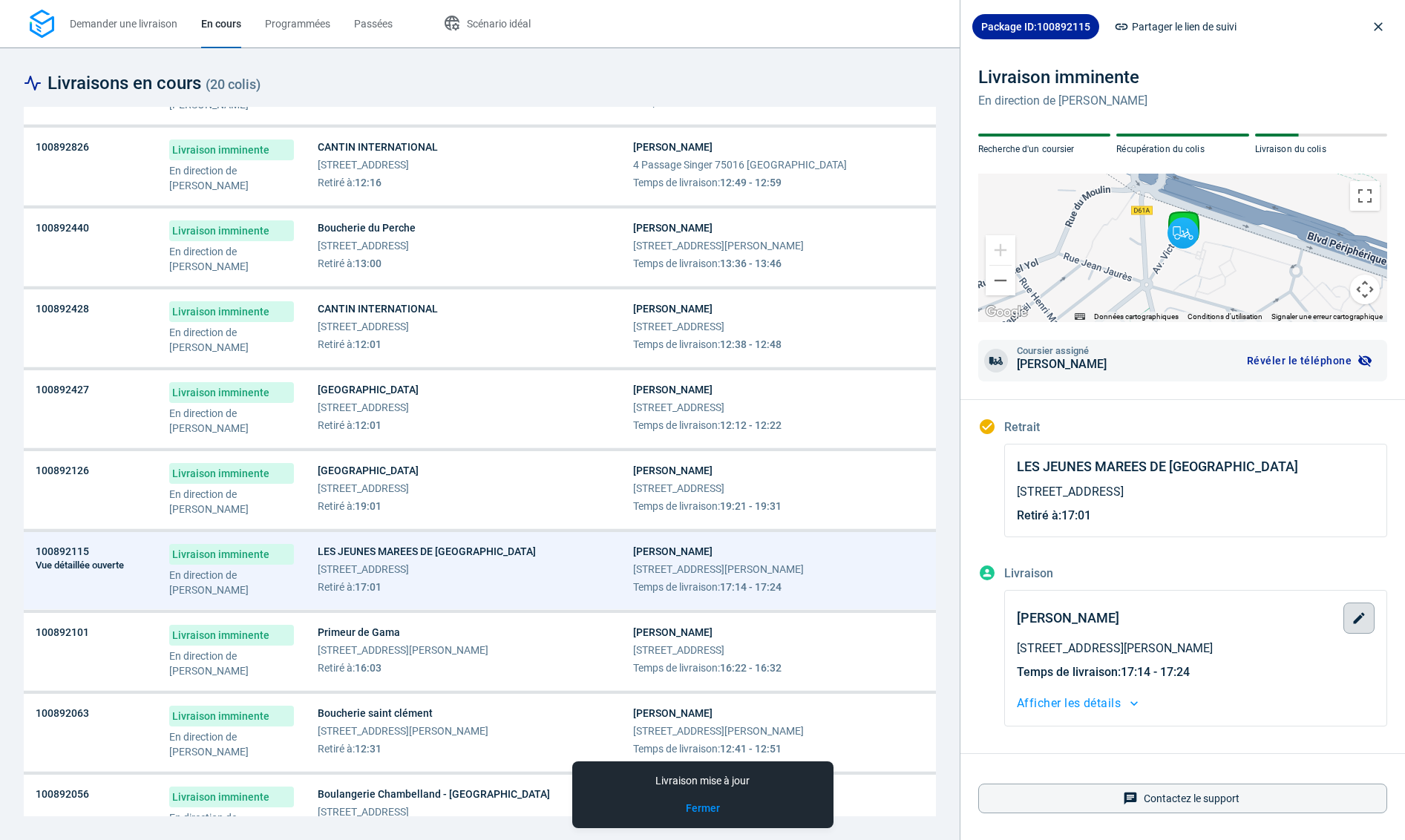
click at [1351, 603] on button "button" at bounding box center [1358, 618] width 31 height 31
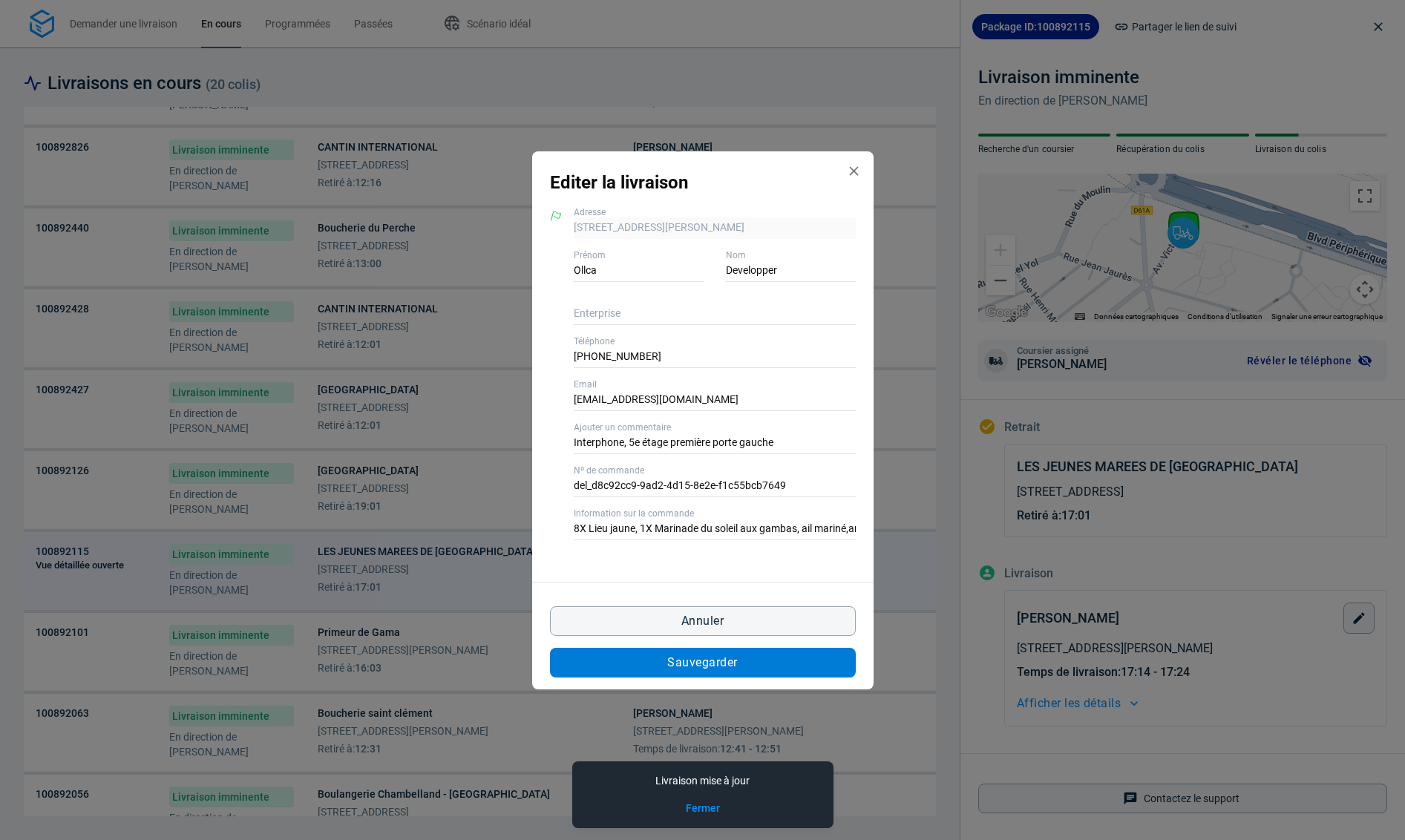
click at [751, 662] on button "Sauvegarder" at bounding box center [702, 662] width 306 height 29
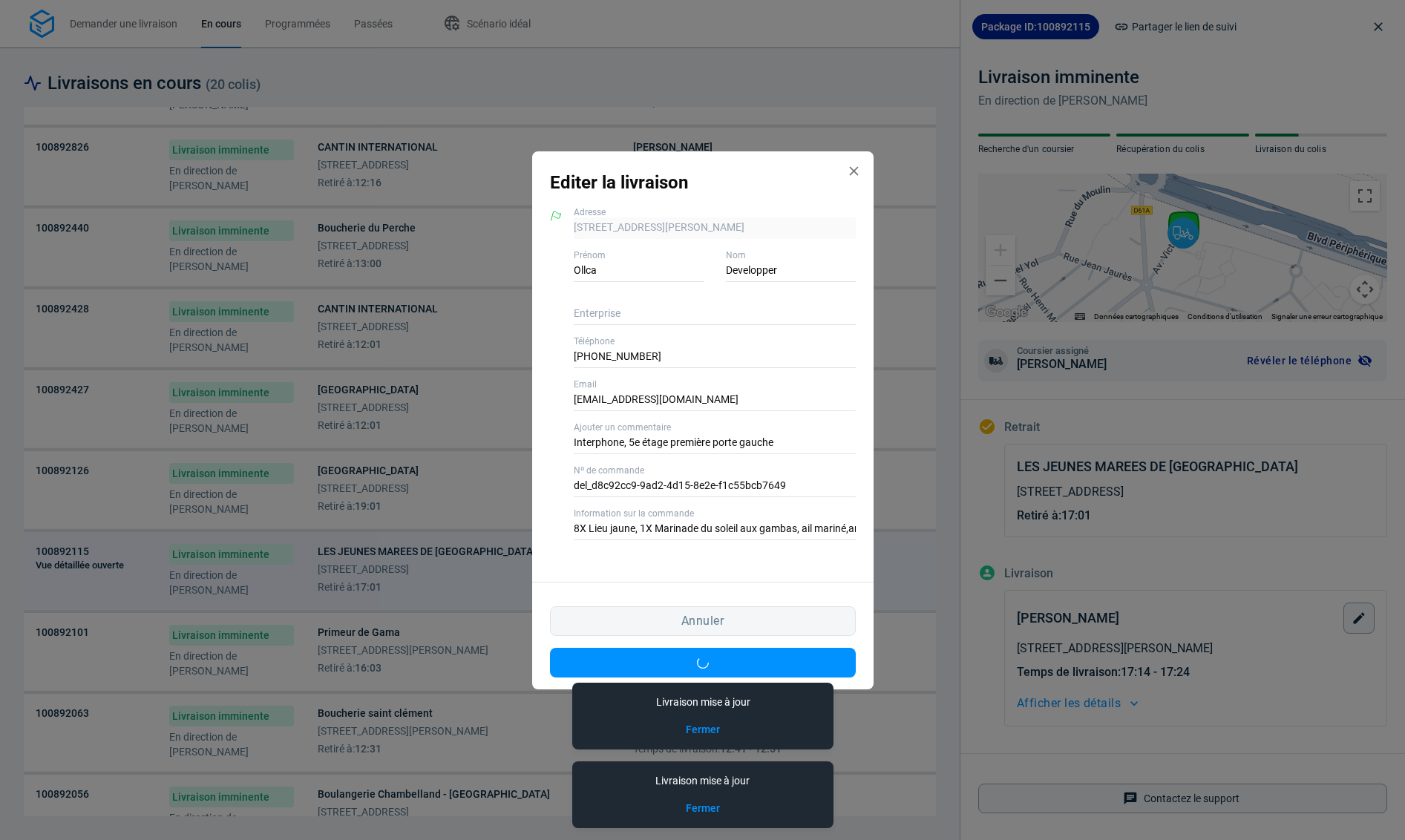
click at [409, 676] on div "Editer la livraison 114 Avenue Victor Hugo 92170 Vanves, 92170 Vanves Adresse O…" at bounding box center [702, 420] width 1405 height 840
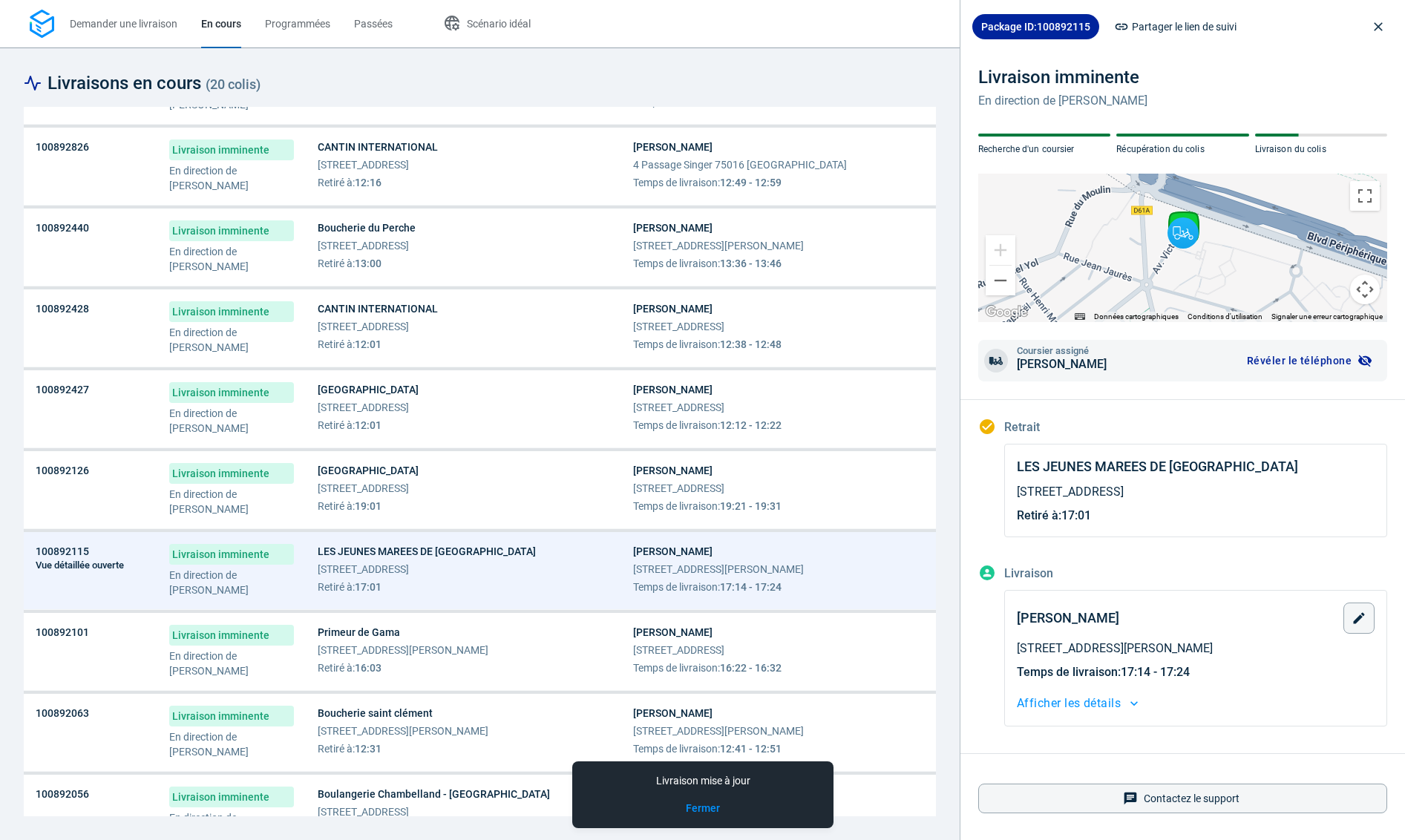
click at [409, 676] on td "Primeur de Gama 74 Rue Raymond Losserand 75014 Paris Retiré à : 16:03" at bounding box center [463, 651] width 315 height 78
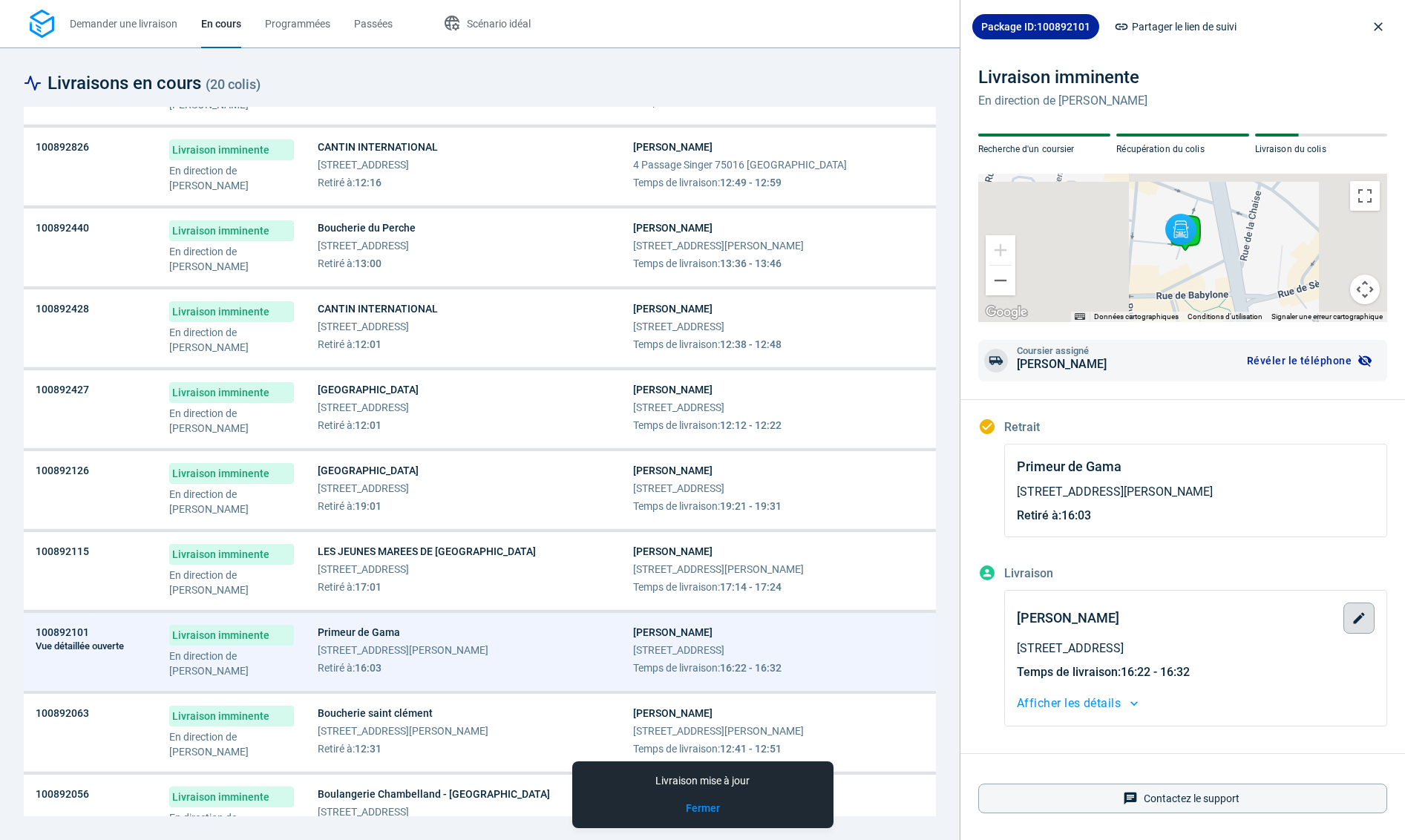
click at [1354, 616] on icon "button" at bounding box center [1358, 618] width 15 height 15
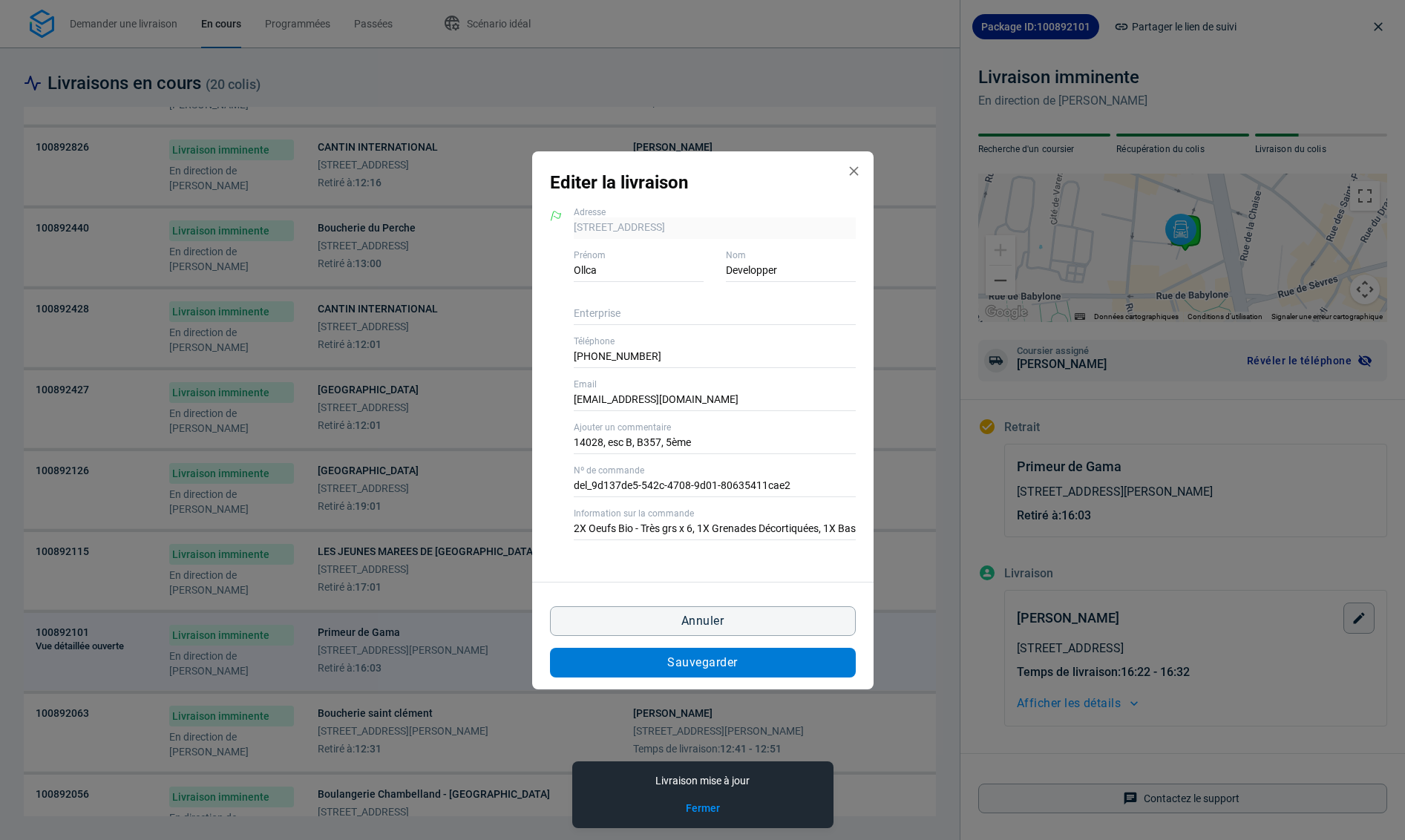
click at [801, 660] on button "Sauvegarder" at bounding box center [702, 662] width 306 height 29
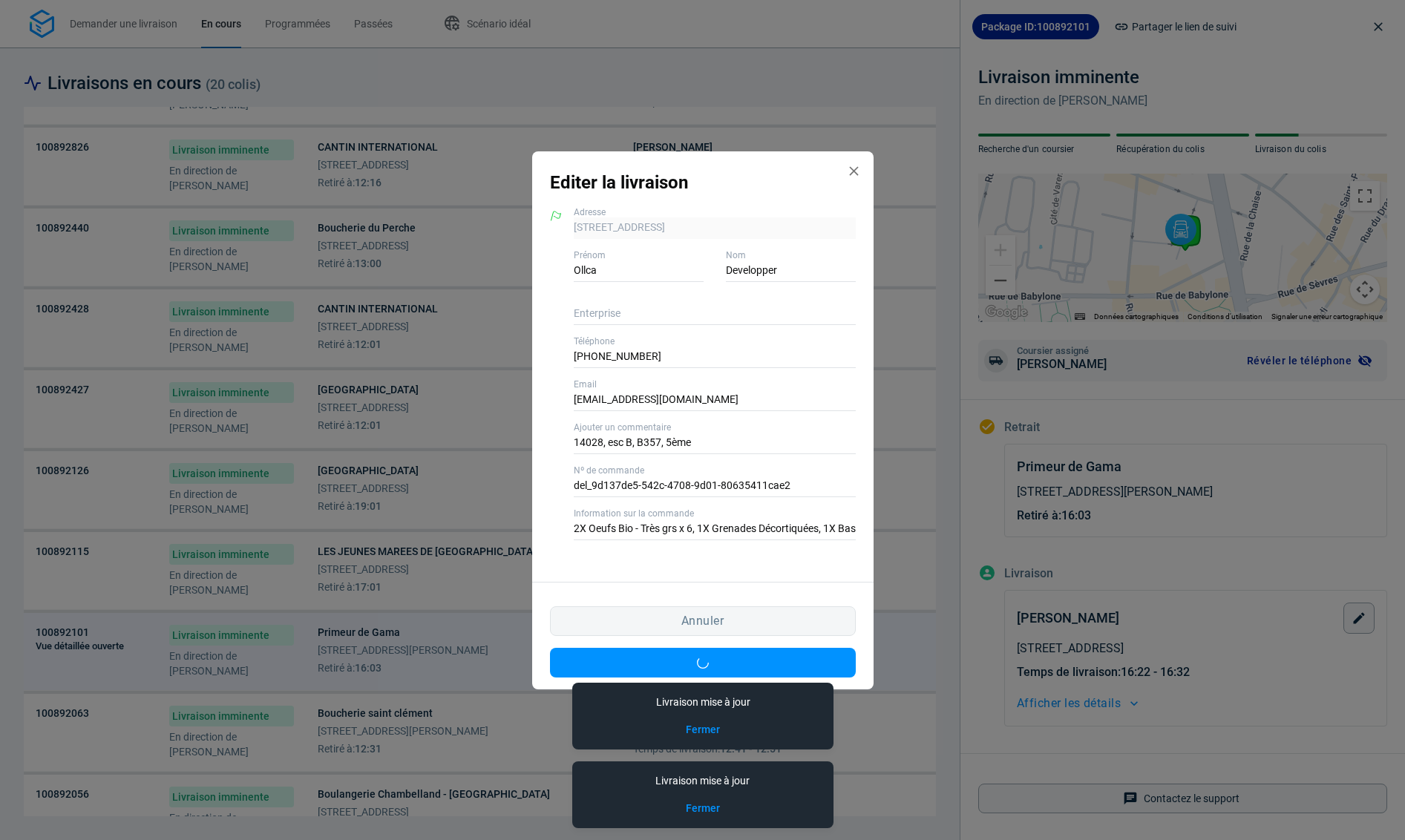
click at [479, 742] on div "Editer la livraison 11Bis Rue de la Planche 75007 Paris, 75007 Paris Adresse Ol…" at bounding box center [702, 420] width 1405 height 840
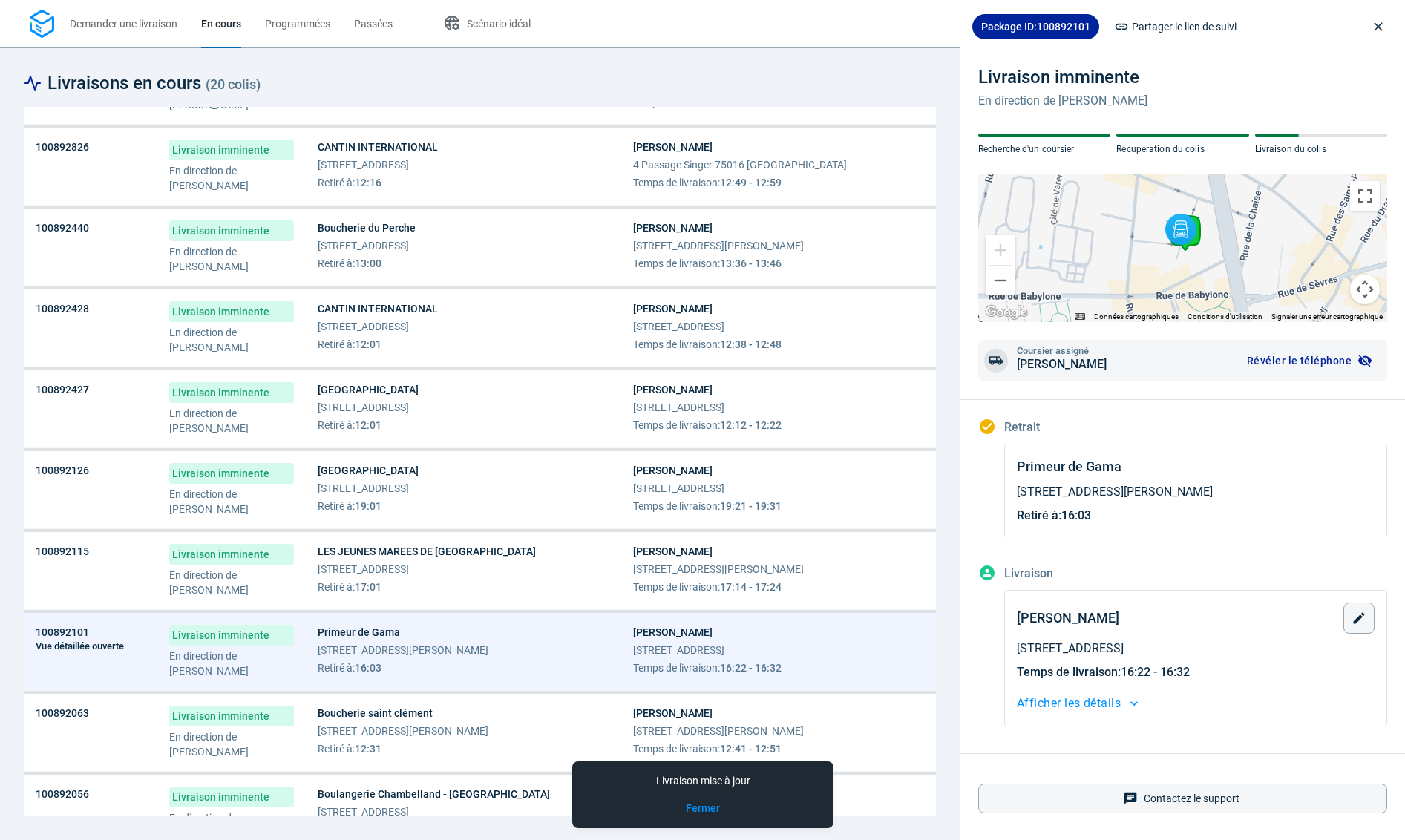
click at [479, 742] on div "Boucherie saint clément 96 Rue Louis Blanc 76100 Rouen Retiré à : 12:31" at bounding box center [463, 730] width 291 height 50
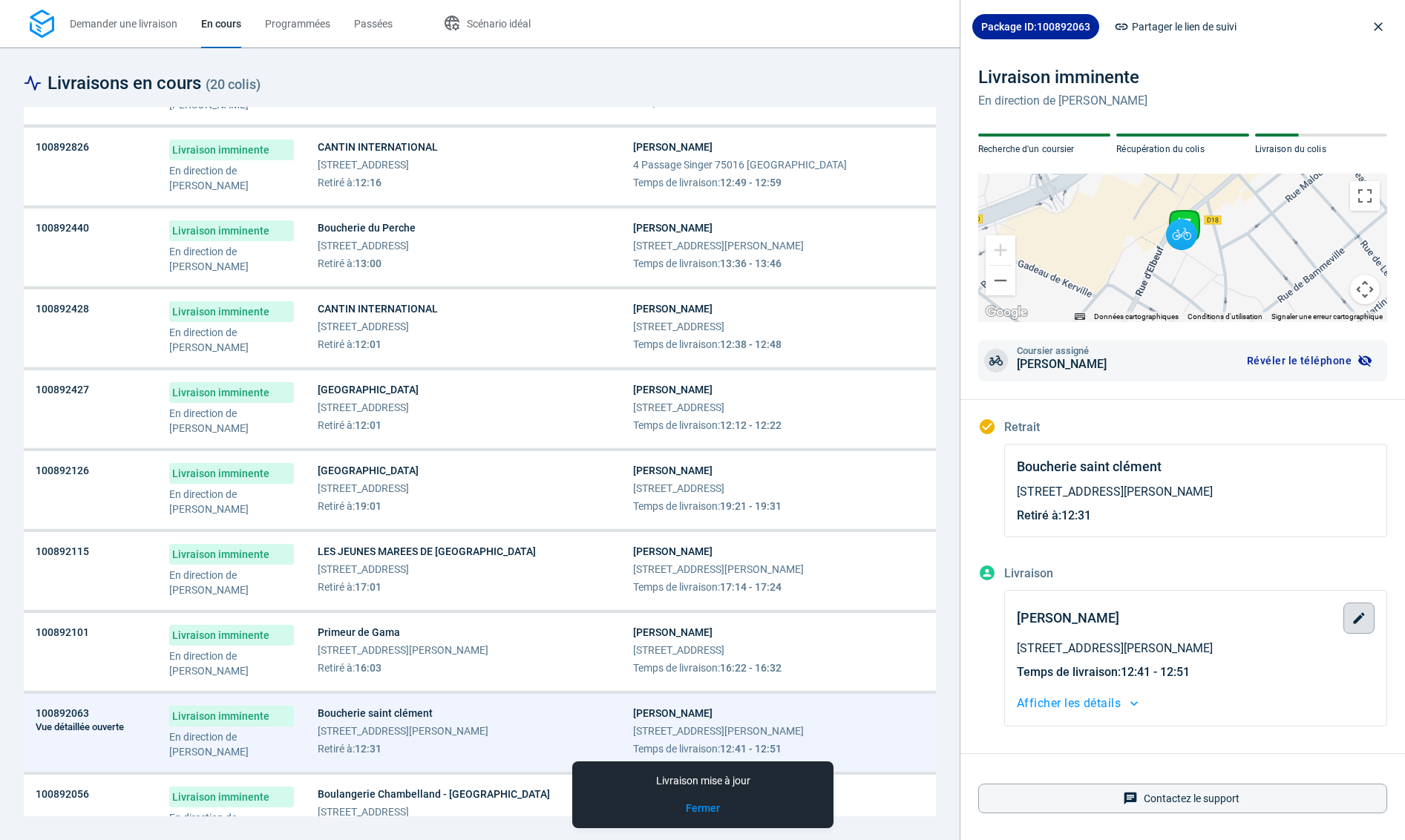
click at [1350, 620] on button "button" at bounding box center [1358, 618] width 31 height 31
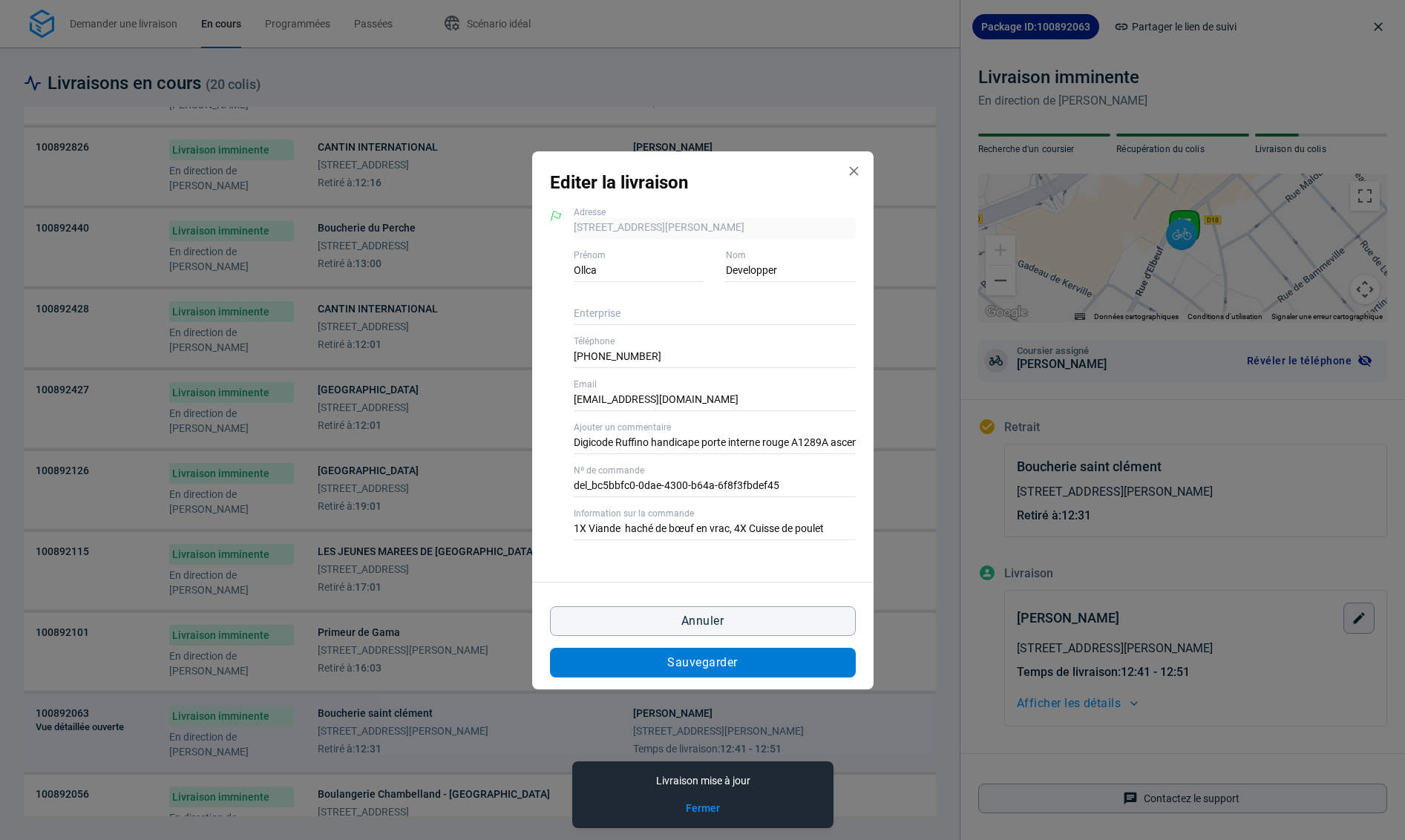
click at [820, 660] on button "Sauvegarder" at bounding box center [702, 662] width 306 height 29
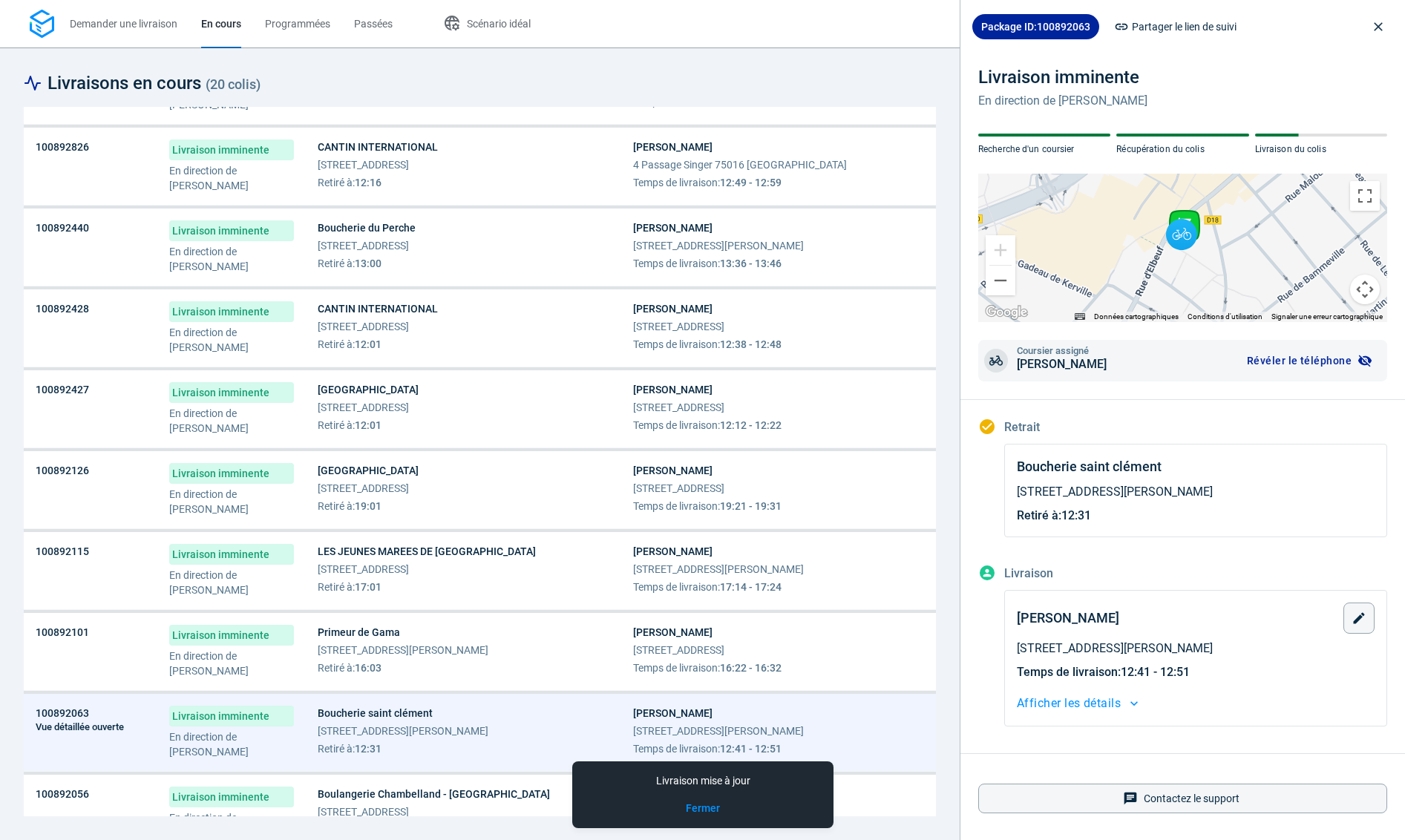
click at [508, 798] on div "Boulangerie Chambelland - Batignolles 43 Rue Brochant 75017 Paris Retiré à : 11…" at bounding box center [463, 811] width 291 height 50
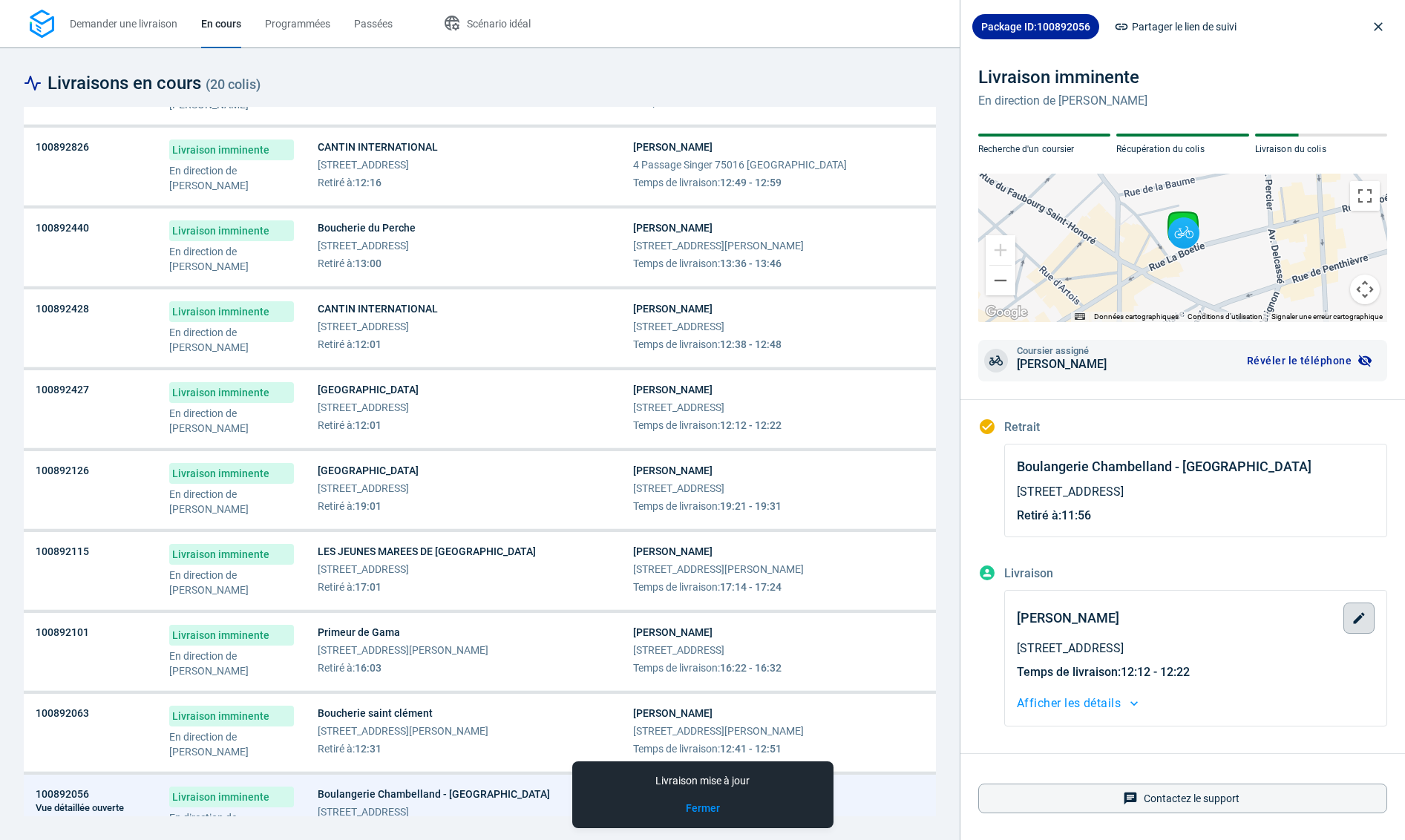
click at [1364, 615] on icon "button" at bounding box center [1358, 618] width 15 height 15
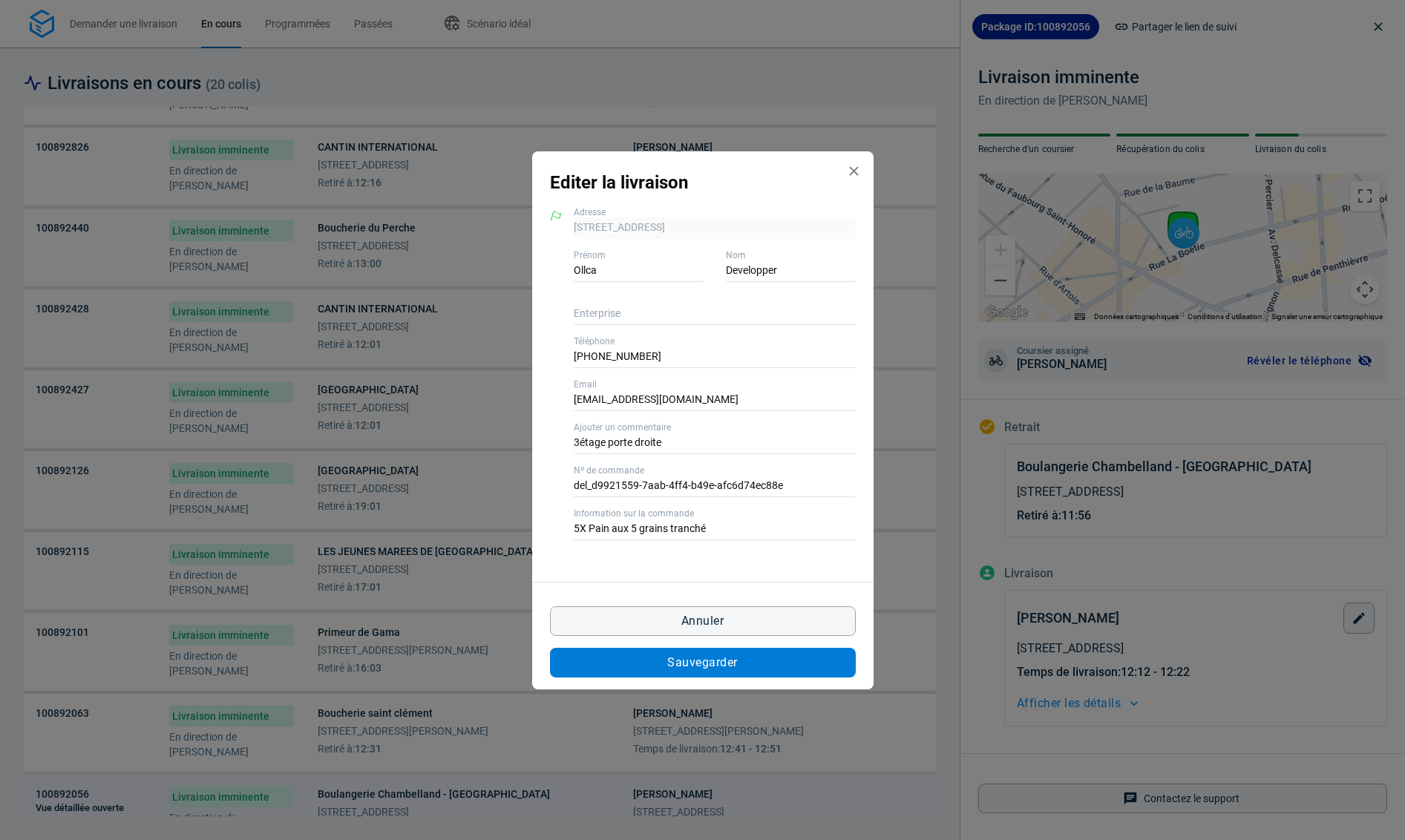
click at [796, 660] on button "Sauvegarder" at bounding box center [702, 662] width 306 height 29
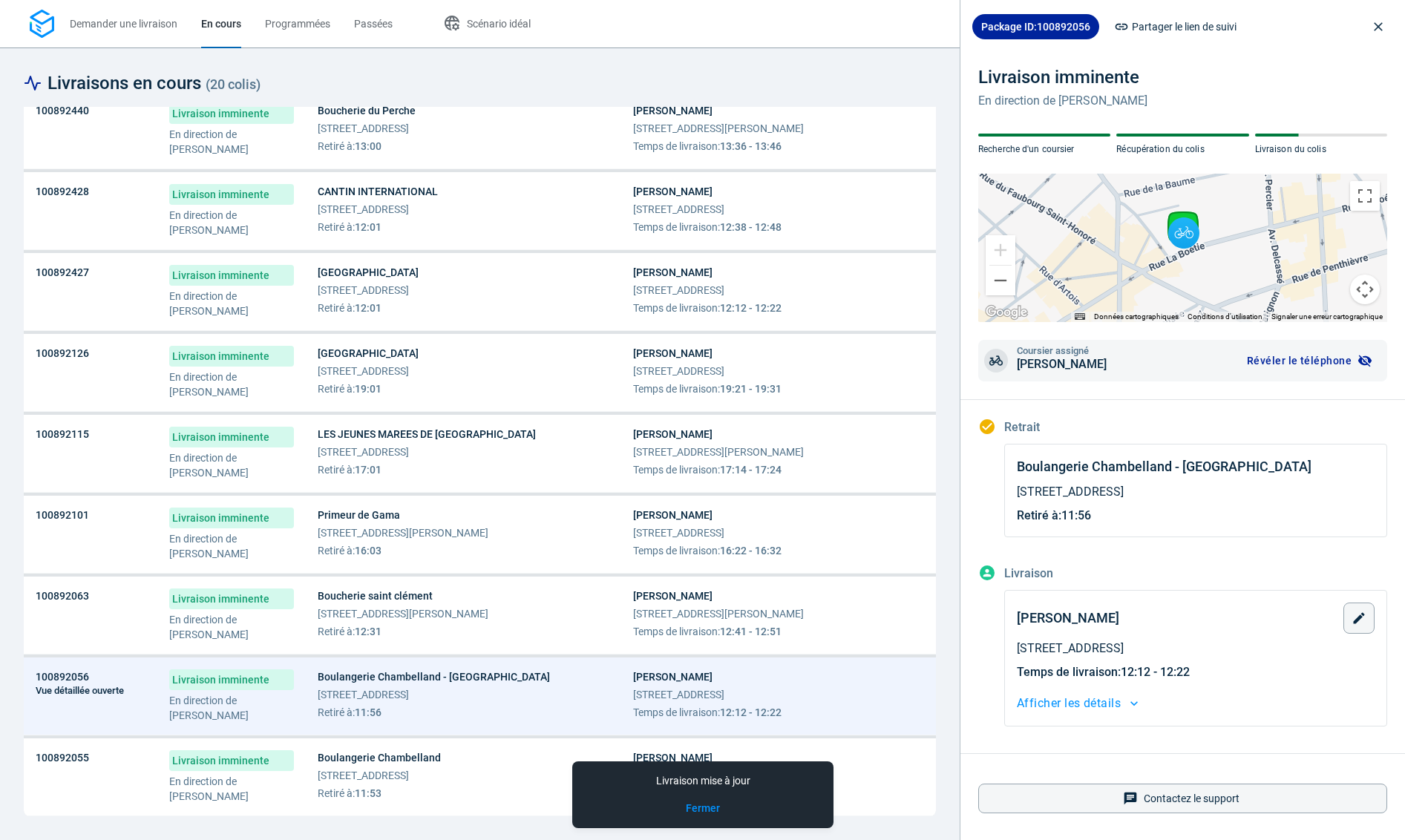
scroll to position [948, 0]
click at [472, 771] on div "Boulangerie Chambelland 14 Rue Ternaux 75011 Paris Retiré à : 11:53" at bounding box center [463, 774] width 291 height 50
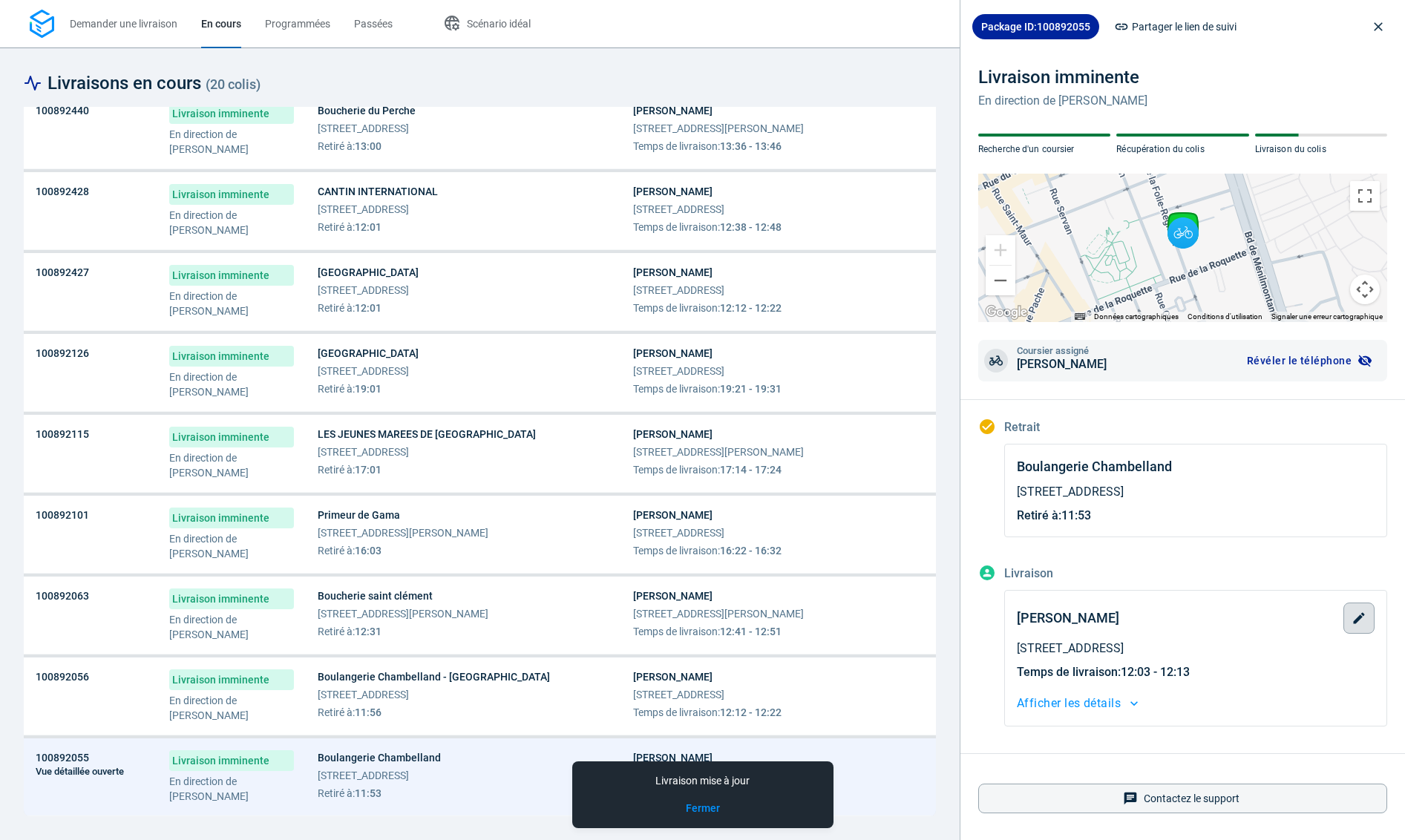
click at [1362, 625] on icon "button" at bounding box center [1358, 618] width 15 height 15
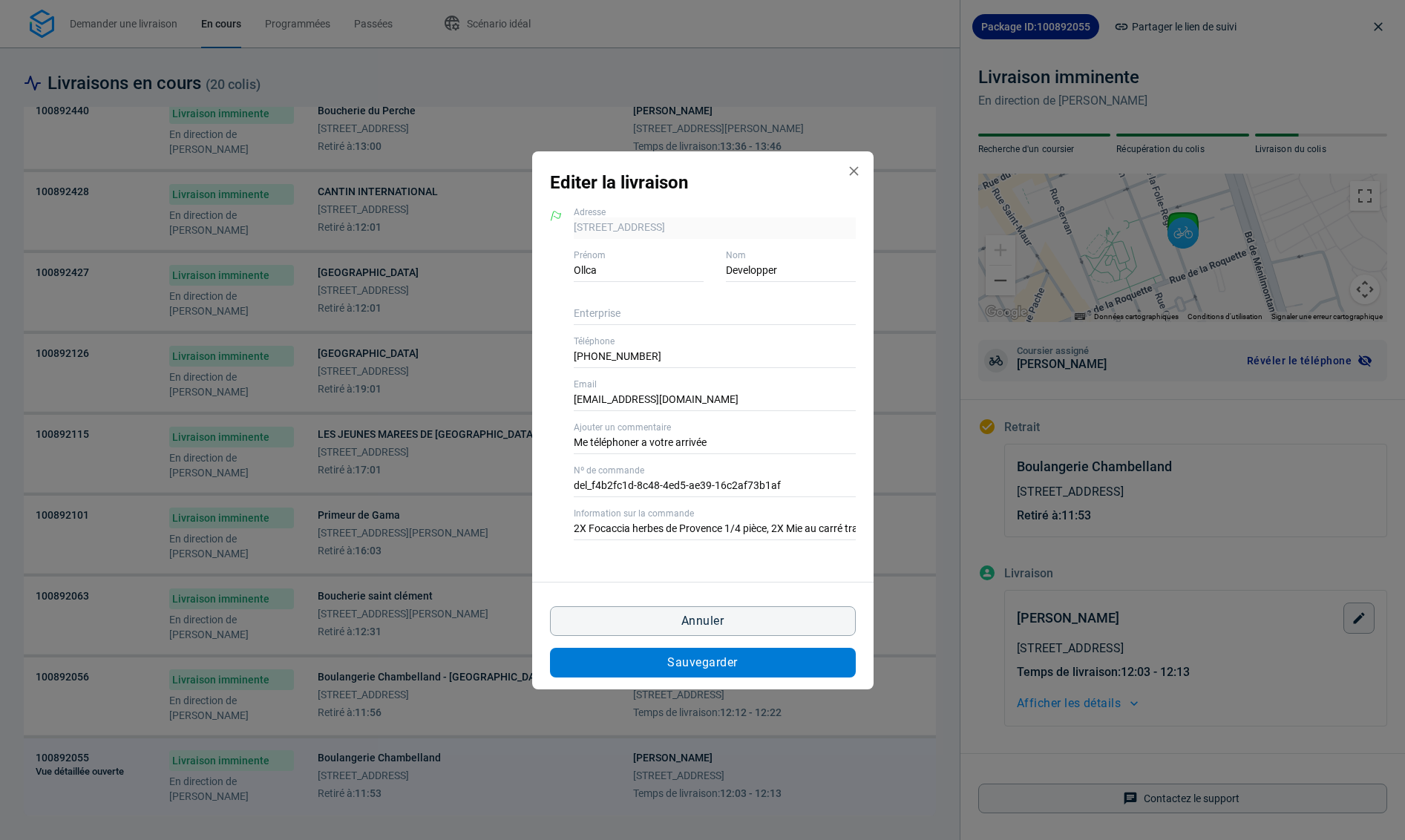
click at [749, 671] on button "Sauvegarder" at bounding box center [702, 662] width 306 height 29
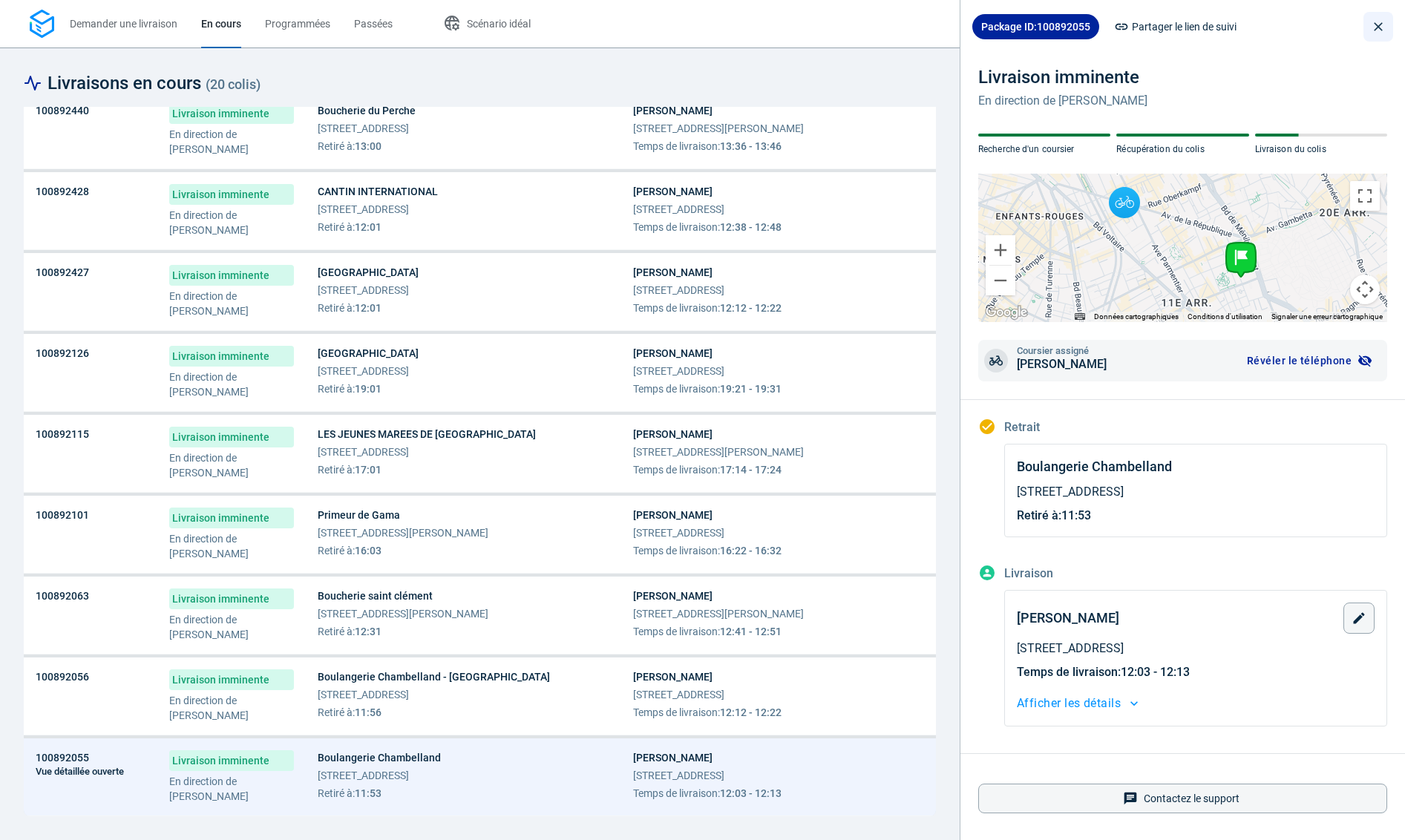
click at [1374, 26] on icon "close drawer" at bounding box center [1378, 26] width 15 height 15
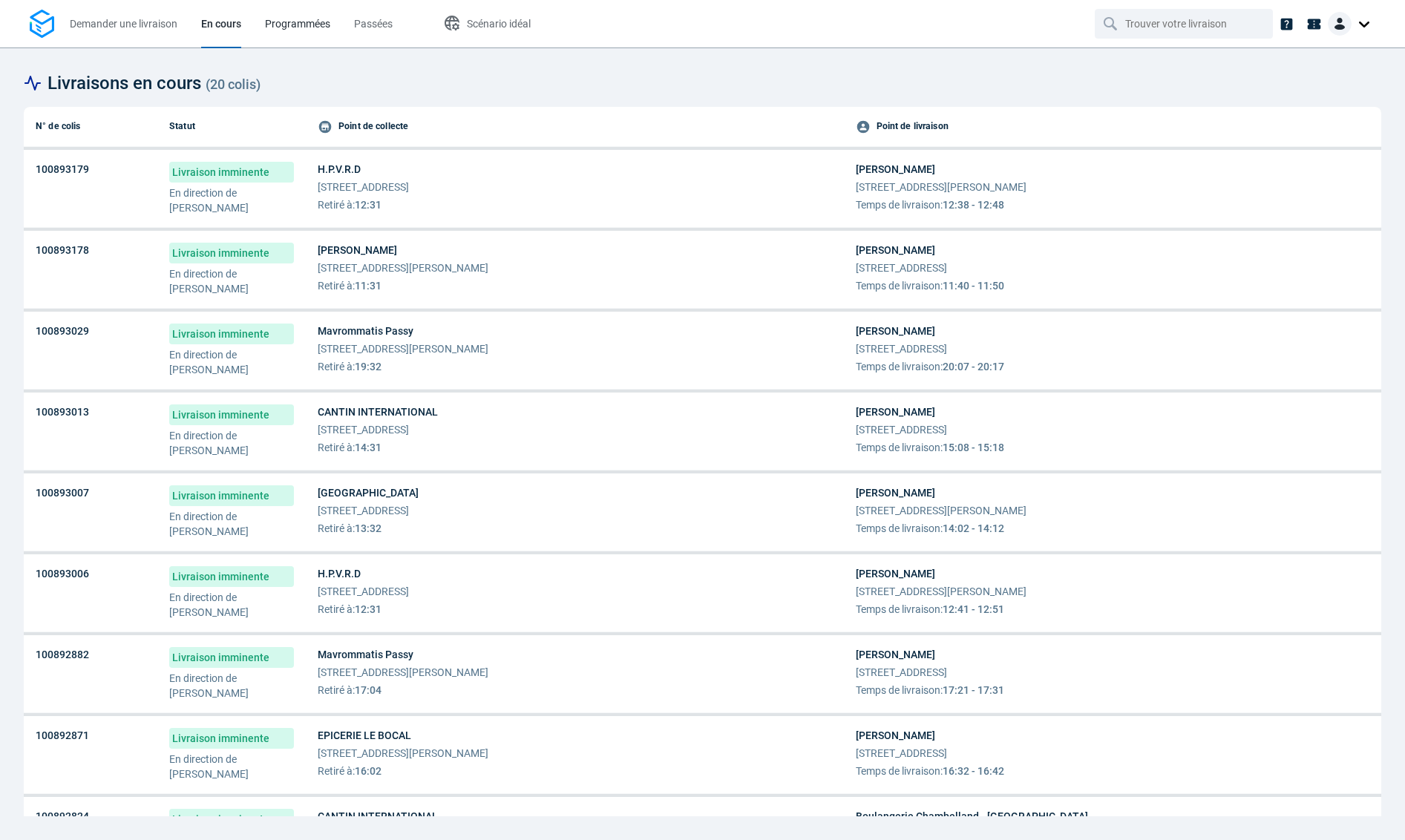
click at [294, 37] on link "Programmées" at bounding box center [297, 24] width 65 height 47
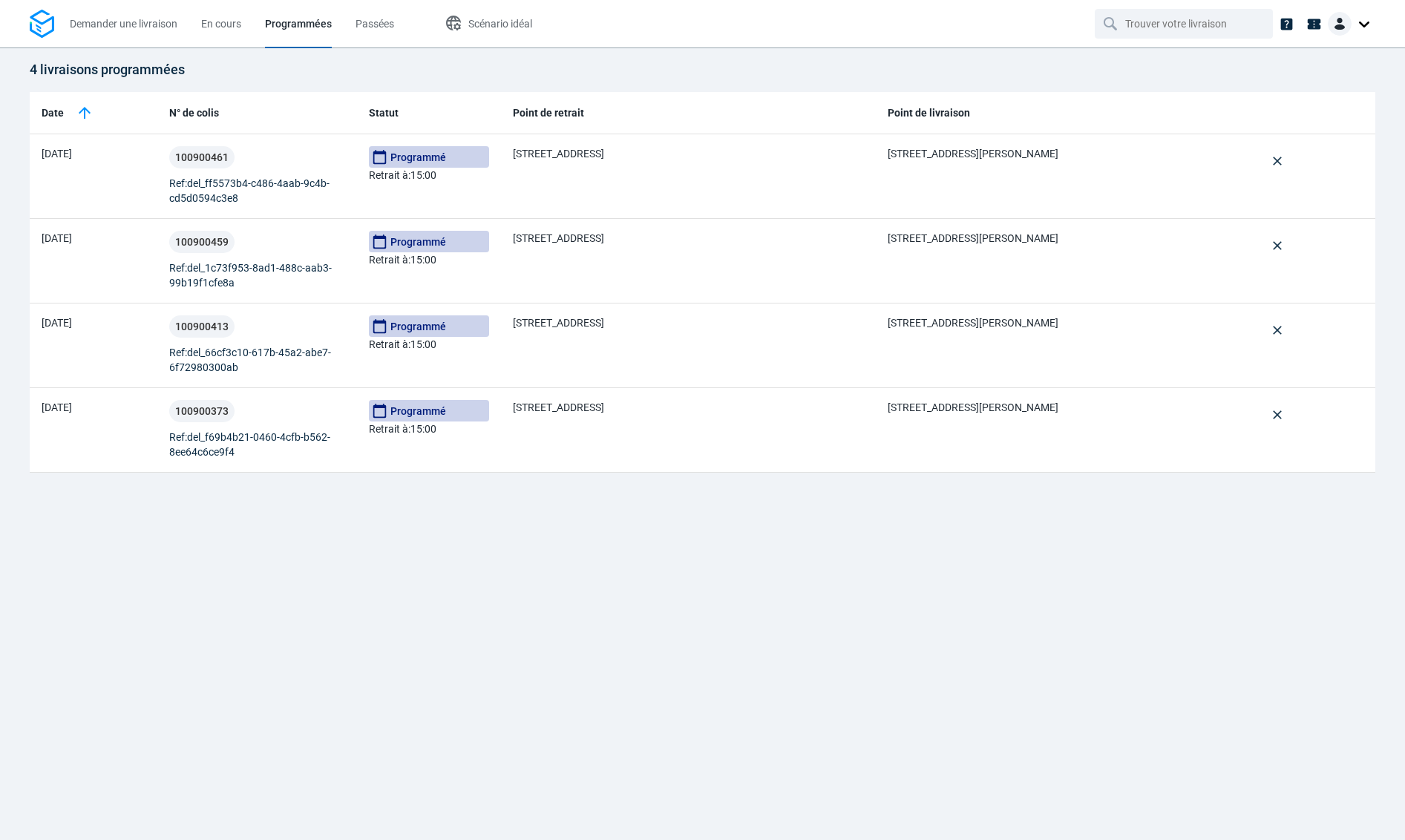
click at [539, 520] on div "4 livraisons programmées Date N° de colis Statut Point de retrait Point de livr…" at bounding box center [702, 444] width 1405 height 793
click at [225, 17] on span "En cours" at bounding box center [221, 24] width 40 height 16
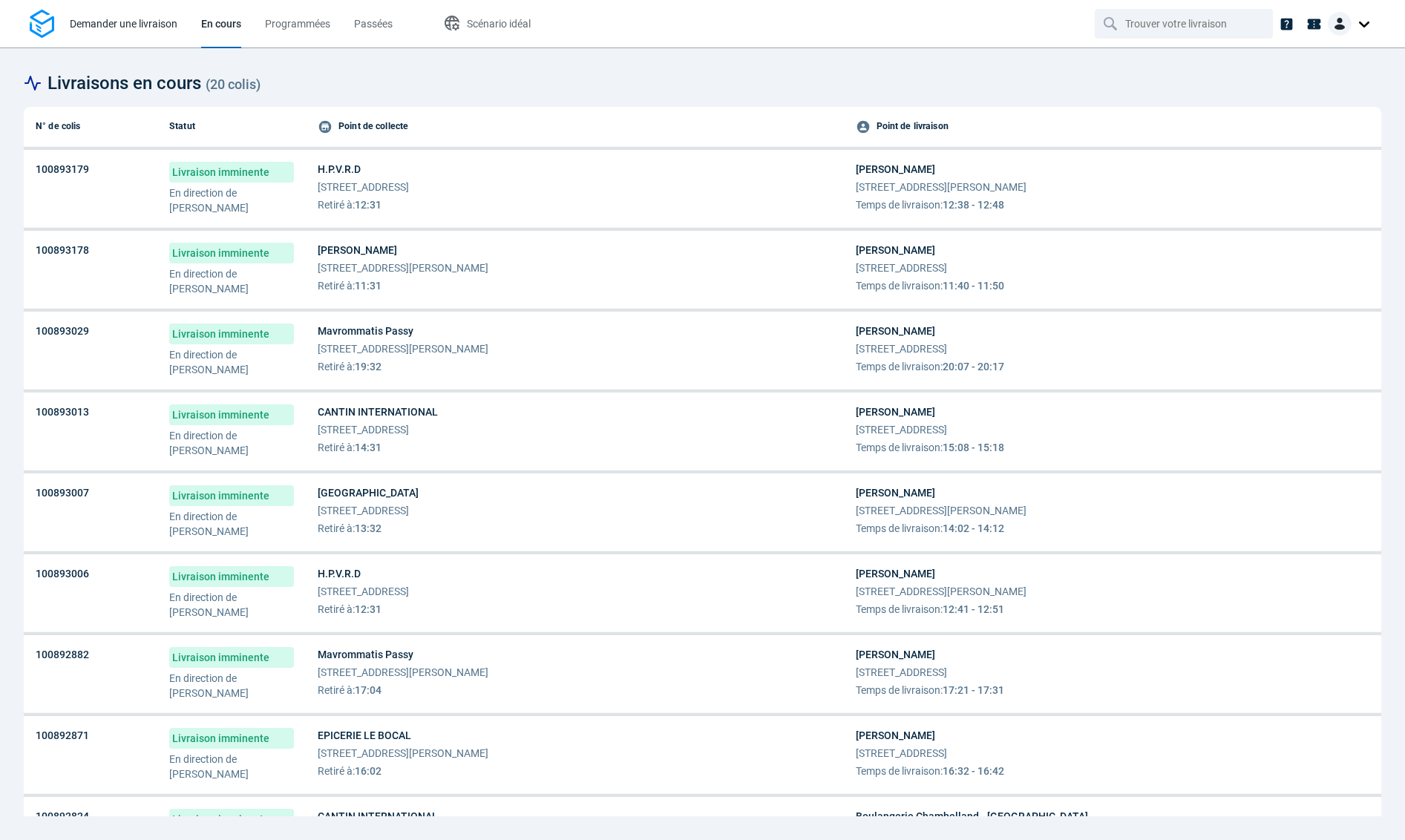
click at [146, 17] on span "Demander une livraison" at bounding box center [123, 23] width 108 height 12
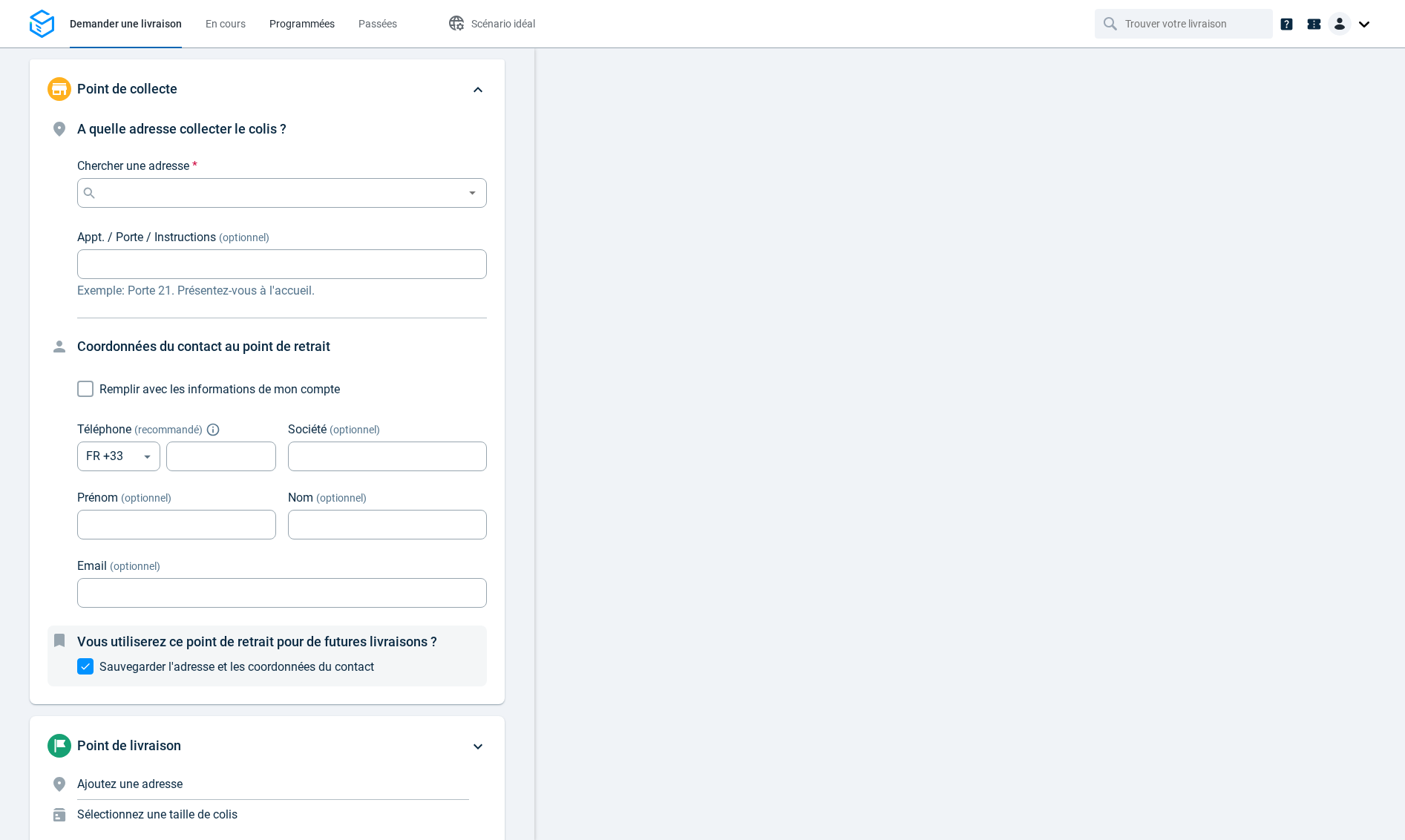
drag, startPoint x: 230, startPoint y: 26, endPoint x: 269, endPoint y: 31, distance: 39.3
click at [229, 26] on span "En cours" at bounding box center [226, 23] width 40 height 12
